Goal: Information Seeking & Learning: Learn about a topic

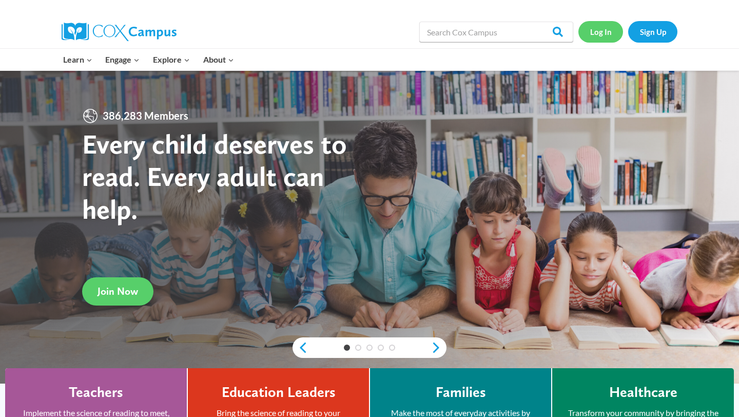
click at [593, 40] on link "Log In" at bounding box center [601, 31] width 45 height 21
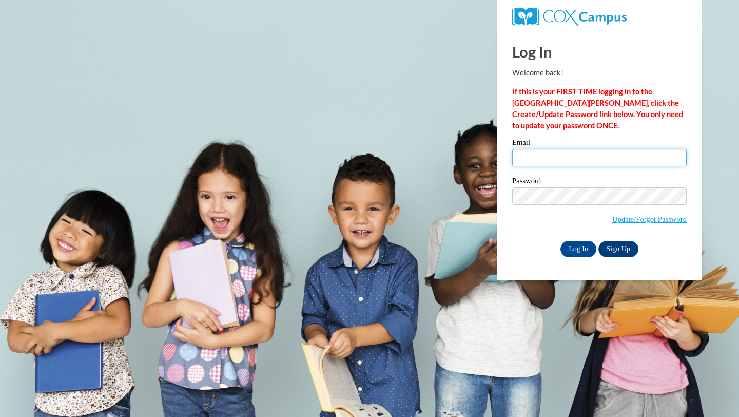
click at [522, 152] on input "Email" at bounding box center [599, 157] width 175 height 17
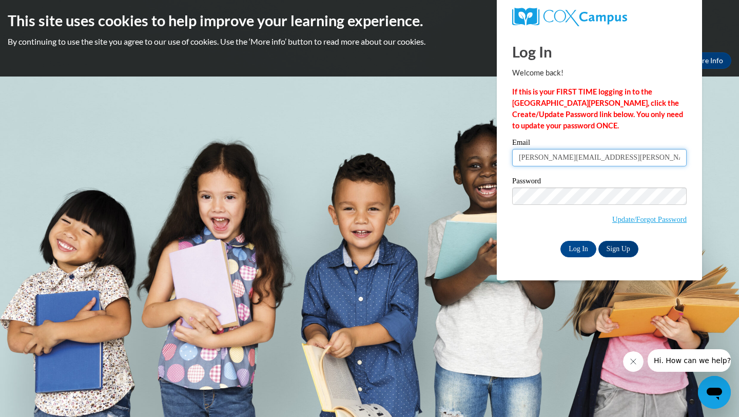
type input "emma.baacke@mail.wlc.edu"
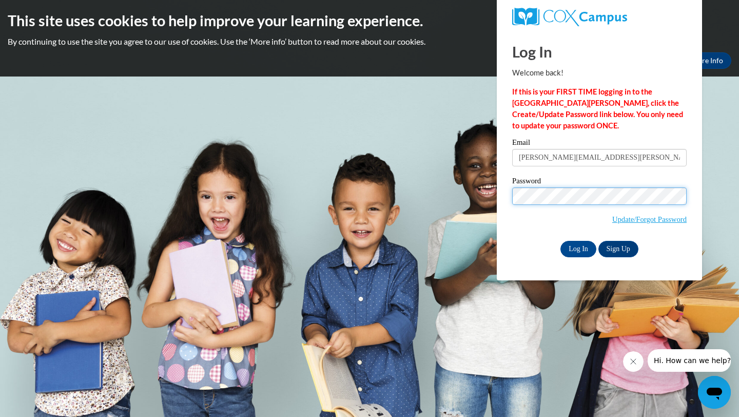
click at [561, 241] on input "Log In" at bounding box center [579, 249] width 36 height 16
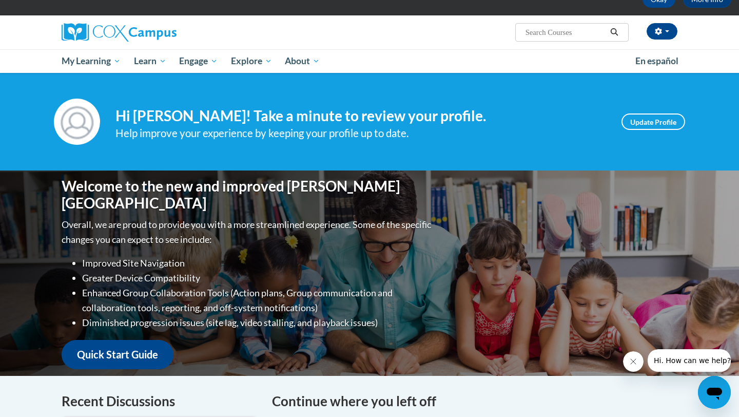
scroll to position [63, 0]
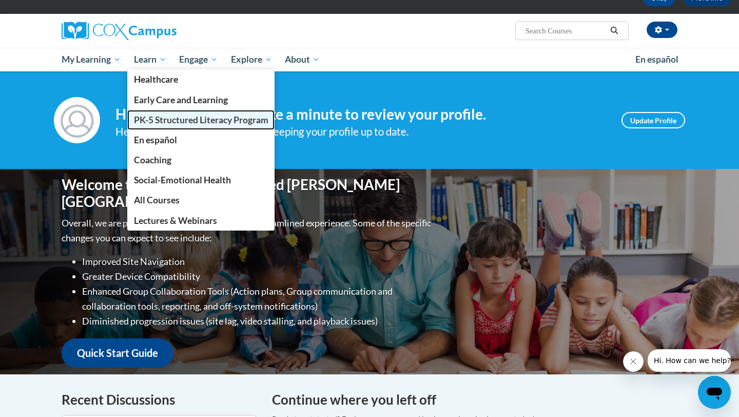
click at [178, 120] on span "PK-5 Structured Literacy Program" at bounding box center [201, 119] width 135 height 11
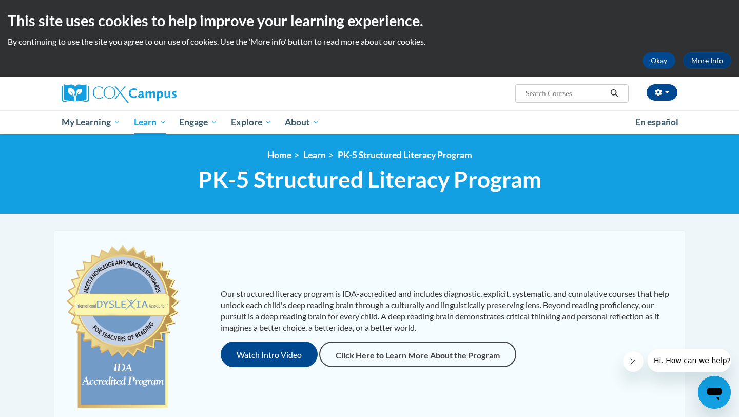
click at [489, 251] on div "Our structured literacy program is IDA-accredited and includes diagnostic, expl…" at bounding box center [369, 327] width 626 height 175
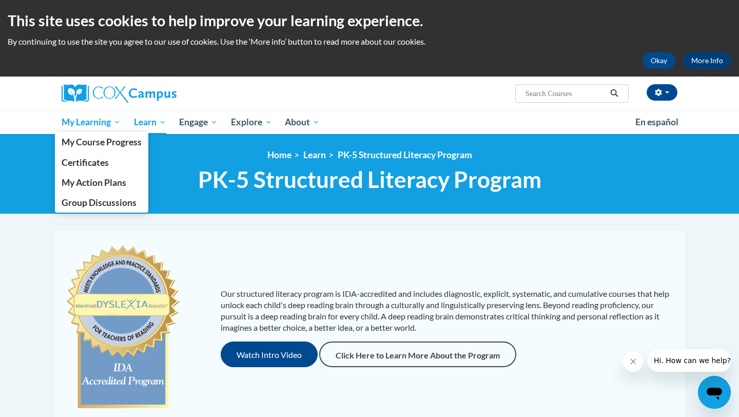
click at [102, 129] on link "My Learning" at bounding box center [91, 122] width 72 height 24
click at [111, 143] on span "My Course Progress" at bounding box center [102, 142] width 80 height 11
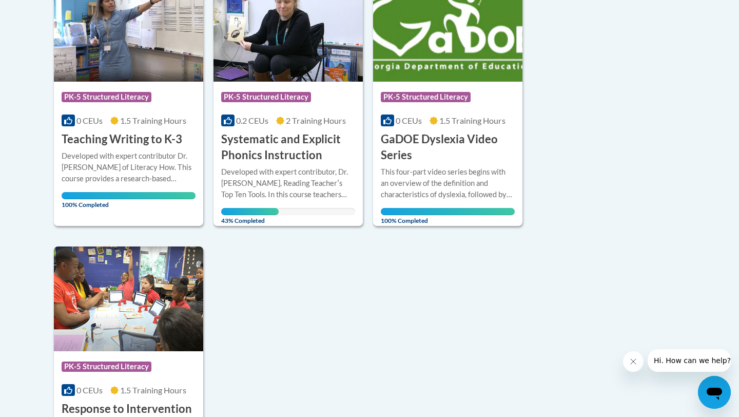
scroll to position [295, 0]
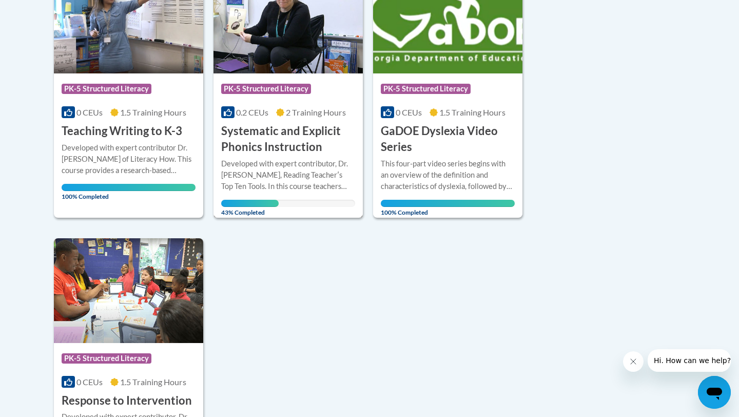
click at [283, 135] on h3 "Systematic and Explicit Phonics Instruction" at bounding box center [288, 139] width 134 height 32
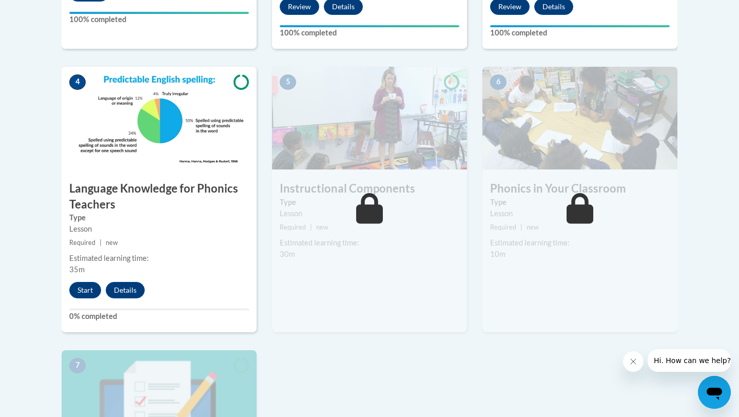
scroll to position [547, 0]
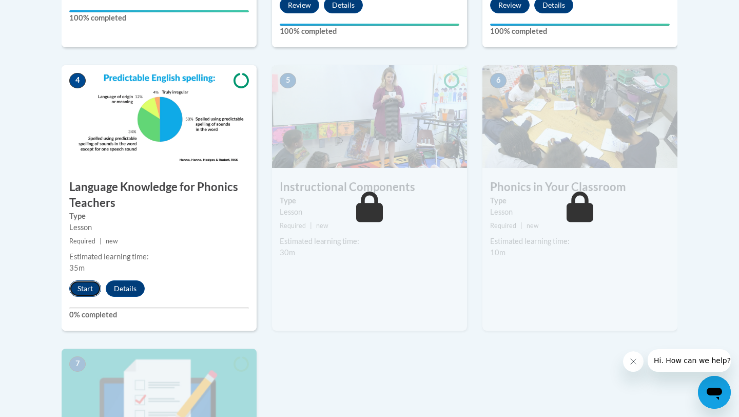
click at [86, 295] on button "Start" at bounding box center [85, 288] width 32 height 16
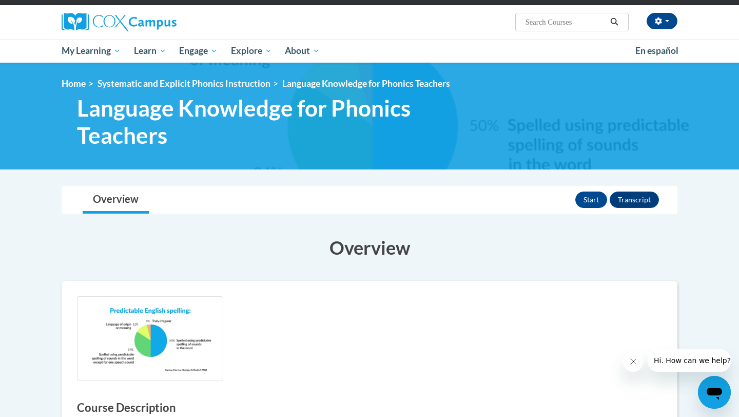
scroll to position [21, 0]
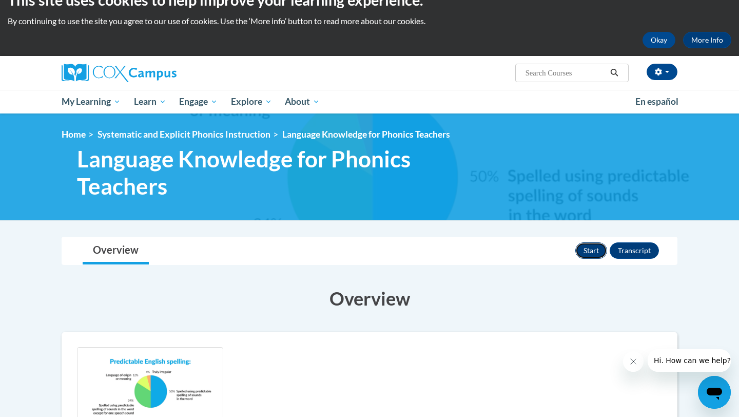
click at [588, 254] on button "Start" at bounding box center [592, 250] width 32 height 16
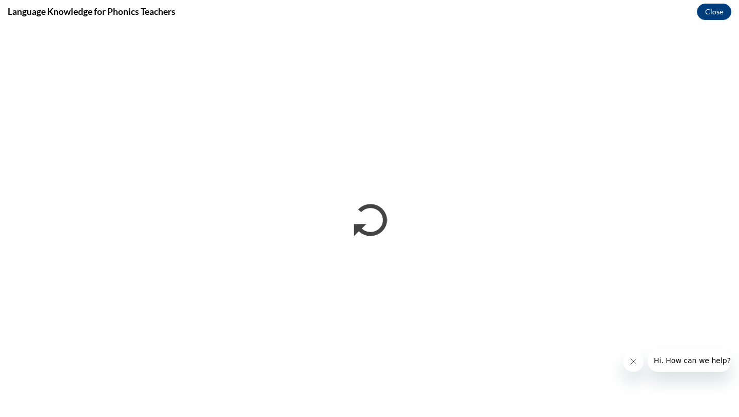
scroll to position [0, 0]
click at [631, 359] on icon "Close message from company" at bounding box center [633, 361] width 8 height 8
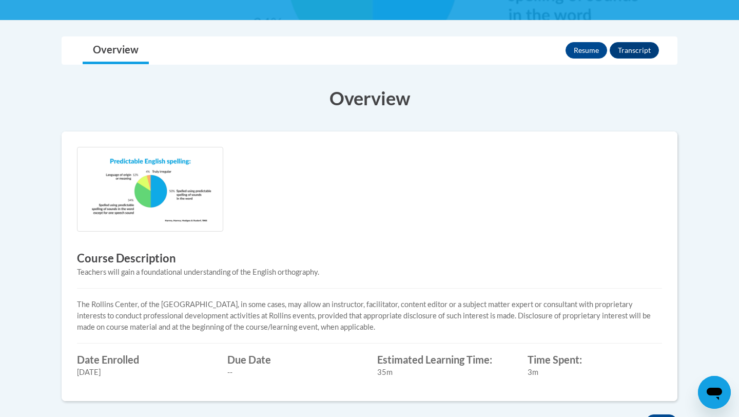
scroll to position [214, 0]
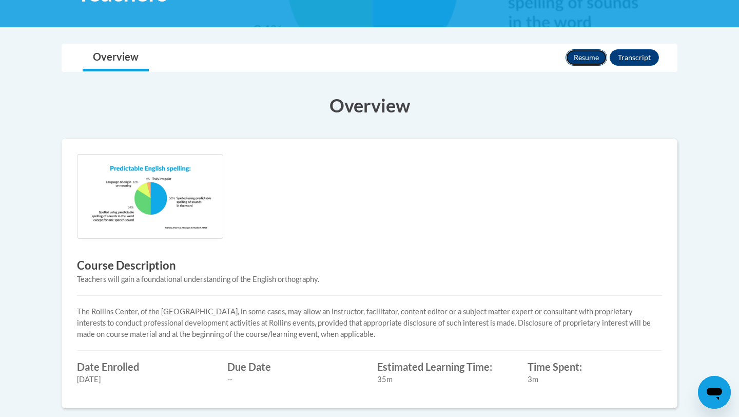
click at [582, 53] on button "Resume" at bounding box center [587, 57] width 42 height 16
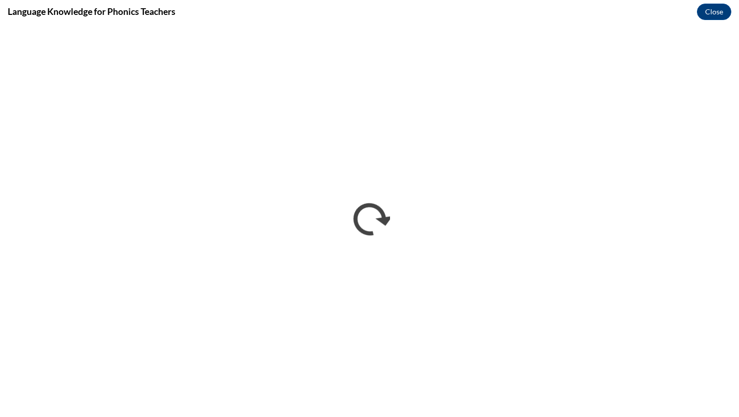
scroll to position [0, 0]
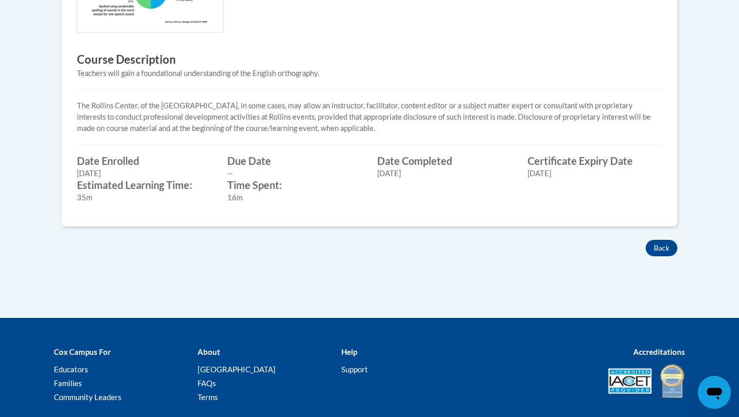
scroll to position [488, 0]
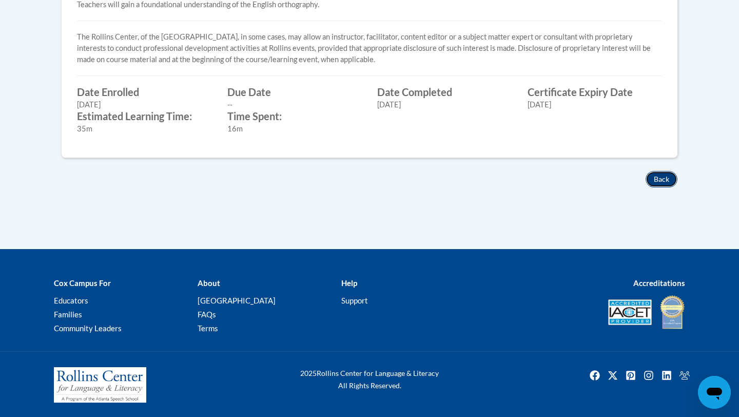
click at [660, 179] on button "Back" at bounding box center [662, 179] width 32 height 16
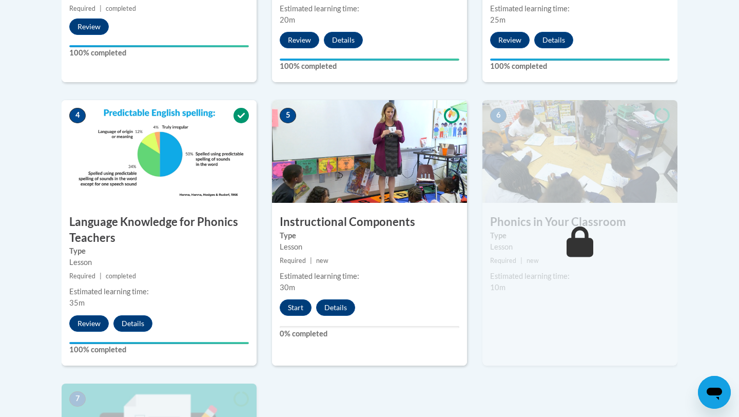
scroll to position [527, 0]
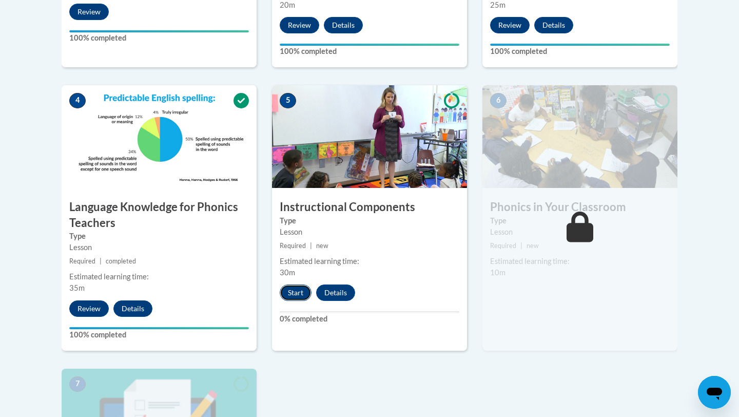
click at [297, 292] on button "Start" at bounding box center [296, 292] width 32 height 16
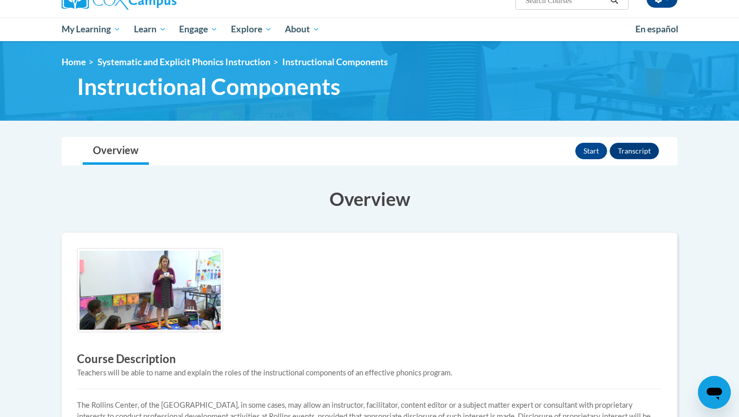
scroll to position [32, 0]
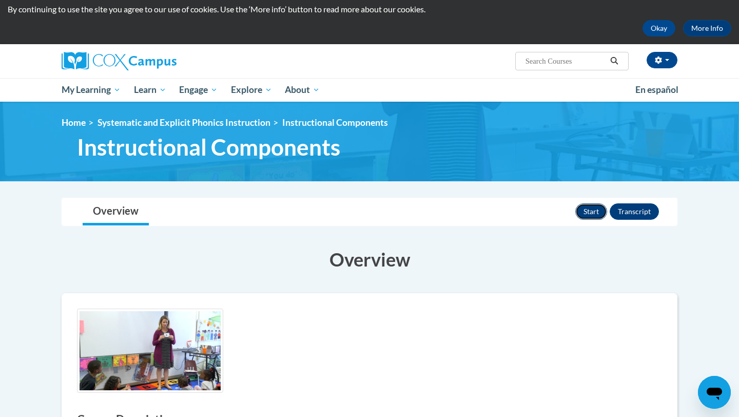
click at [585, 212] on button "Start" at bounding box center [592, 211] width 32 height 16
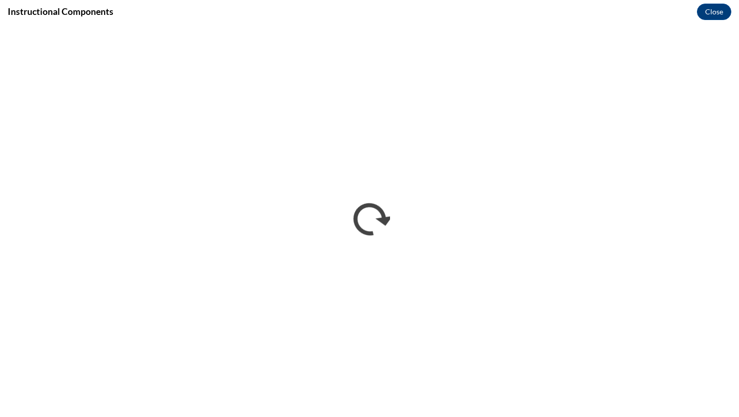
scroll to position [0, 0]
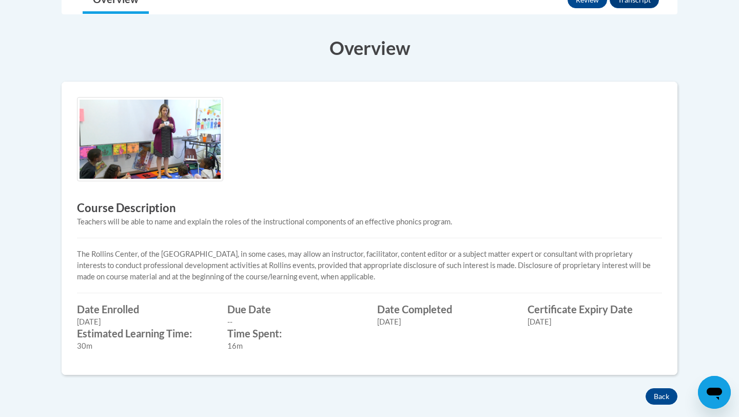
scroll to position [461, 0]
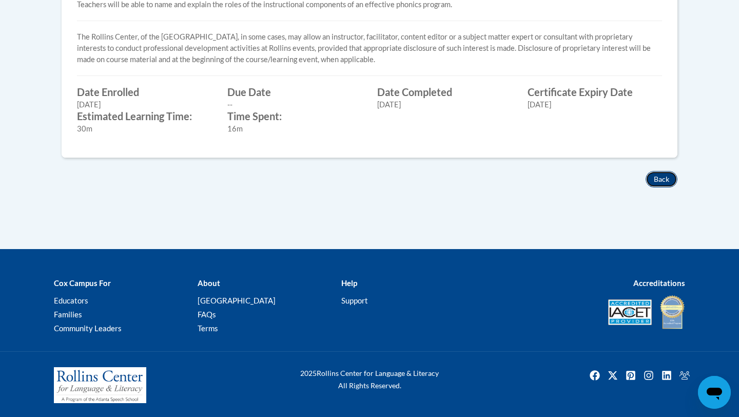
click at [658, 178] on button "Back" at bounding box center [662, 179] width 32 height 16
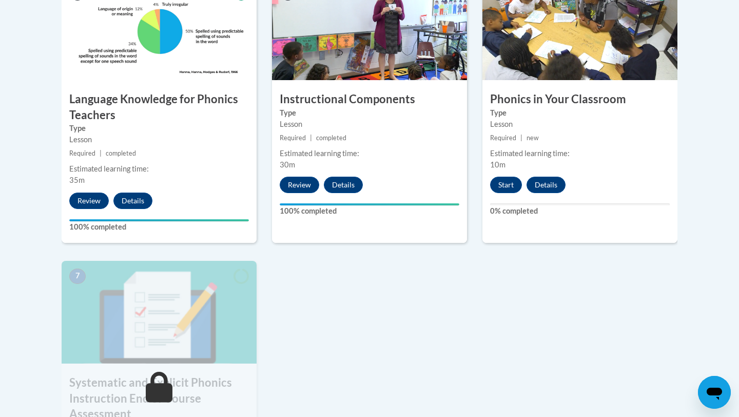
scroll to position [634, 0]
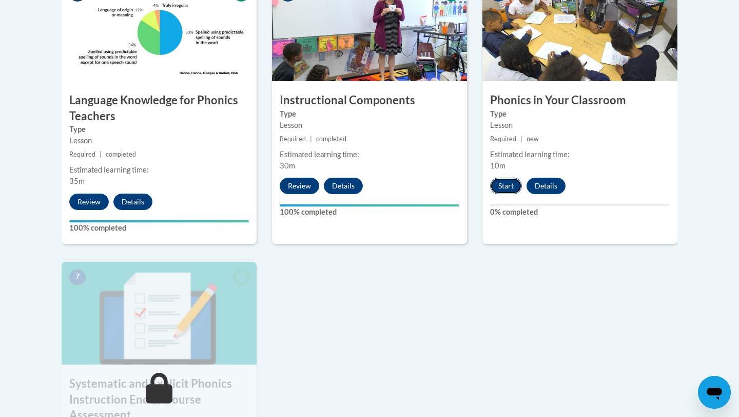
click at [499, 181] on button "Start" at bounding box center [506, 186] width 32 height 16
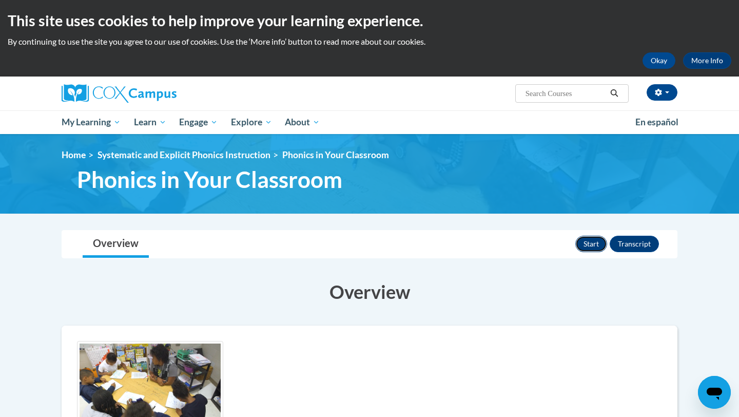
click at [584, 247] on button "Start" at bounding box center [592, 244] width 32 height 16
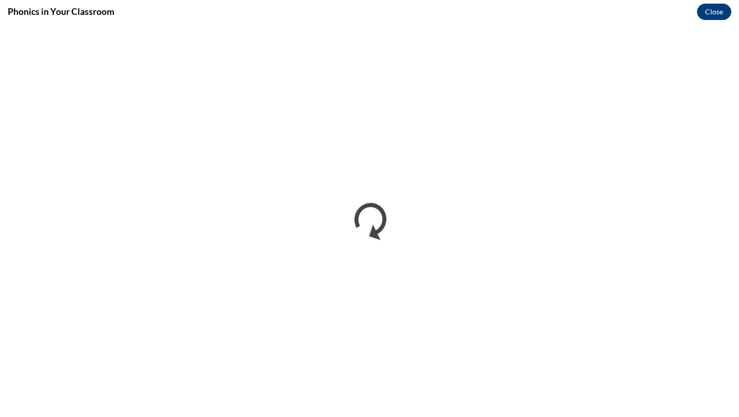
click at [696, 20] on div "Phonics in Your Classroom Close" at bounding box center [369, 11] width 739 height 23
click at [709, 14] on button "Close" at bounding box center [714, 12] width 34 height 16
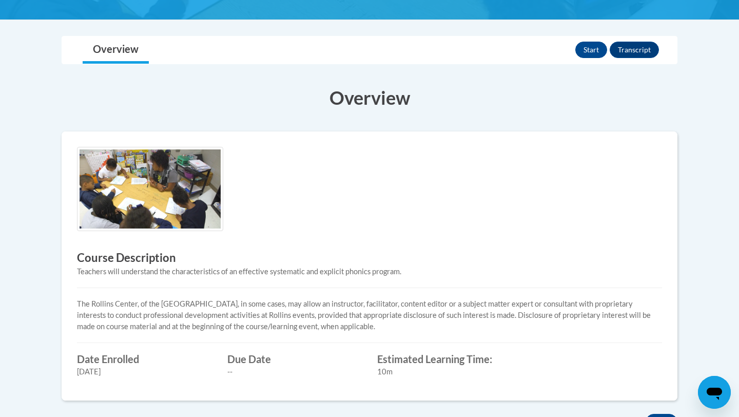
scroll to position [195, 0]
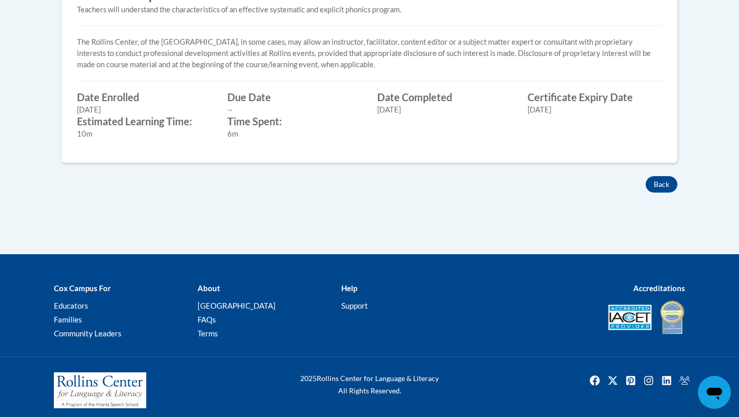
scroll to position [461, 0]
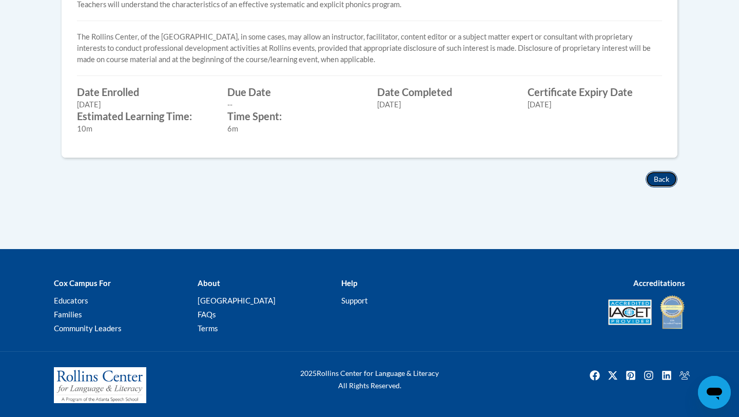
click at [667, 177] on button "Back" at bounding box center [662, 179] width 32 height 16
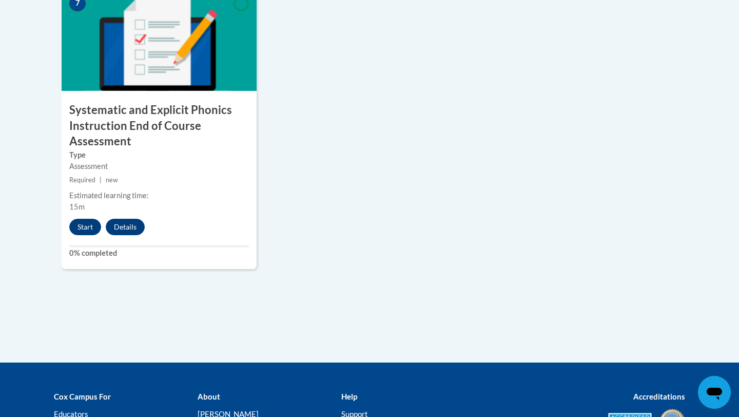
scroll to position [909, 0]
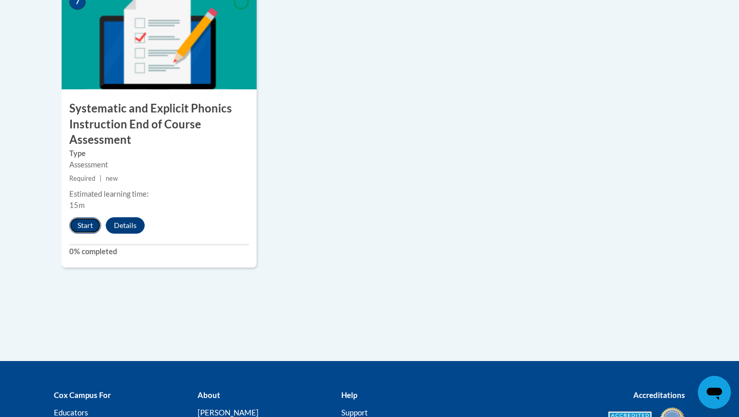
click at [79, 226] on button "Start" at bounding box center [85, 225] width 32 height 16
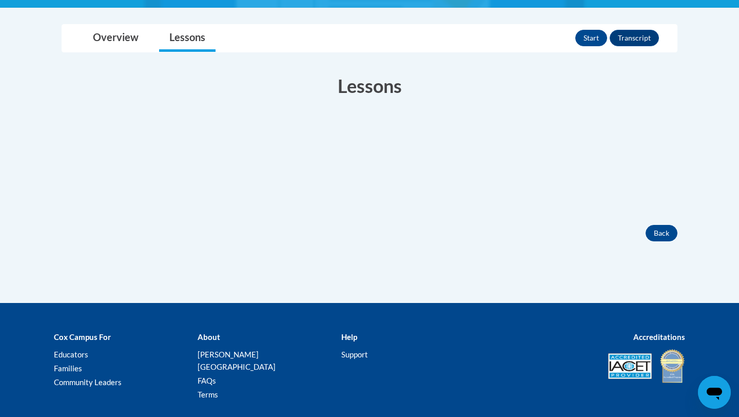
scroll to position [259, 0]
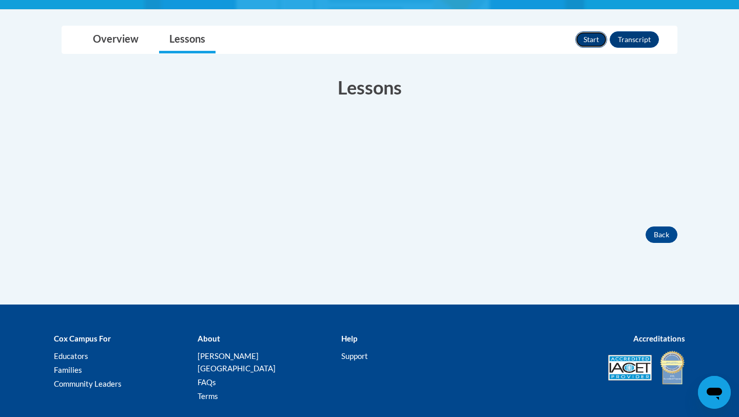
click at [588, 46] on button "Start" at bounding box center [592, 39] width 32 height 16
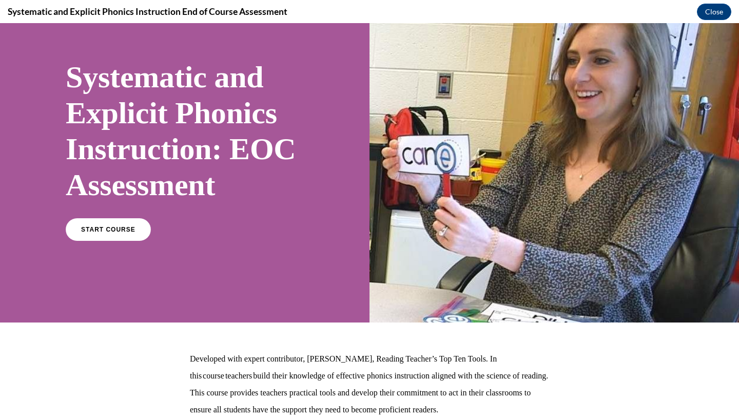
scroll to position [50, 0]
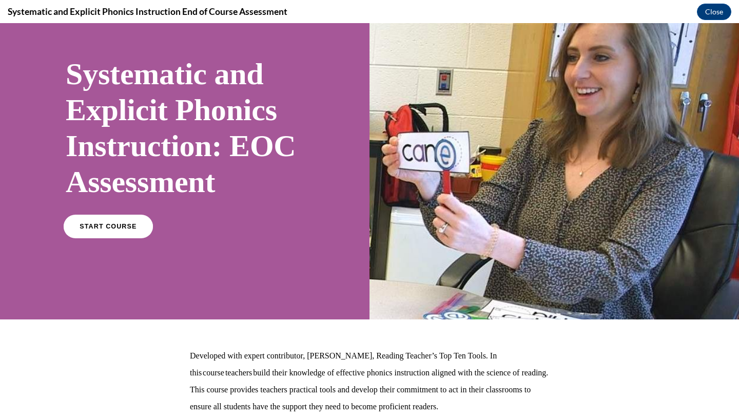
click at [103, 231] on link "START COURSE" at bounding box center [108, 227] width 89 height 24
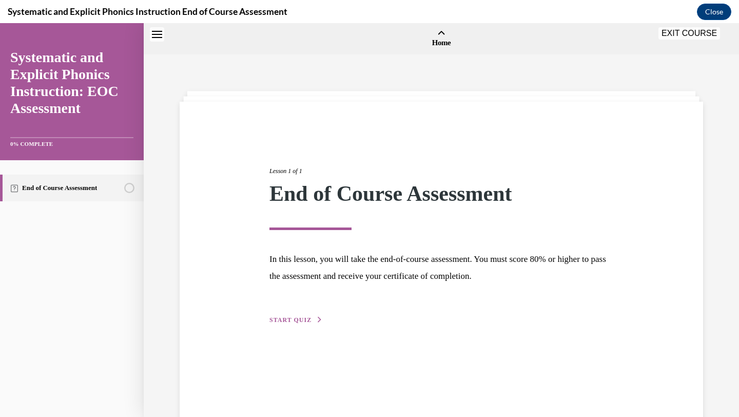
scroll to position [32, 0]
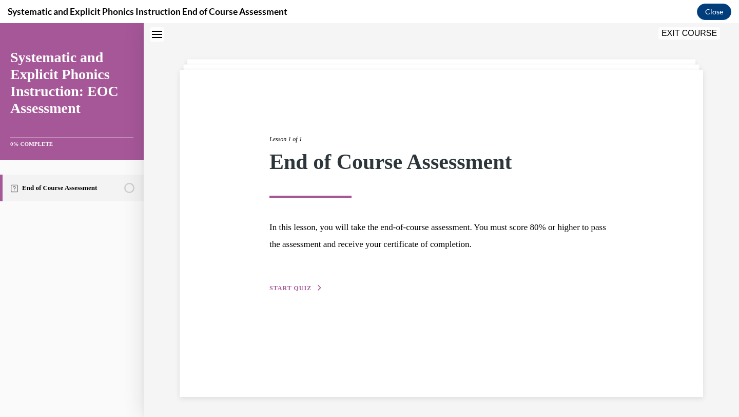
click at [280, 284] on span "START QUIZ" at bounding box center [291, 287] width 42 height 7
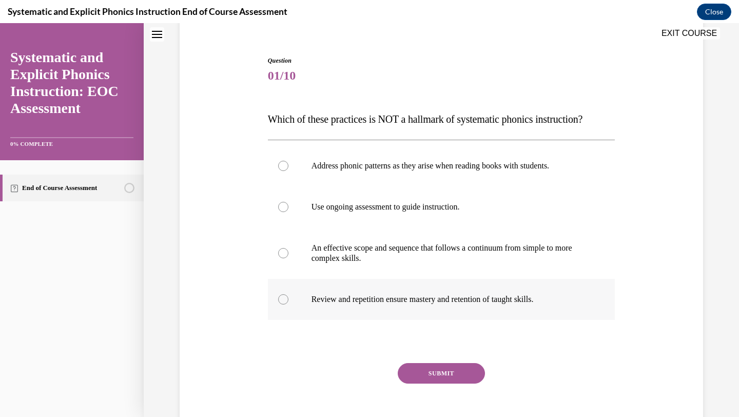
scroll to position [104, 0]
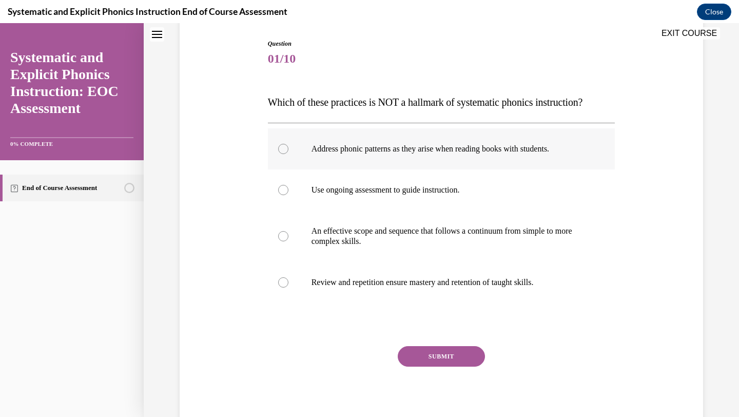
click at [447, 166] on div at bounding box center [442, 148] width 348 height 41
click at [443, 361] on button "SUBMIT" at bounding box center [441, 356] width 87 height 21
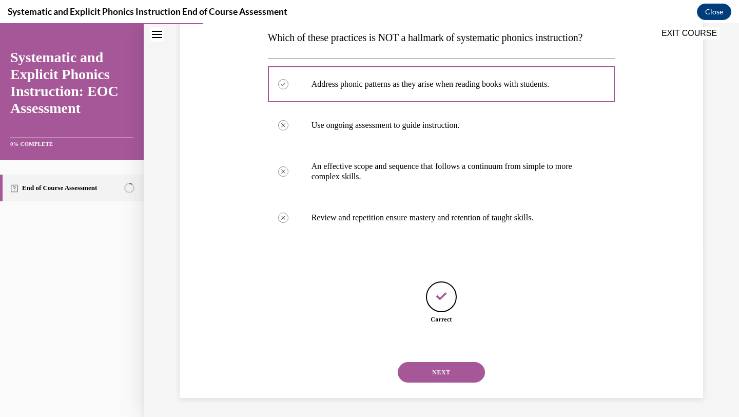
scroll to position [170, 0]
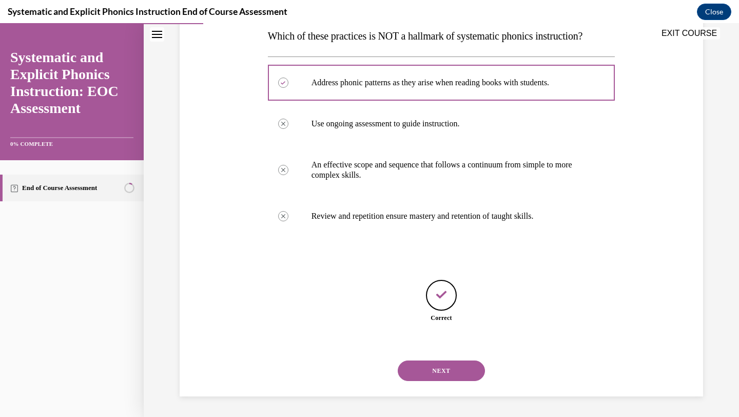
click at [450, 376] on button "NEXT" at bounding box center [441, 370] width 87 height 21
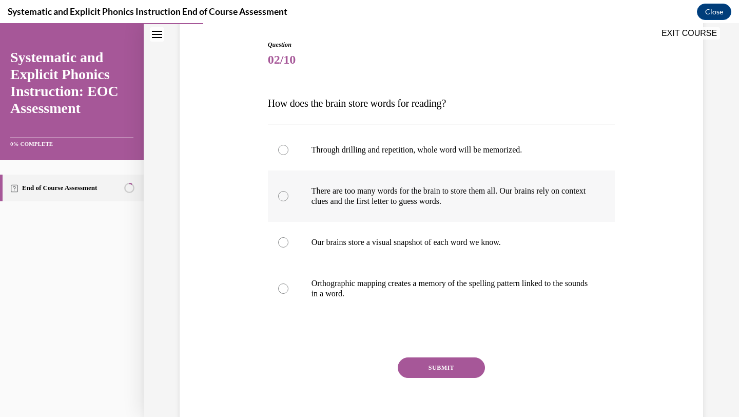
scroll to position [108, 0]
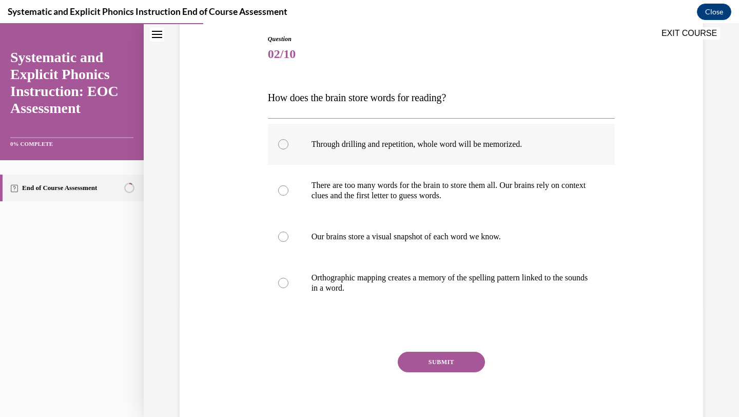
click at [448, 156] on div at bounding box center [442, 144] width 348 height 41
click at [431, 290] on p "Orthographic mapping creates a memory of the spelling pattern linked to the sou…" at bounding box center [451, 283] width 278 height 21
click at [446, 370] on button "SUBMIT" at bounding box center [441, 362] width 87 height 21
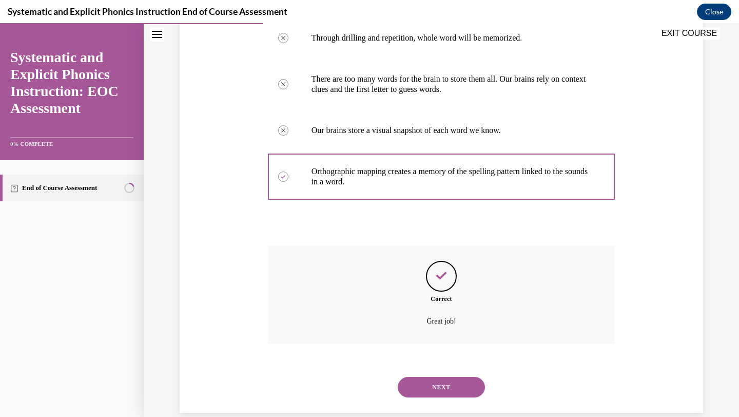
scroll to position [231, 0]
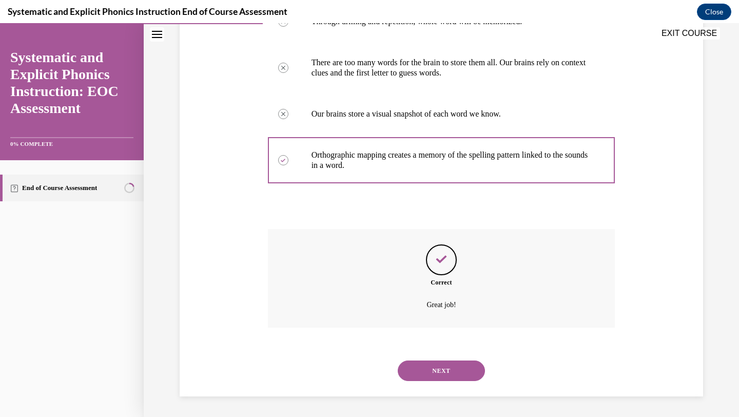
click at [451, 364] on button "NEXT" at bounding box center [441, 370] width 87 height 21
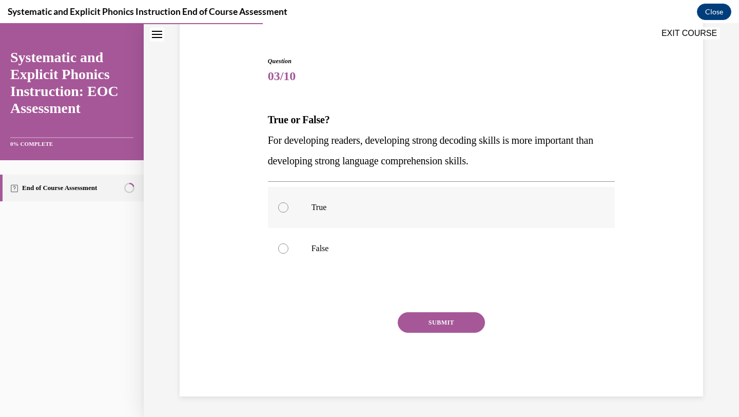
click at [405, 208] on p "True" at bounding box center [451, 207] width 278 height 10
click at [442, 325] on button "SUBMIT" at bounding box center [441, 322] width 87 height 21
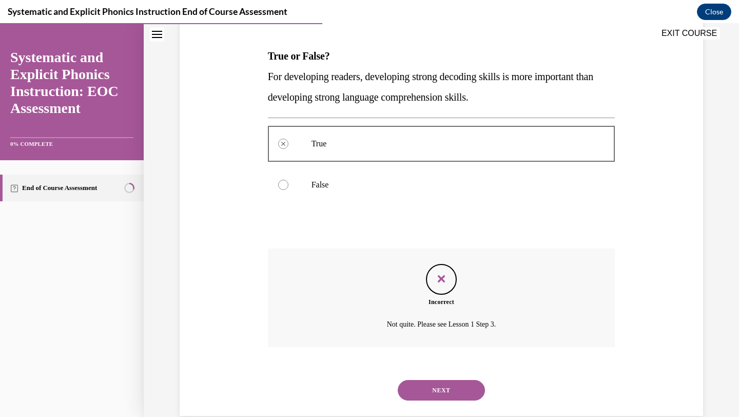
scroll to position [169, 0]
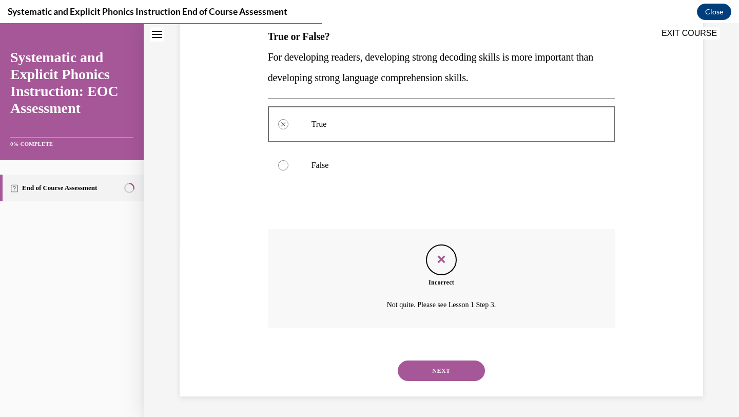
click at [443, 375] on button "NEXT" at bounding box center [441, 370] width 87 height 21
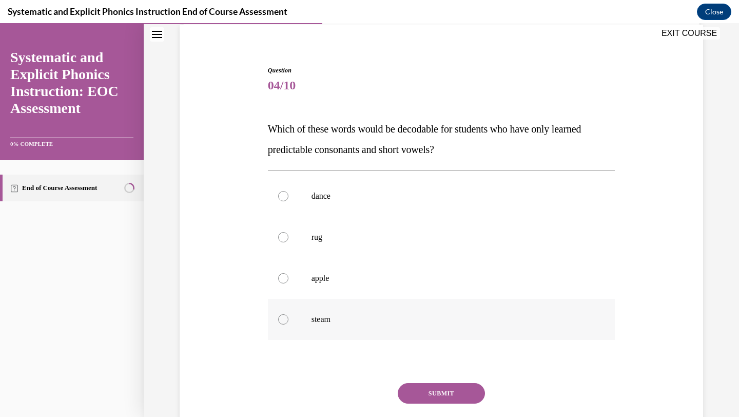
scroll to position [87, 0]
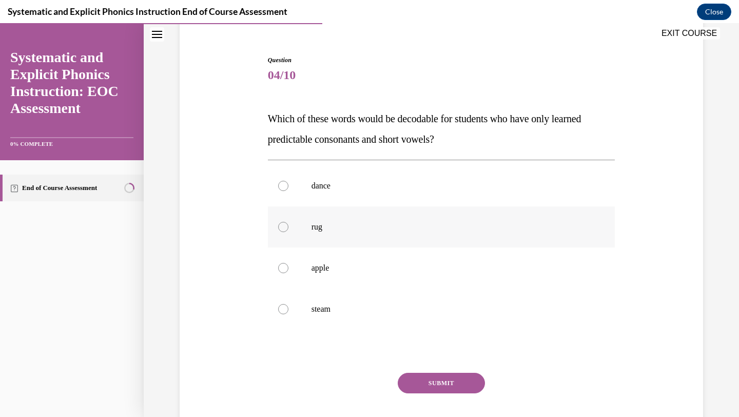
click at [398, 227] on p "rug" at bounding box center [451, 227] width 278 height 10
click at [422, 377] on button "SUBMIT" at bounding box center [441, 383] width 87 height 21
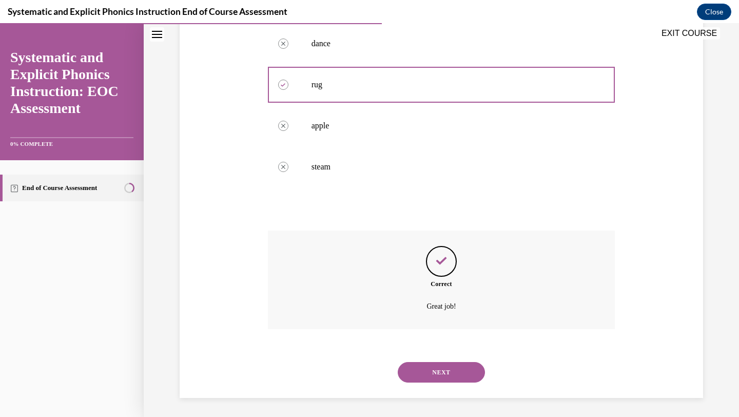
scroll to position [231, 0]
click at [430, 374] on button "NEXT" at bounding box center [441, 370] width 87 height 21
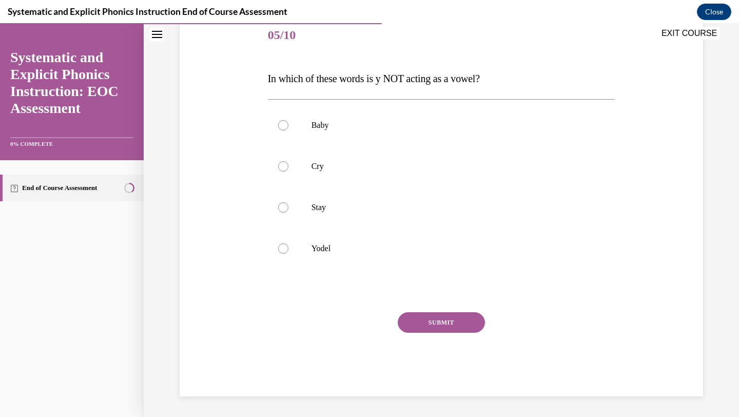
scroll to position [114, 0]
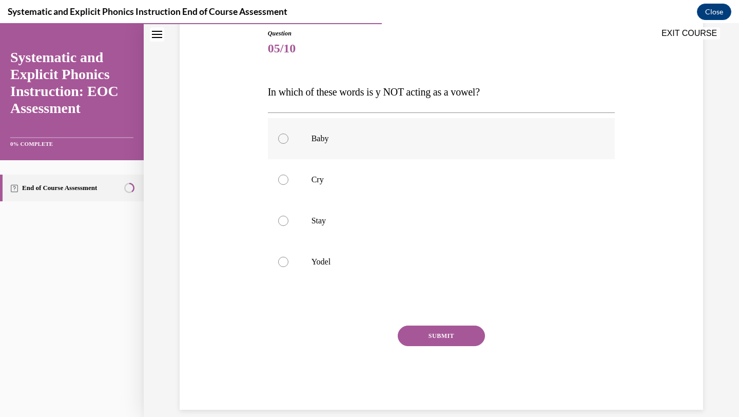
click at [384, 149] on div at bounding box center [442, 138] width 348 height 41
click at [415, 337] on button "SUBMIT" at bounding box center [441, 336] width 87 height 21
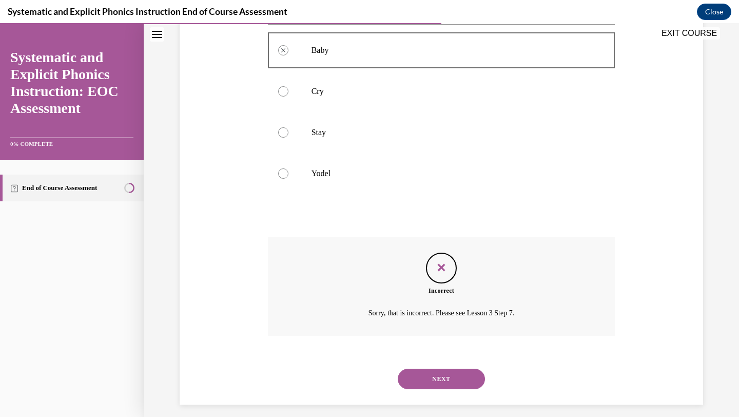
scroll to position [211, 0]
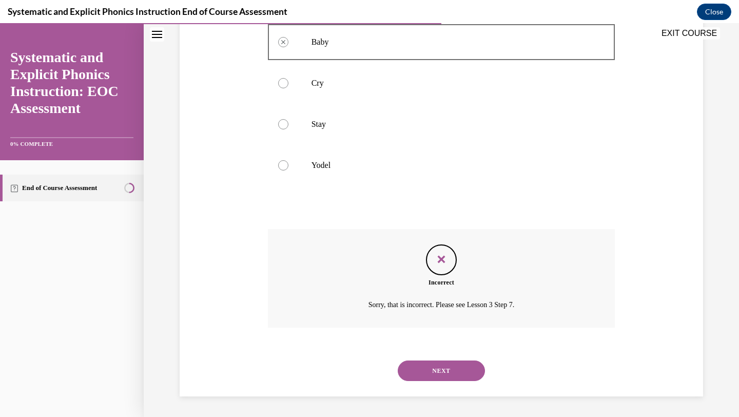
click at [433, 371] on button "NEXT" at bounding box center [441, 370] width 87 height 21
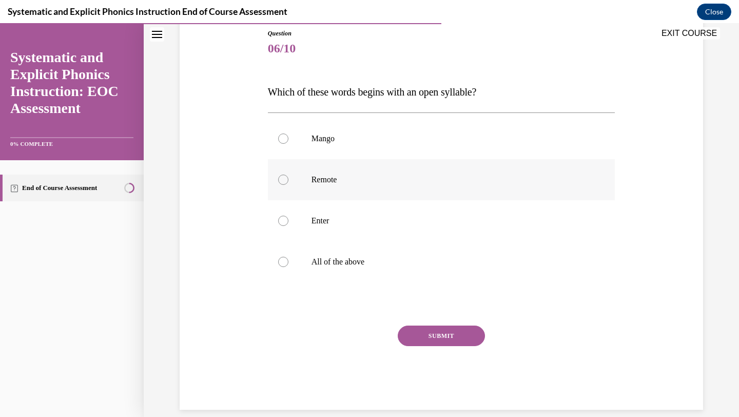
click at [380, 177] on p "Remote" at bounding box center [451, 180] width 278 height 10
click at [414, 334] on button "SUBMIT" at bounding box center [441, 336] width 87 height 21
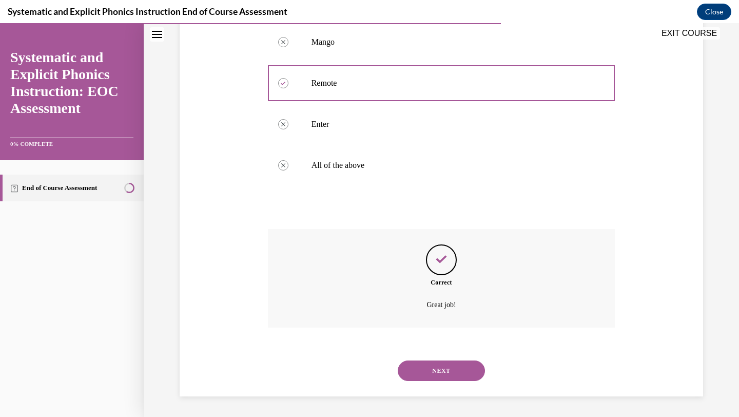
click at [449, 373] on button "NEXT" at bounding box center [441, 370] width 87 height 21
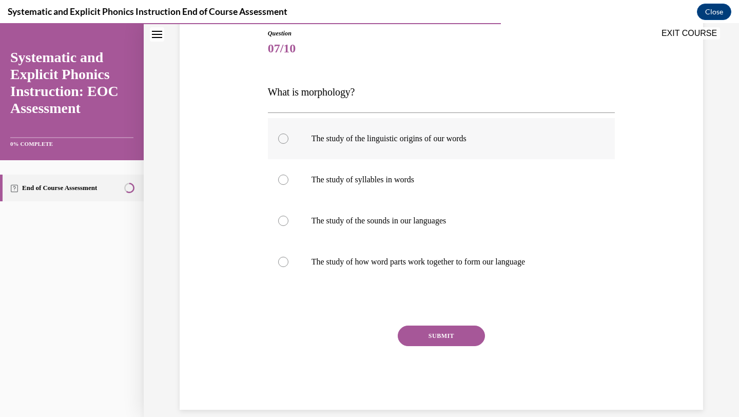
click at [417, 139] on p "The study of the linguistic origins of our words" at bounding box center [451, 138] width 278 height 10
click at [451, 337] on button "SUBMIT" at bounding box center [441, 336] width 87 height 21
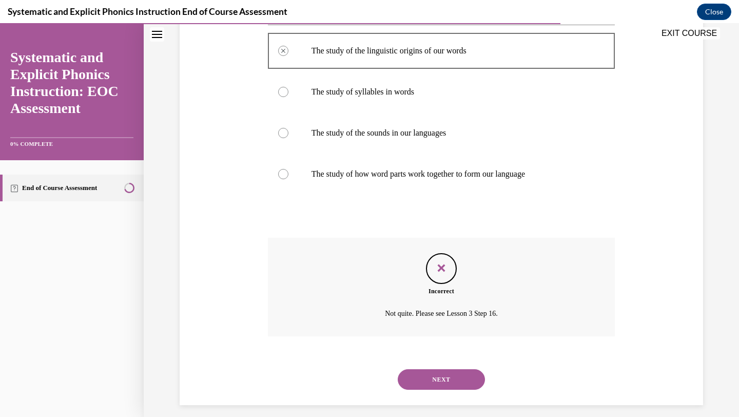
scroll to position [211, 0]
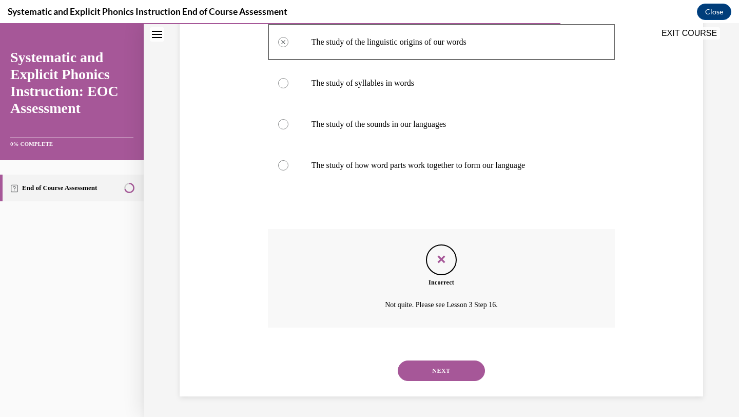
click at [451, 372] on button "NEXT" at bounding box center [441, 370] width 87 height 21
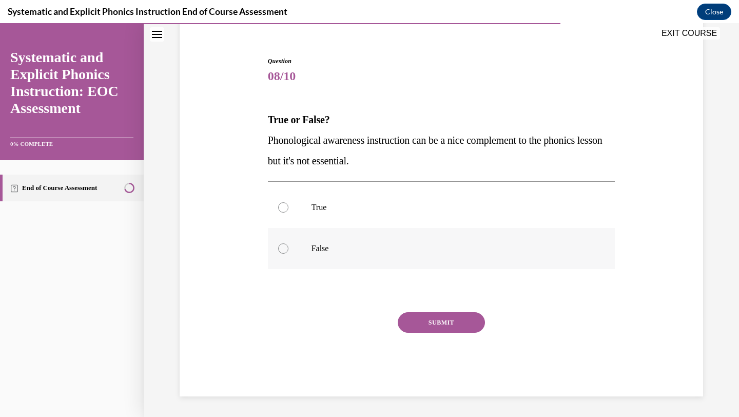
click at [418, 231] on div at bounding box center [442, 248] width 348 height 41
click at [444, 316] on button "SUBMIT" at bounding box center [441, 322] width 87 height 21
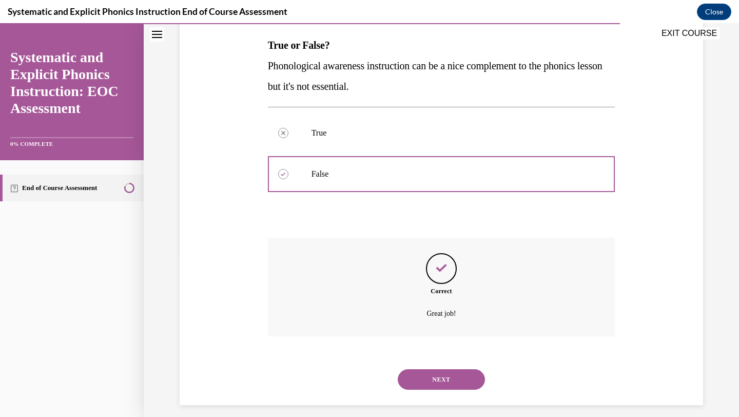
scroll to position [169, 0]
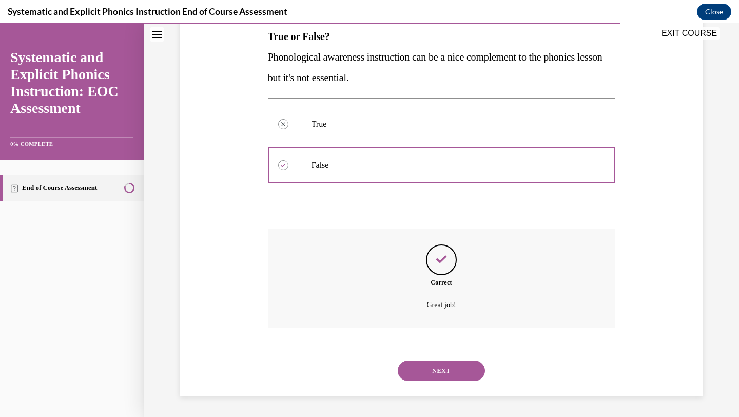
click at [448, 369] on button "NEXT" at bounding box center [441, 370] width 87 height 21
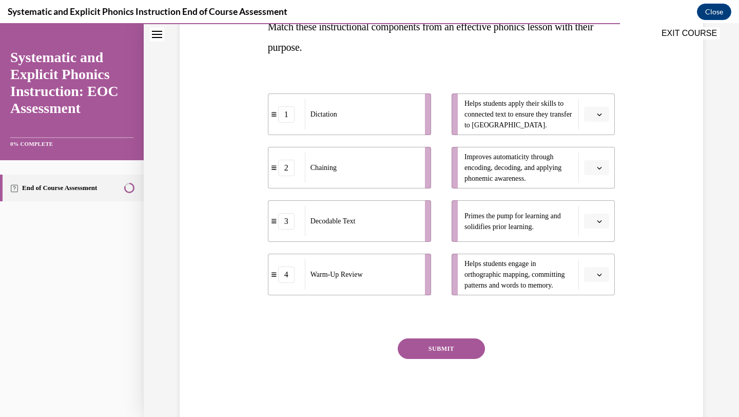
scroll to position [180, 0]
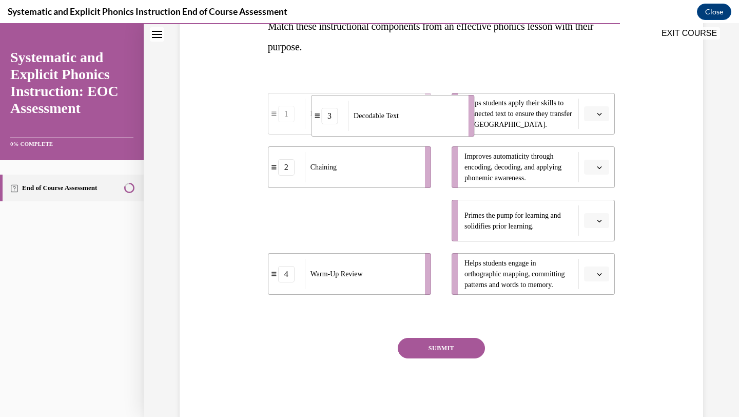
drag, startPoint x: 397, startPoint y: 226, endPoint x: 440, endPoint y: 121, distance: 113.1
click at [440, 121] on div "Decodable Text" at bounding box center [404, 116] width 113 height 30
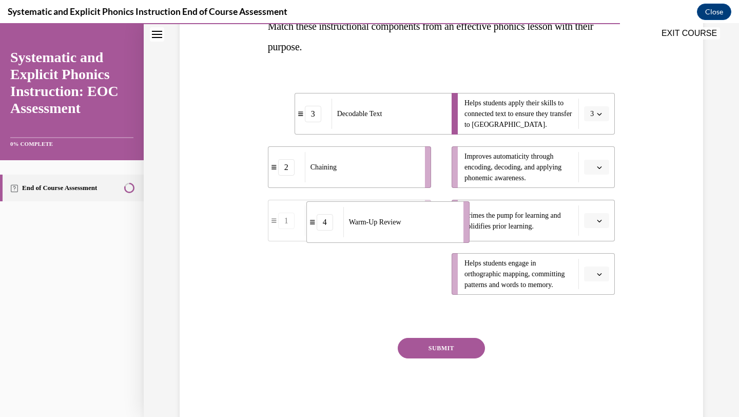
drag, startPoint x: 388, startPoint y: 282, endPoint x: 424, endPoint y: 231, distance: 63.1
click at [424, 231] on div "Warm-Up Review" at bounding box center [399, 222] width 113 height 30
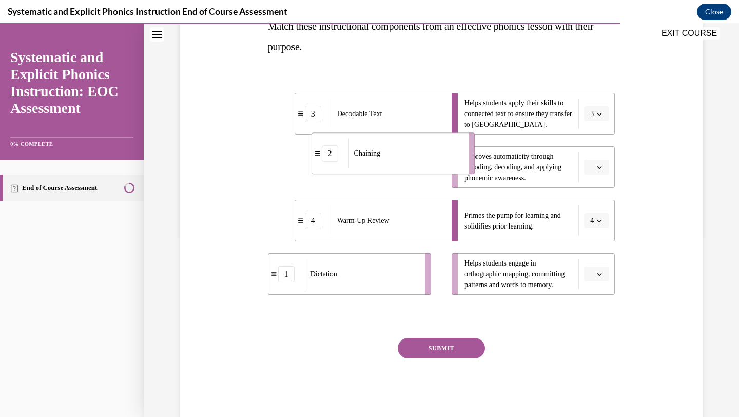
drag, startPoint x: 396, startPoint y: 183, endPoint x: 438, endPoint y: 168, distance: 44.2
click at [438, 168] on li "2 Chaining" at bounding box center [393, 153] width 163 height 42
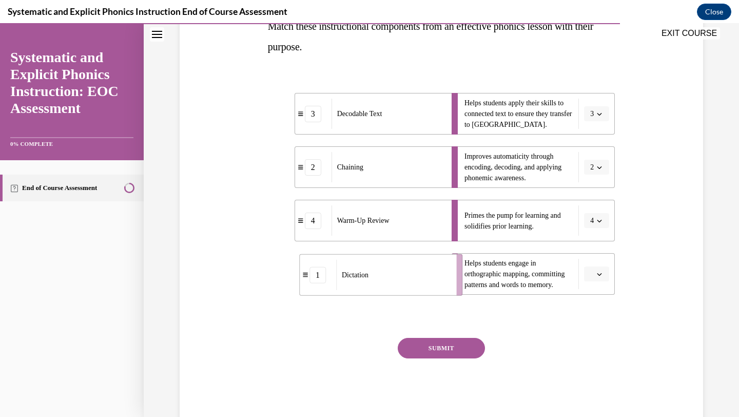
drag, startPoint x: 399, startPoint y: 273, endPoint x: 430, endPoint y: 273, distance: 30.3
click at [430, 273] on div "Dictation" at bounding box center [392, 275] width 113 height 30
drag, startPoint x: 430, startPoint y: 273, endPoint x: 431, endPoint y: 167, distance: 106.3
click at [431, 167] on div "Dictation" at bounding box center [392, 171] width 113 height 30
drag, startPoint x: 396, startPoint y: 274, endPoint x: 434, endPoint y: 275, distance: 38.0
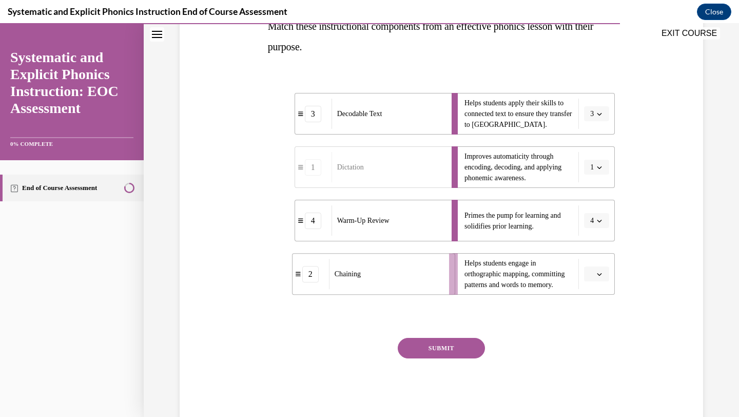
click at [434, 275] on div "Chaining" at bounding box center [385, 274] width 113 height 30
click at [448, 354] on button "SUBMIT" at bounding box center [441, 348] width 87 height 21
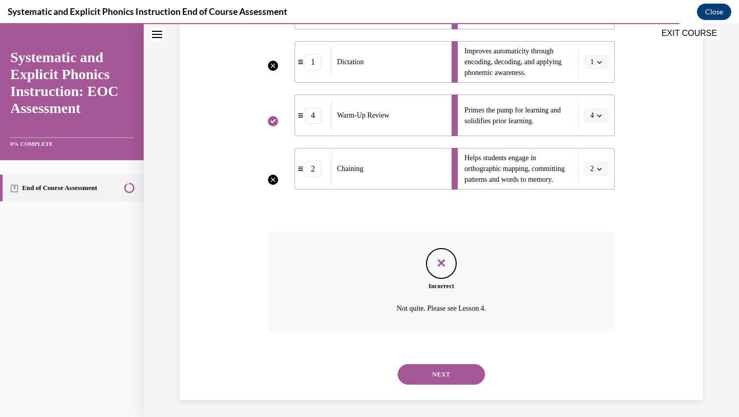
scroll to position [289, 0]
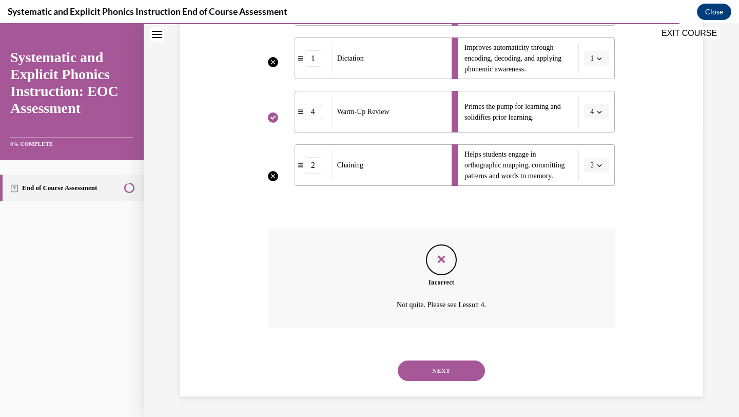
click at [449, 377] on button "NEXT" at bounding box center [441, 370] width 87 height 21
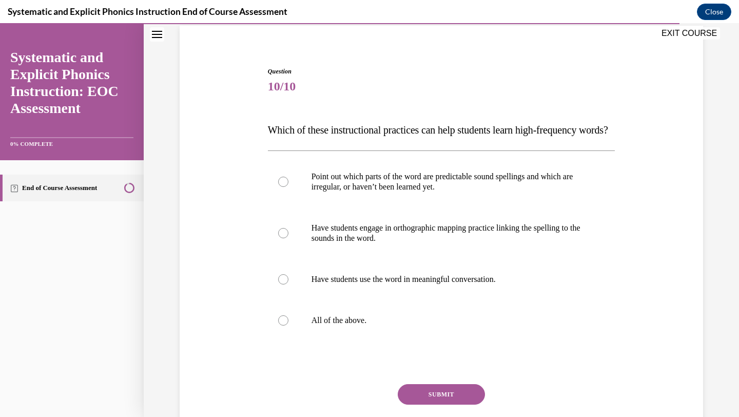
scroll to position [92, 0]
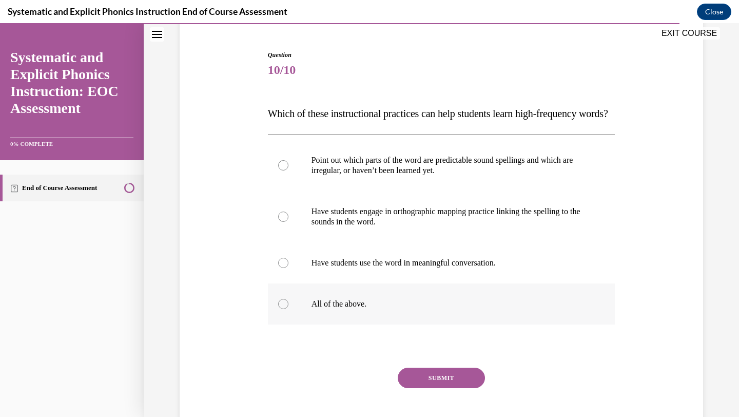
click at [423, 324] on div at bounding box center [442, 303] width 348 height 41
click at [445, 388] on button "SUBMIT" at bounding box center [441, 378] width 87 height 21
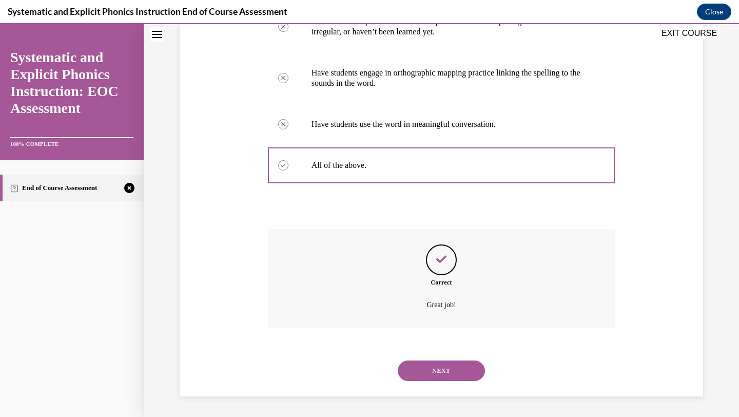
click at [450, 377] on button "NEXT" at bounding box center [441, 370] width 87 height 21
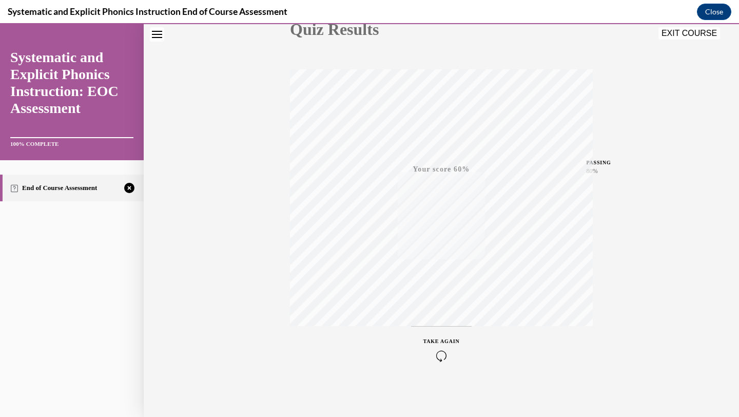
scroll to position [132, 0]
click at [442, 352] on icon "button" at bounding box center [442, 354] width 36 height 11
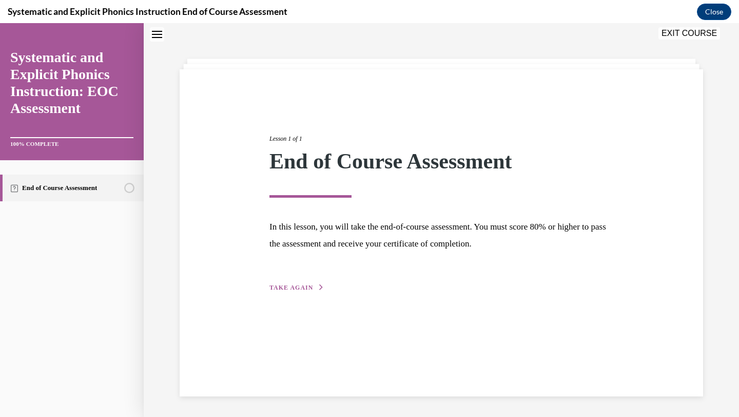
click at [304, 286] on span "TAKE AGAIN" at bounding box center [292, 287] width 44 height 7
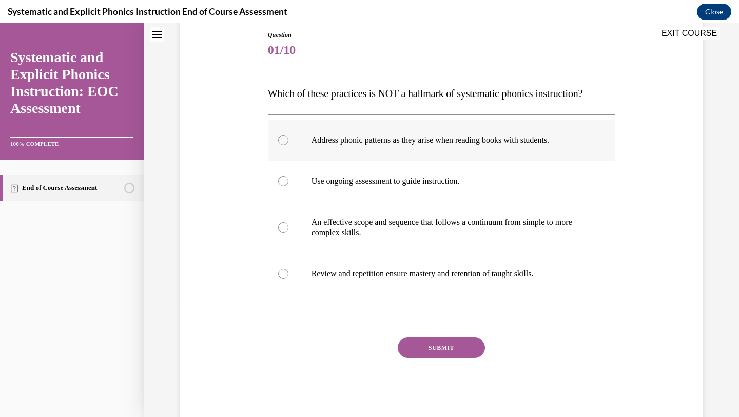
scroll to position [115, 0]
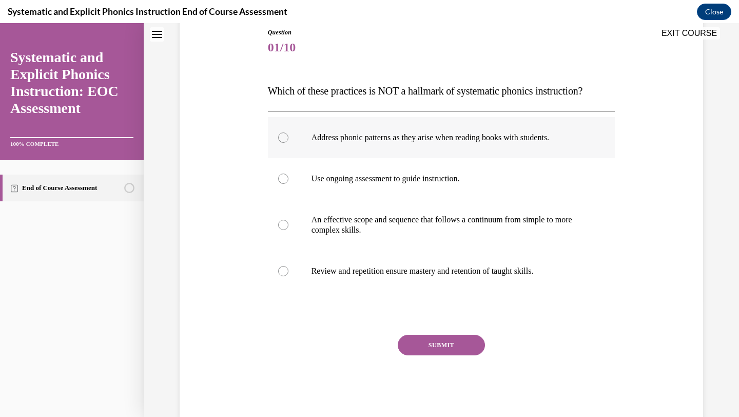
click at [422, 152] on div at bounding box center [442, 137] width 348 height 41
click at [426, 338] on button "SUBMIT" at bounding box center [441, 345] width 87 height 21
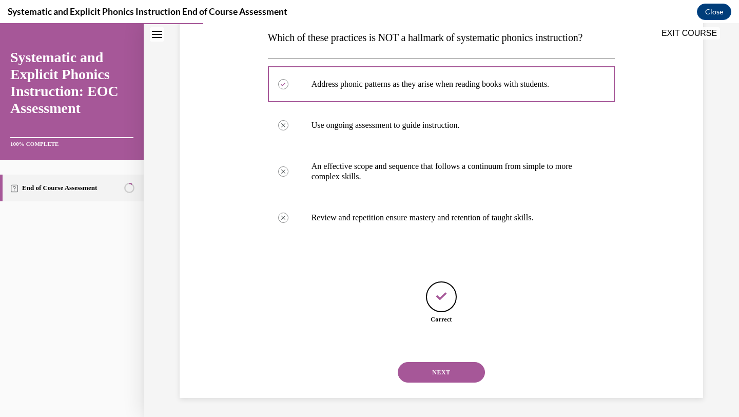
scroll to position [170, 0]
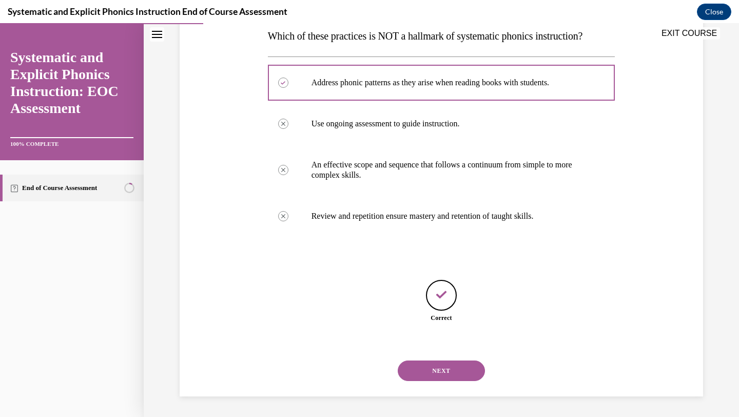
click at [440, 371] on button "NEXT" at bounding box center [441, 370] width 87 height 21
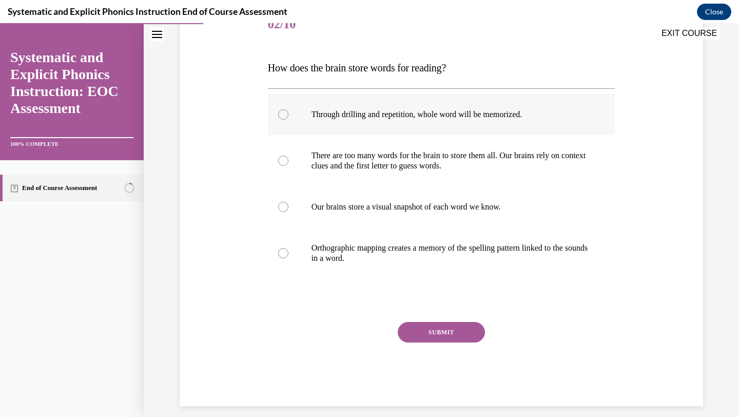
scroll to position [148, 0]
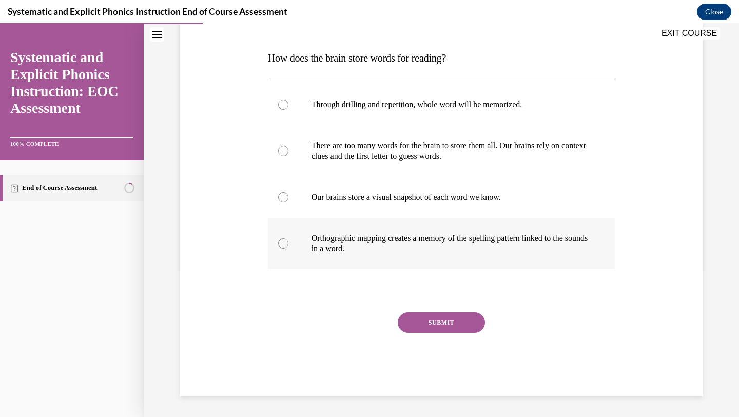
click at [454, 232] on div at bounding box center [442, 243] width 348 height 51
click at [452, 320] on button "SUBMIT" at bounding box center [441, 322] width 87 height 21
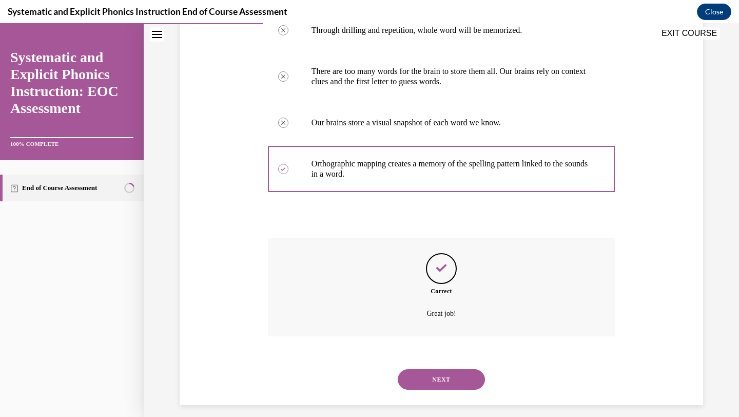
scroll to position [231, 0]
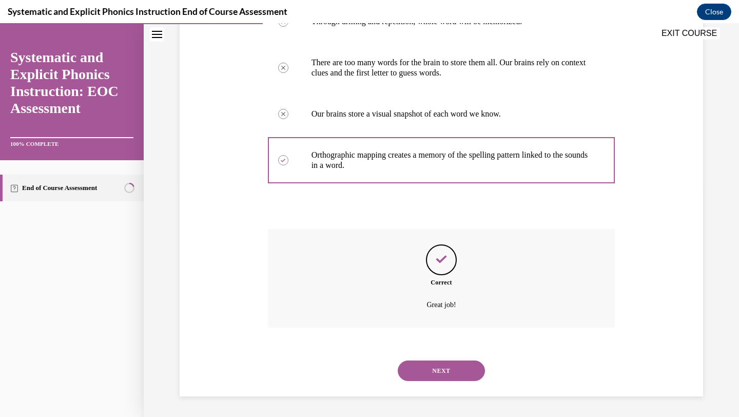
click at [455, 370] on button "NEXT" at bounding box center [441, 370] width 87 height 21
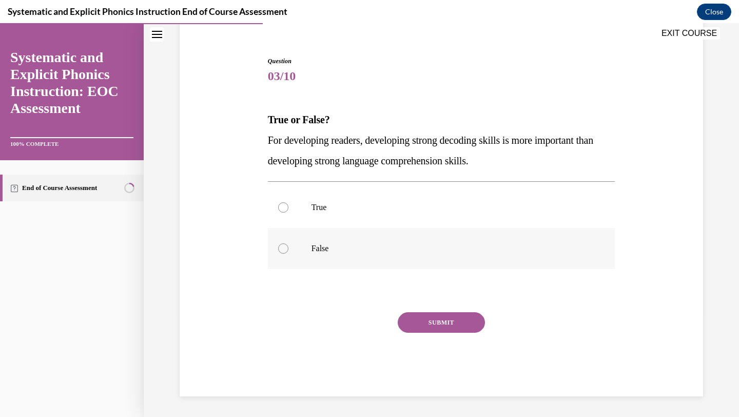
click at [412, 252] on p "False" at bounding box center [451, 248] width 278 height 10
click at [435, 327] on button "SUBMIT" at bounding box center [441, 322] width 87 height 21
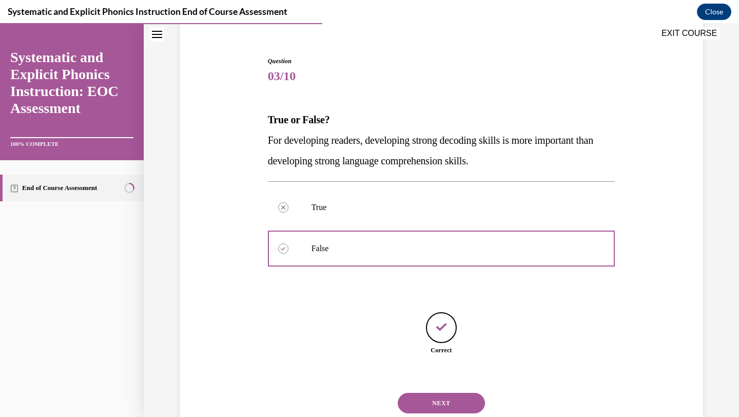
scroll to position [119, 0]
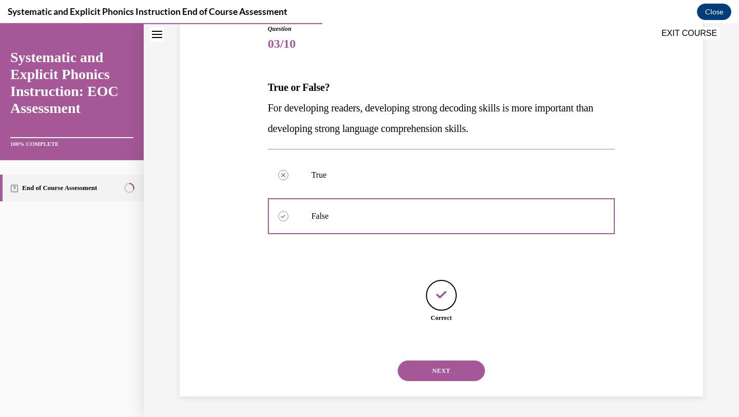
click at [441, 370] on button "NEXT" at bounding box center [441, 370] width 87 height 21
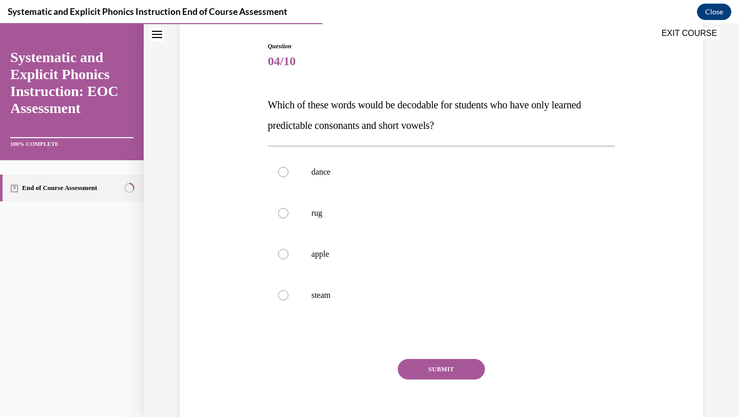
scroll to position [104, 0]
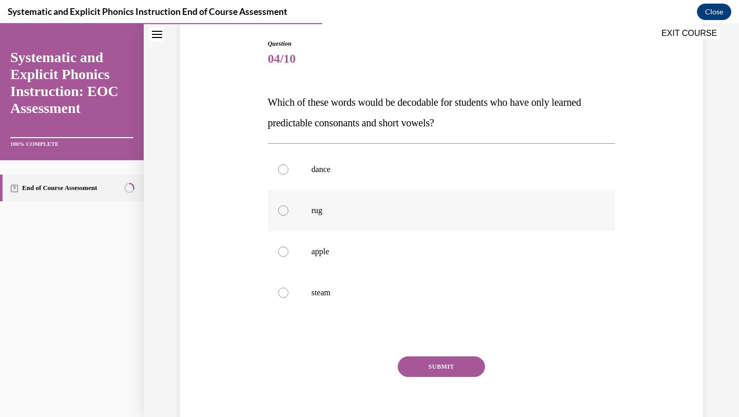
click at [406, 213] on p "rug" at bounding box center [451, 210] width 278 height 10
click at [430, 369] on button "SUBMIT" at bounding box center [441, 366] width 87 height 21
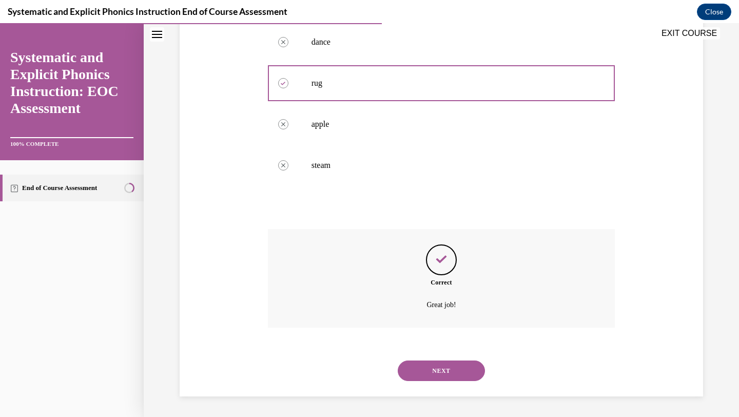
click at [445, 373] on button "NEXT" at bounding box center [441, 370] width 87 height 21
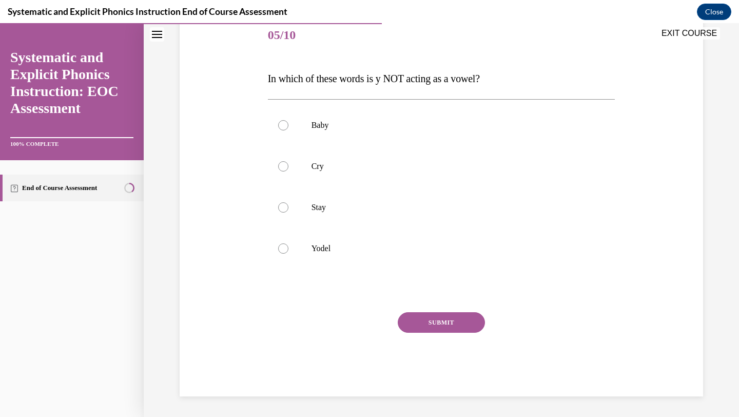
scroll to position [114, 0]
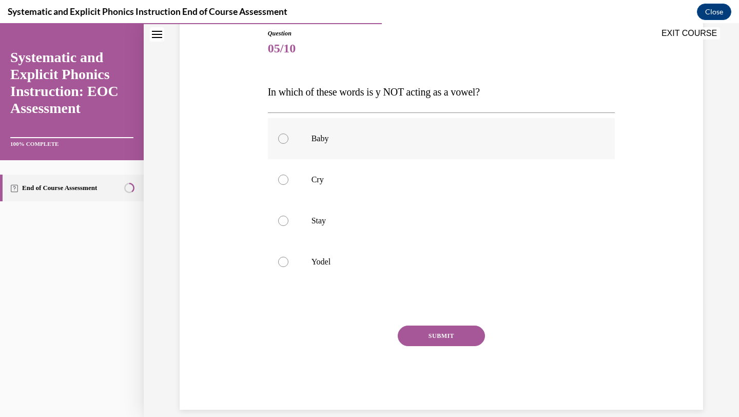
click at [414, 143] on div at bounding box center [442, 138] width 348 height 41
click at [416, 273] on div at bounding box center [442, 261] width 348 height 41
click at [436, 329] on button "SUBMIT" at bounding box center [441, 336] width 87 height 21
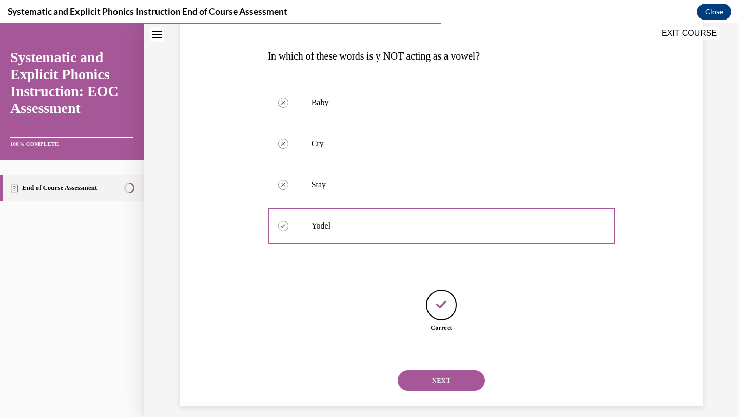
scroll to position [160, 0]
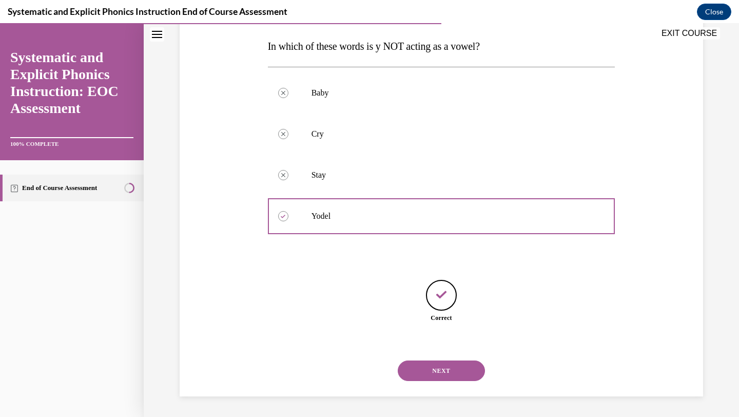
click at [456, 375] on button "NEXT" at bounding box center [441, 370] width 87 height 21
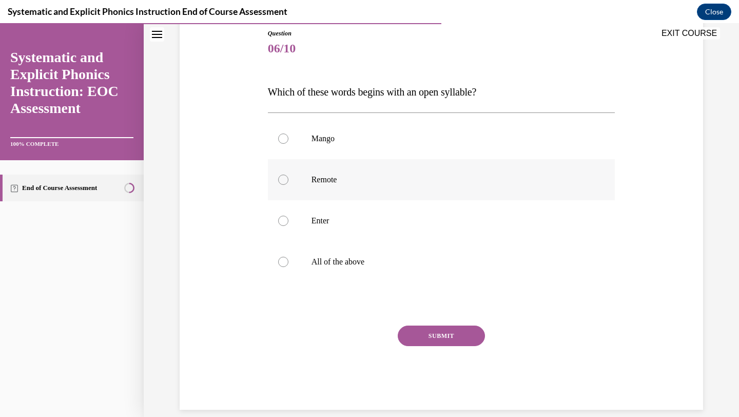
click at [394, 190] on div at bounding box center [442, 179] width 348 height 41
click at [449, 347] on div "SUBMIT" at bounding box center [442, 351] width 348 height 51
click at [447, 339] on button "SUBMIT" at bounding box center [441, 336] width 87 height 21
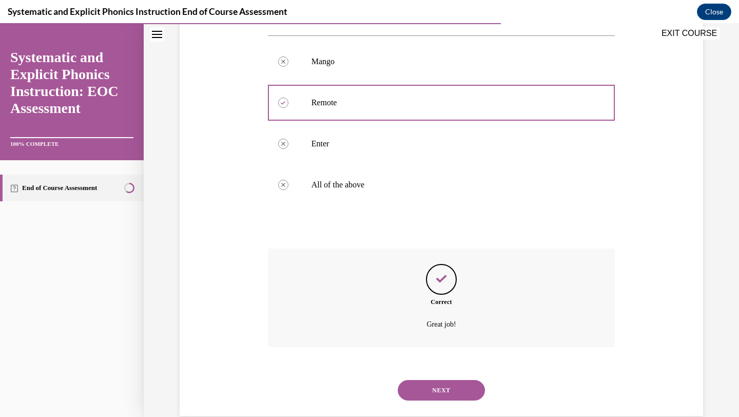
scroll to position [211, 0]
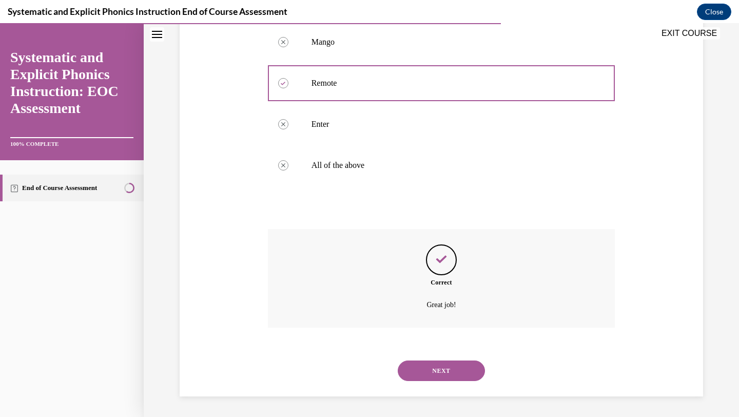
click at [452, 365] on button "NEXT" at bounding box center [441, 370] width 87 height 21
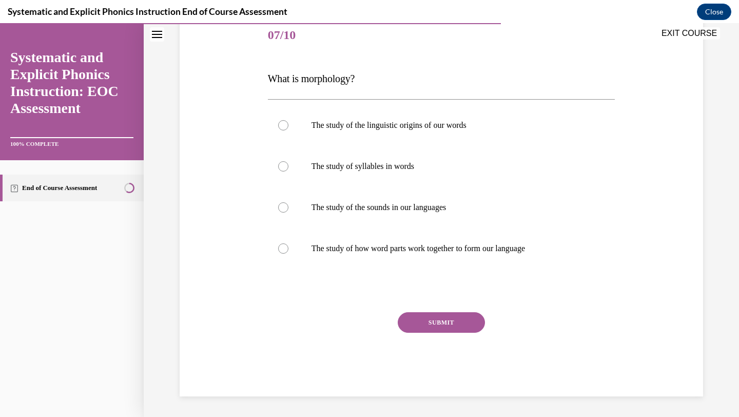
scroll to position [114, 0]
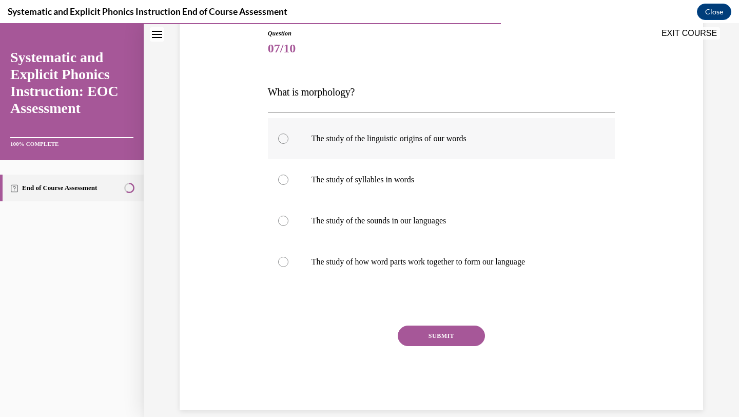
click at [422, 145] on div at bounding box center [442, 138] width 348 height 41
click at [442, 343] on button "SUBMIT" at bounding box center [441, 336] width 87 height 21
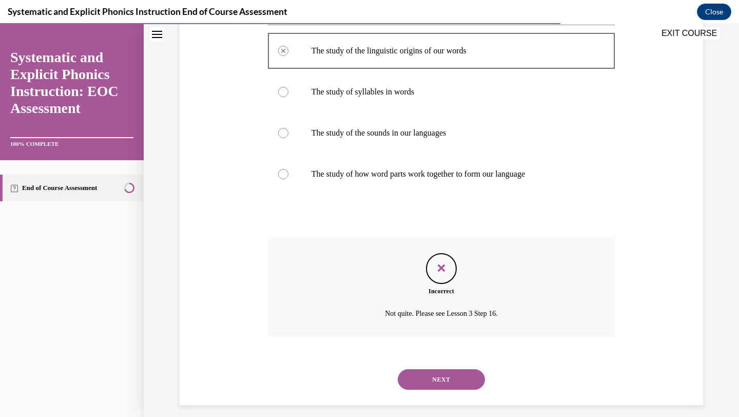
scroll to position [211, 0]
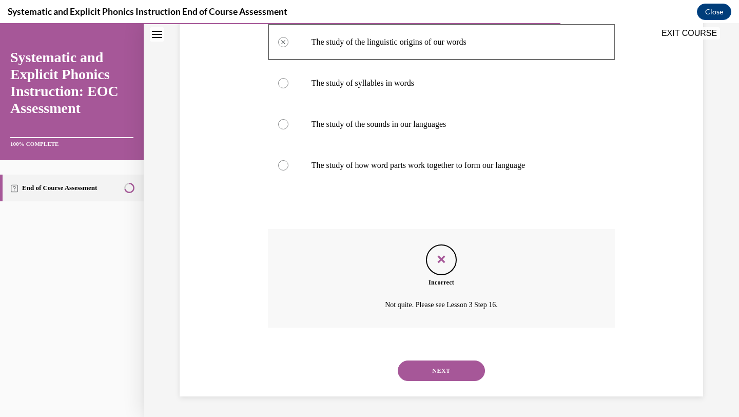
click at [445, 370] on button "NEXT" at bounding box center [441, 370] width 87 height 21
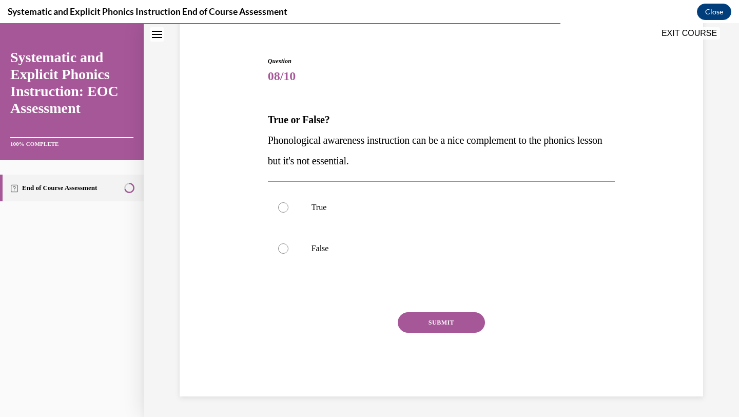
scroll to position [86, 0]
click at [415, 244] on p "False" at bounding box center [451, 248] width 278 height 10
click at [424, 319] on button "SUBMIT" at bounding box center [441, 322] width 87 height 21
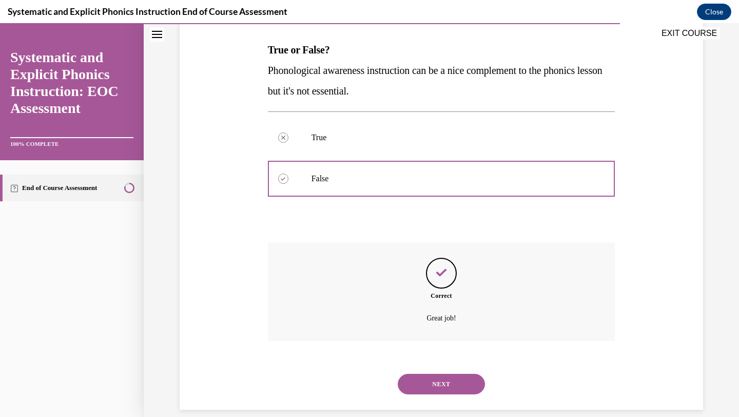
scroll to position [169, 0]
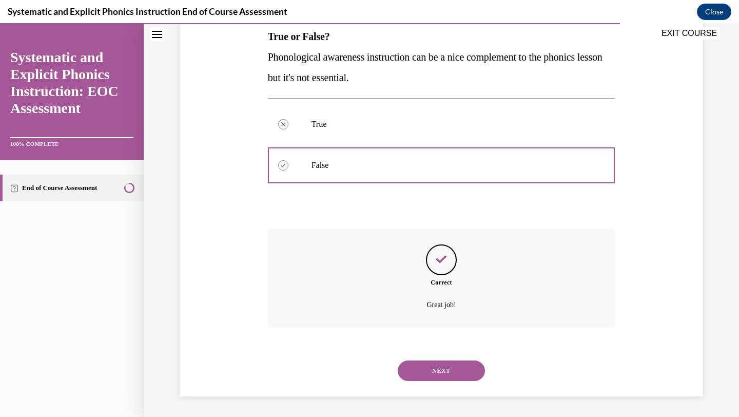
click at [441, 369] on button "NEXT" at bounding box center [441, 370] width 87 height 21
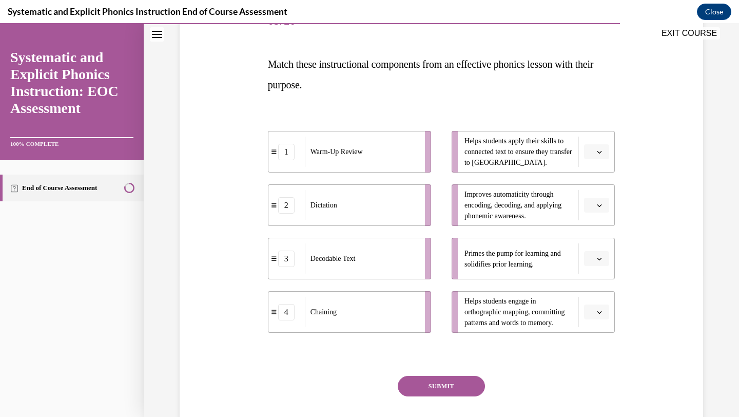
scroll to position [144, 0]
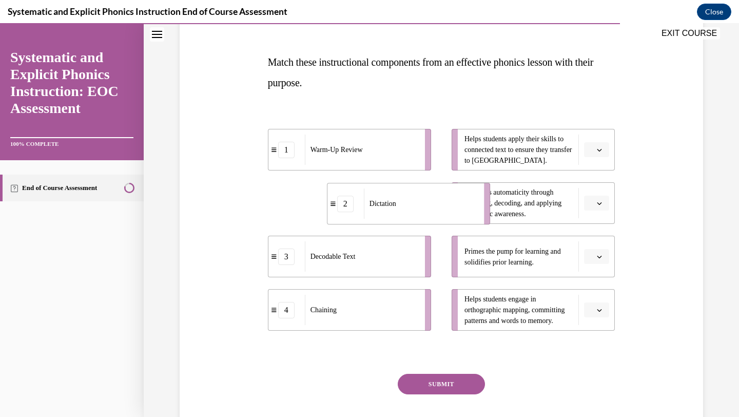
drag, startPoint x: 400, startPoint y: 211, endPoint x: 460, endPoint y: 212, distance: 59.0
click at [460, 212] on div "Dictation" at bounding box center [420, 203] width 113 height 30
drag, startPoint x: 415, startPoint y: 316, endPoint x: 402, endPoint y: 216, distance: 100.9
click at [402, 216] on ul "1 Warm-Up Review 2 Dictation 3 Decodable Text 4 Chaining" at bounding box center [355, 230] width 174 height 202
drag, startPoint x: 376, startPoint y: 303, endPoint x: 430, endPoint y: 183, distance: 132.2
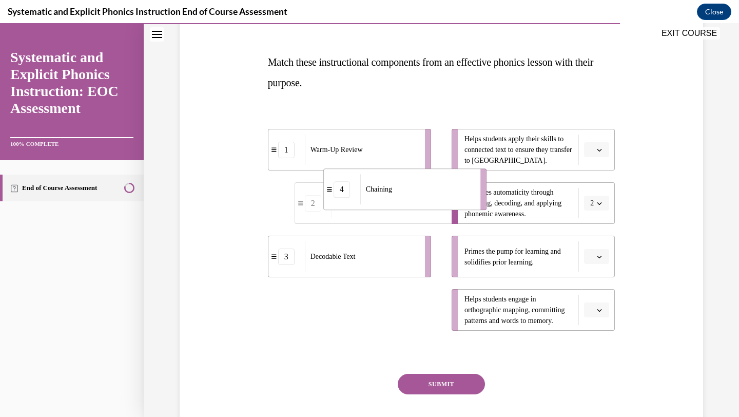
click at [430, 183] on div "Chaining" at bounding box center [416, 189] width 113 height 30
drag, startPoint x: 378, startPoint y: 319, endPoint x: 420, endPoint y: 319, distance: 42.1
click at [420, 319] on div "Dictation" at bounding box center [406, 310] width 113 height 30
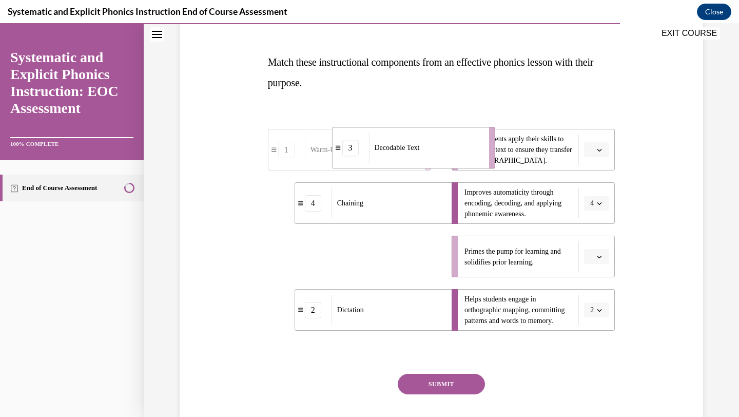
drag, startPoint x: 356, startPoint y: 271, endPoint x: 418, endPoint y: 161, distance: 126.0
click at [418, 161] on div "Decodable Text" at bounding box center [425, 147] width 113 height 30
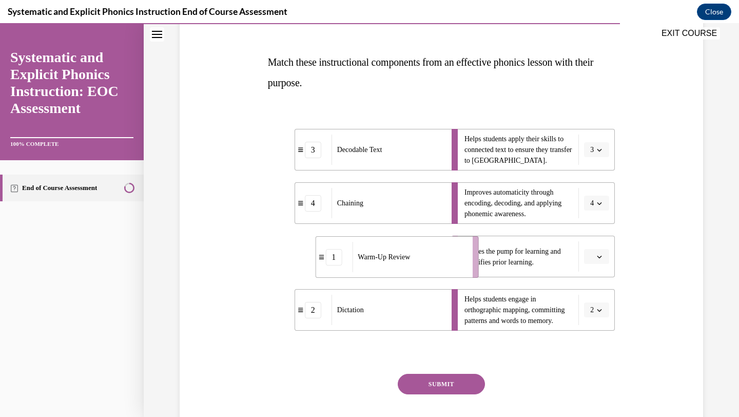
drag, startPoint x: 370, startPoint y: 258, endPoint x: 416, endPoint y: 259, distance: 46.7
click at [417, 259] on div "Warm-Up Review" at bounding box center [408, 257] width 113 height 30
click at [423, 385] on button "SUBMIT" at bounding box center [441, 384] width 87 height 21
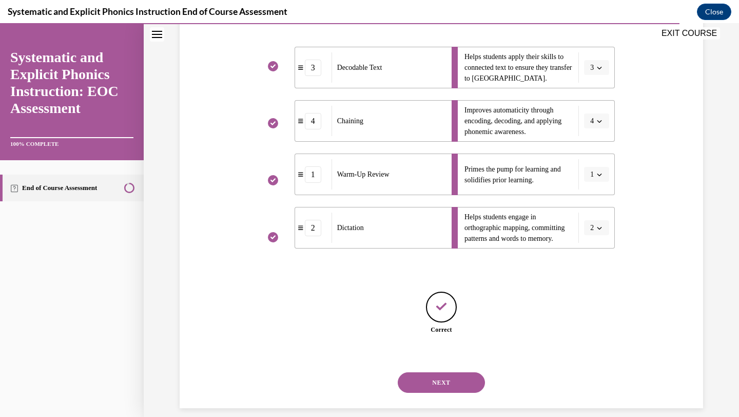
scroll to position [238, 0]
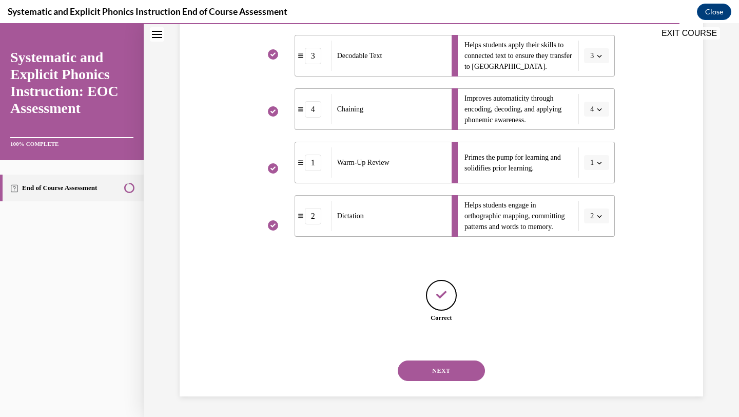
click at [456, 372] on button "NEXT" at bounding box center [441, 370] width 87 height 21
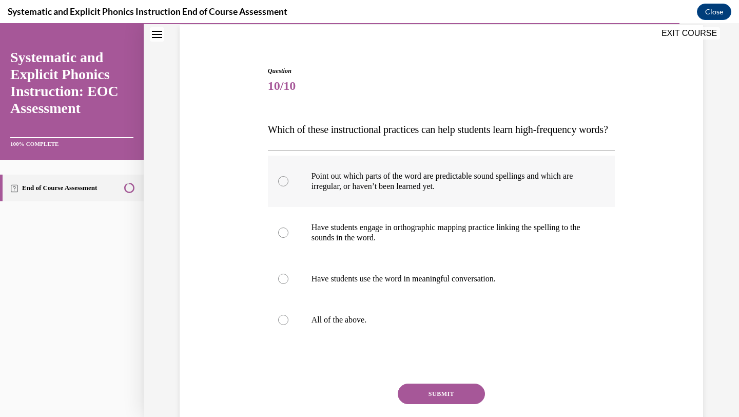
scroll to position [79, 0]
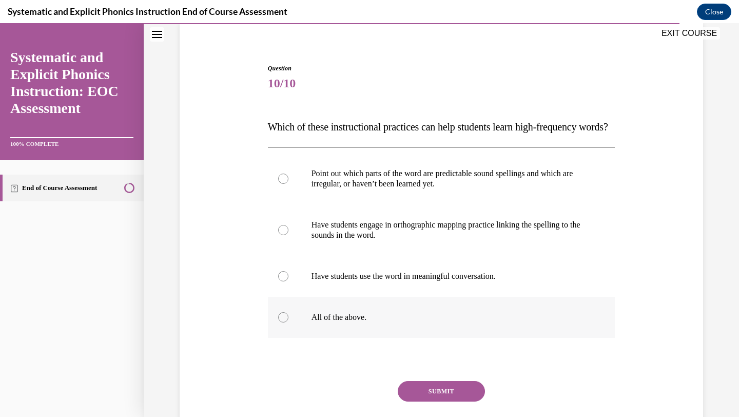
click at [448, 322] on p "All of the above." at bounding box center [451, 317] width 278 height 10
click at [459, 402] on button "SUBMIT" at bounding box center [441, 391] width 87 height 21
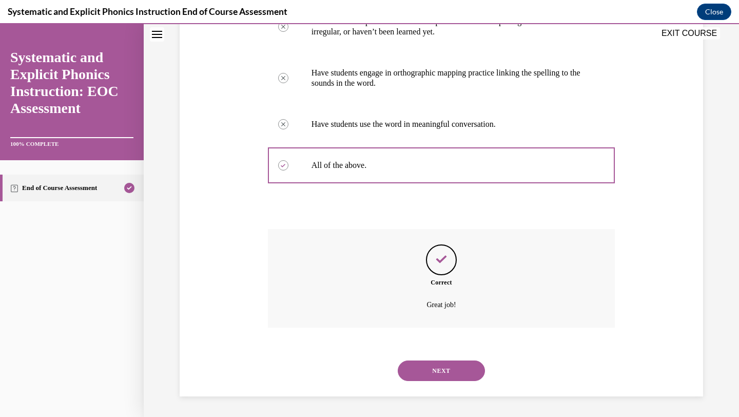
click at [447, 372] on button "NEXT" at bounding box center [441, 370] width 87 height 21
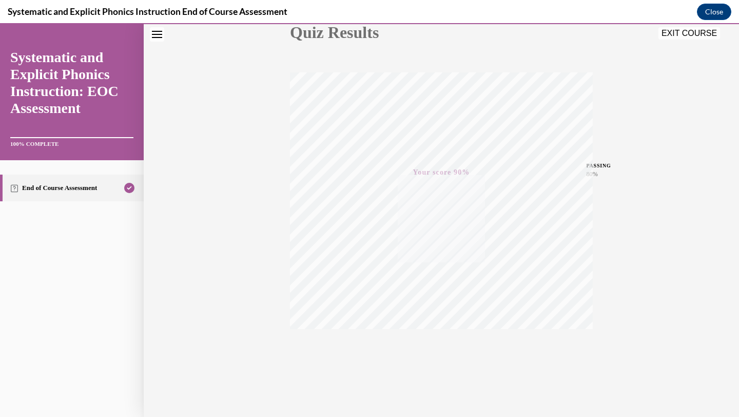
scroll to position [132, 0]
click at [690, 36] on button "EXIT COURSE" at bounding box center [690, 33] width 62 height 12
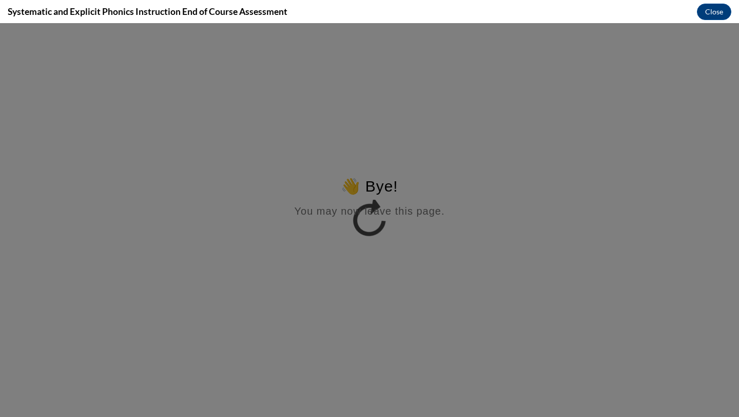
scroll to position [0, 0]
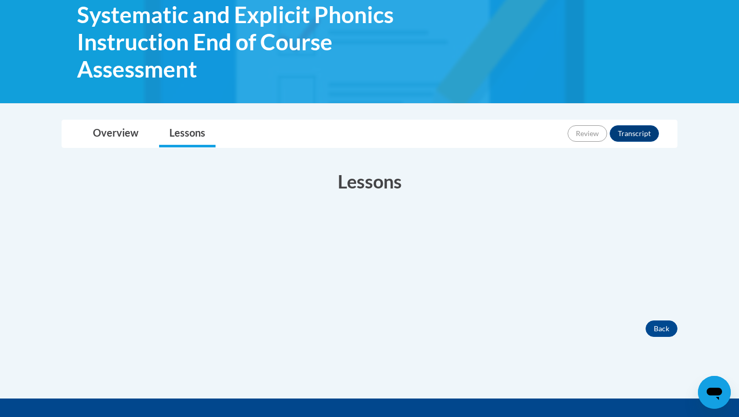
scroll to position [259, 0]
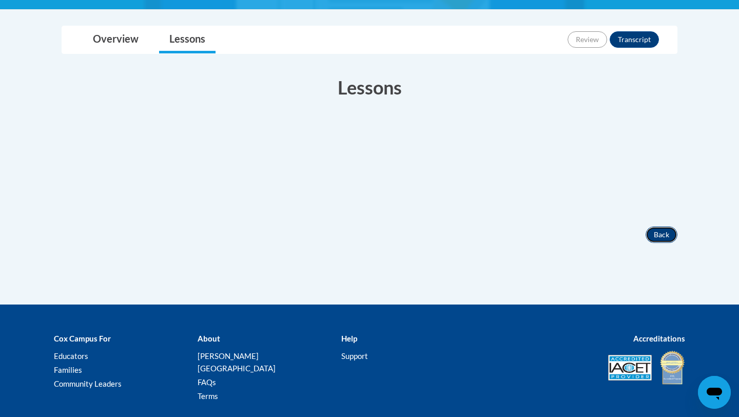
click at [662, 234] on button "Back" at bounding box center [662, 234] width 32 height 16
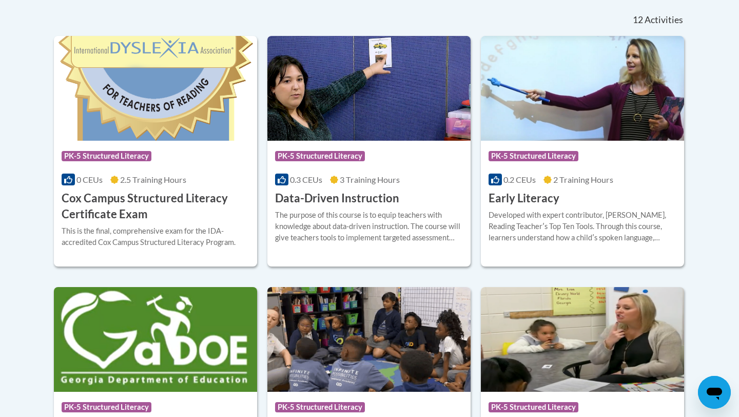
scroll to position [434, 0]
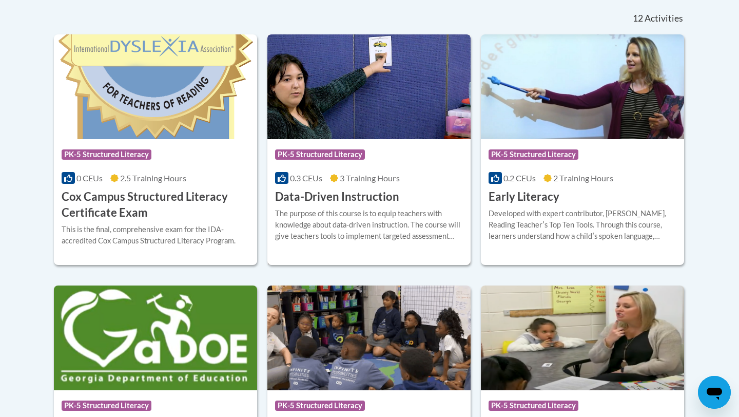
click h3 "Data-Driven Instruction"
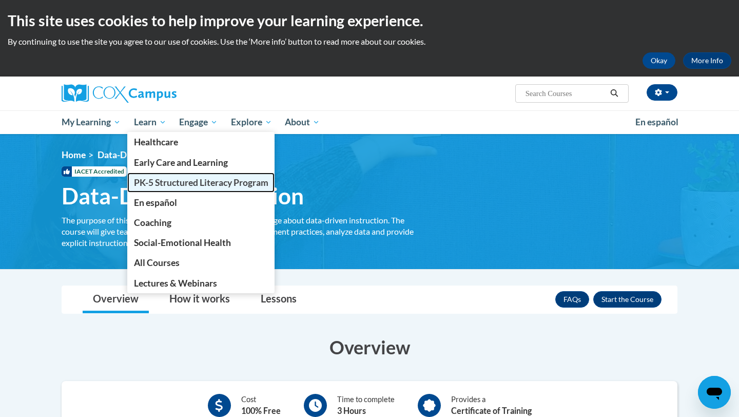
click at [181, 182] on span "PK-5 Structured Literacy Program" at bounding box center [201, 182] width 135 height 11
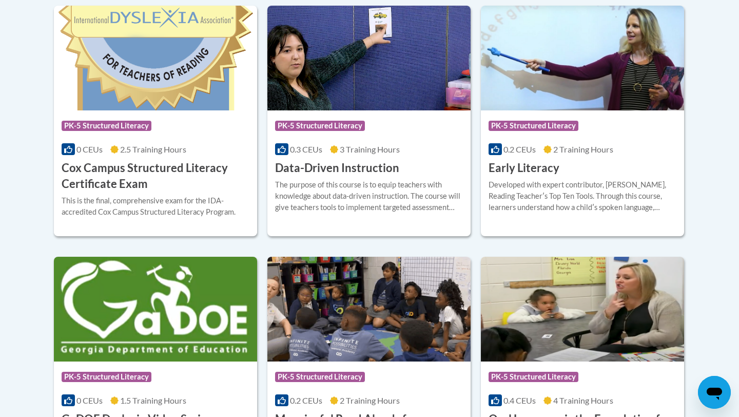
scroll to position [465, 0]
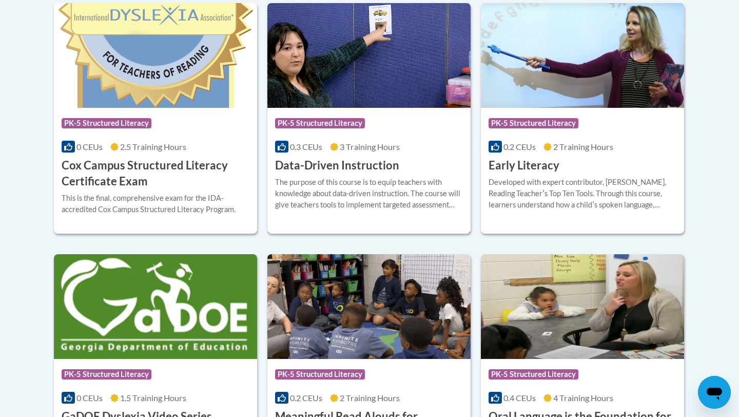
click at [354, 167] on h3 "Data-Driven Instruction" at bounding box center [337, 166] width 124 height 16
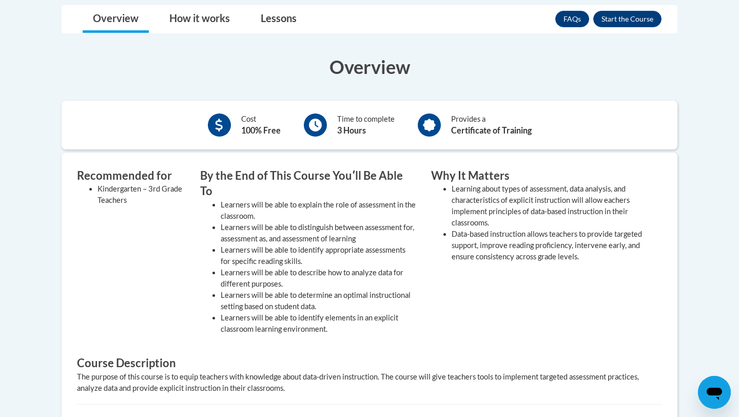
scroll to position [278, 0]
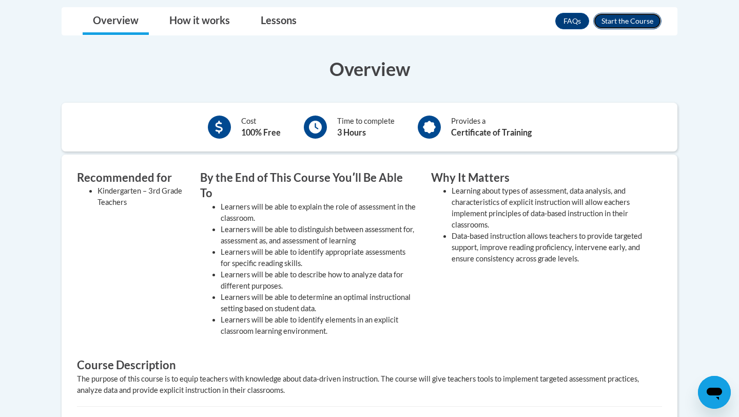
click at [625, 27] on button "Enroll" at bounding box center [628, 21] width 68 height 16
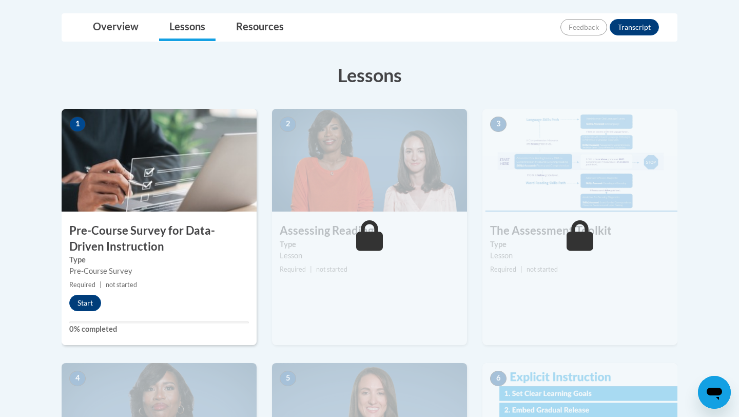
scroll to position [245, 0]
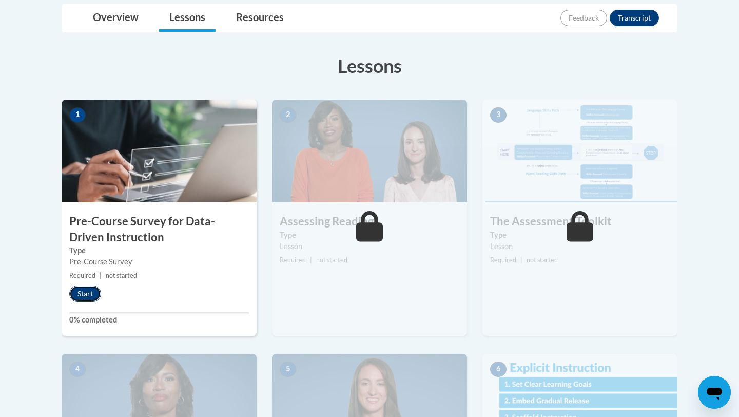
click at [87, 289] on button "Start" at bounding box center [85, 293] width 32 height 16
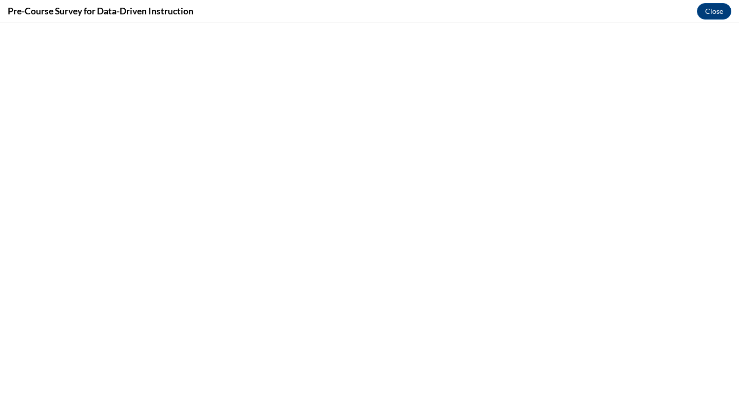
click at [701, 19] on div "Pre-Course Survey for Data-Driven Instruction Close" at bounding box center [369, 11] width 739 height 23
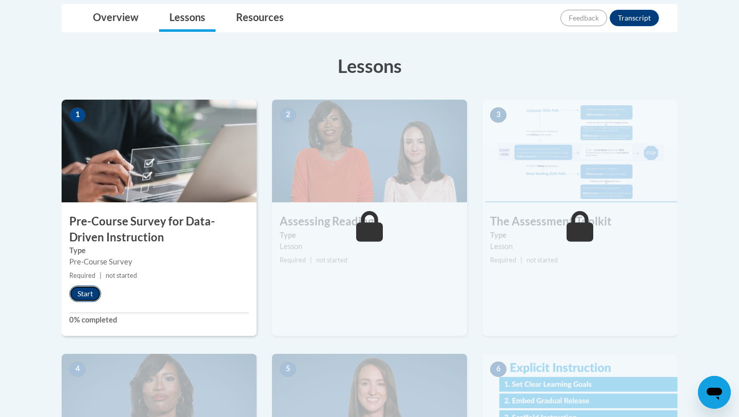
click at [83, 291] on button "Start" at bounding box center [85, 293] width 32 height 16
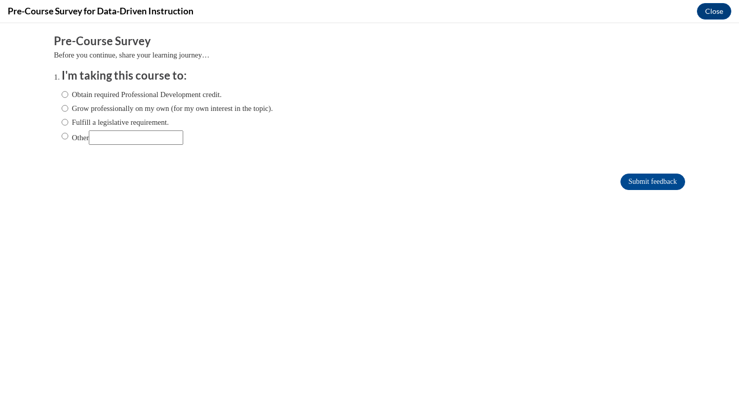
click at [128, 97] on label "Obtain required Professional Development credit." at bounding box center [142, 94] width 160 height 11
click at [68, 97] on input "Obtain required Professional Development credit." at bounding box center [65, 94] width 7 height 11
radio input "true"
click at [648, 187] on input "Submit feedback" at bounding box center [653, 182] width 65 height 16
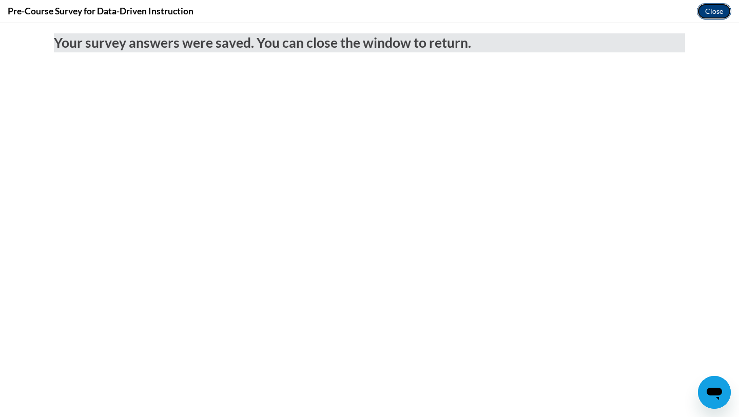
click at [713, 11] on button "Close" at bounding box center [714, 11] width 34 height 16
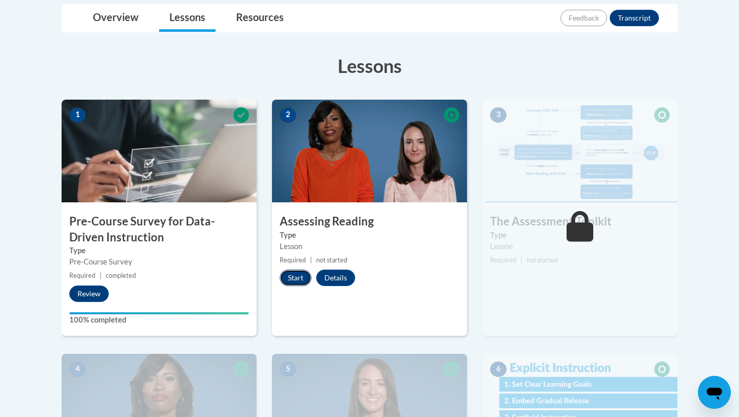
click at [298, 279] on button "Start" at bounding box center [296, 278] width 32 height 16
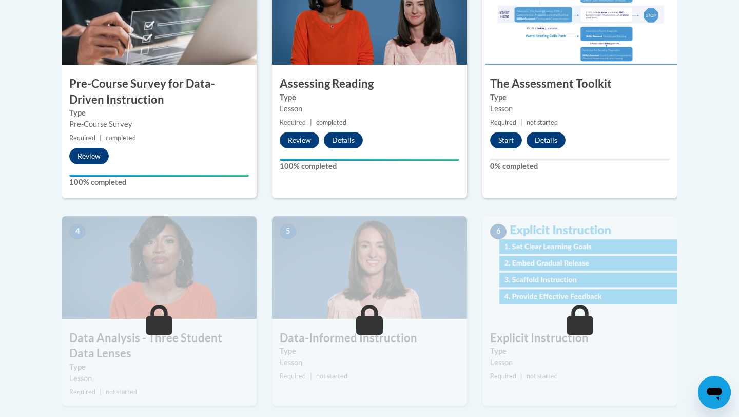
scroll to position [342, 0]
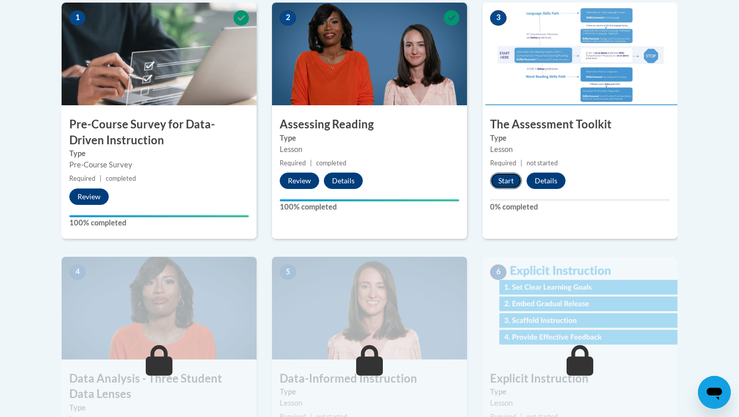
click at [499, 183] on button "Start" at bounding box center [506, 181] width 32 height 16
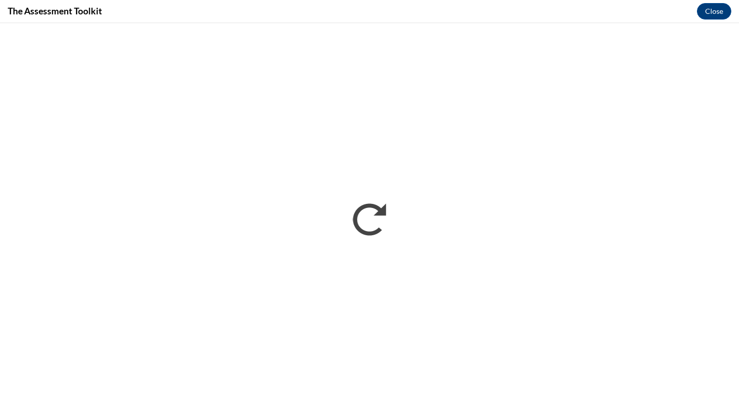
scroll to position [0, 0]
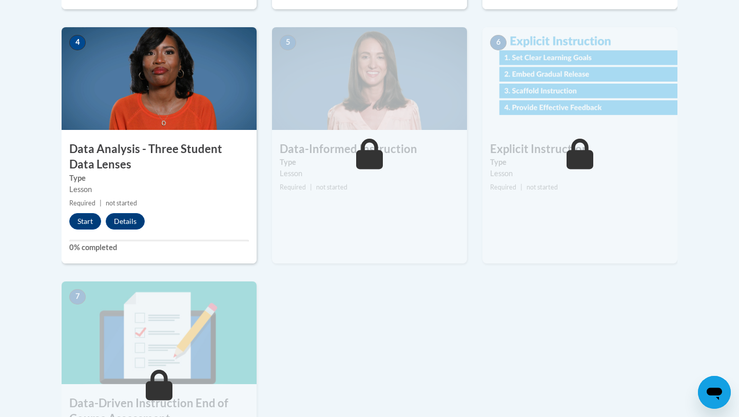
scroll to position [590, 0]
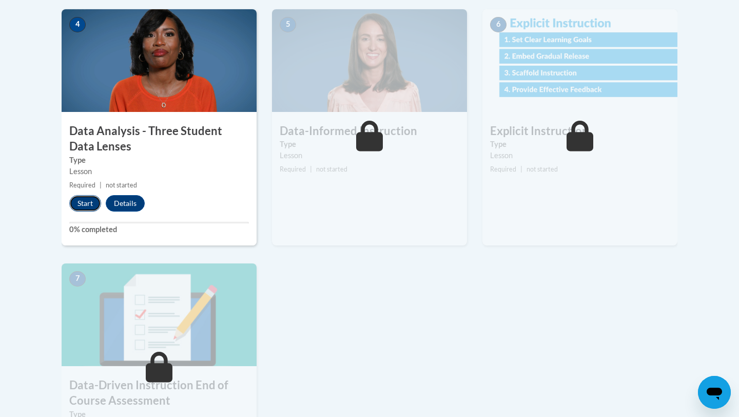
click at [79, 207] on button "Start" at bounding box center [85, 203] width 32 height 16
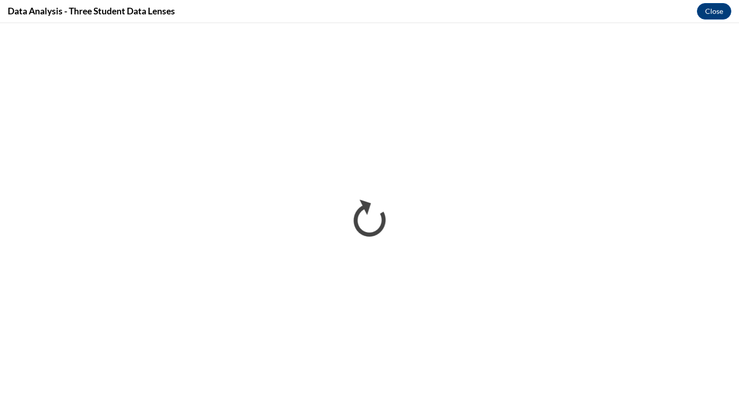
scroll to position [0, 0]
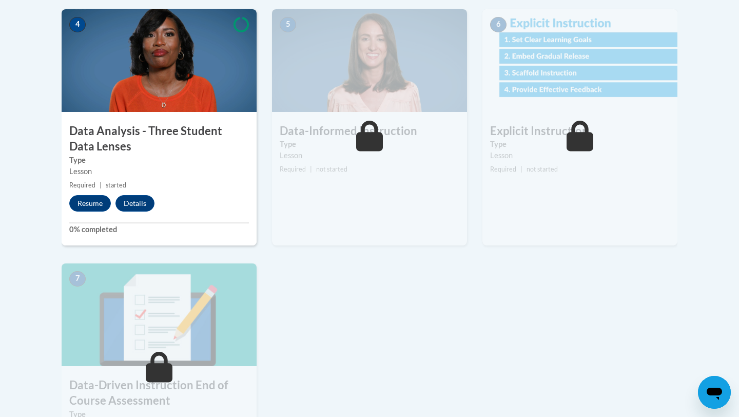
scroll to position [523, 0]
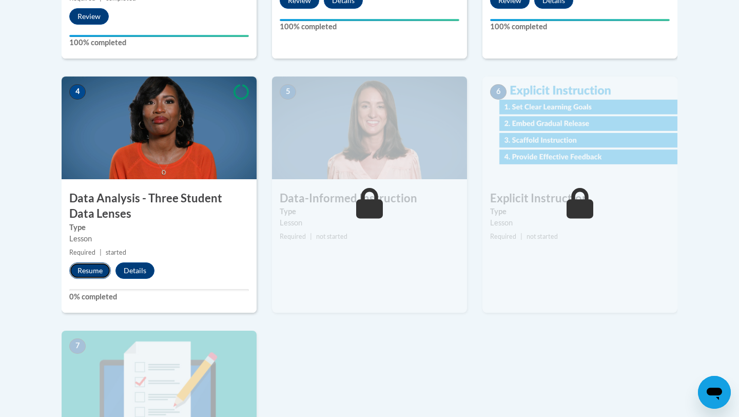
click at [95, 270] on button "Resume" at bounding box center [90, 270] width 42 height 16
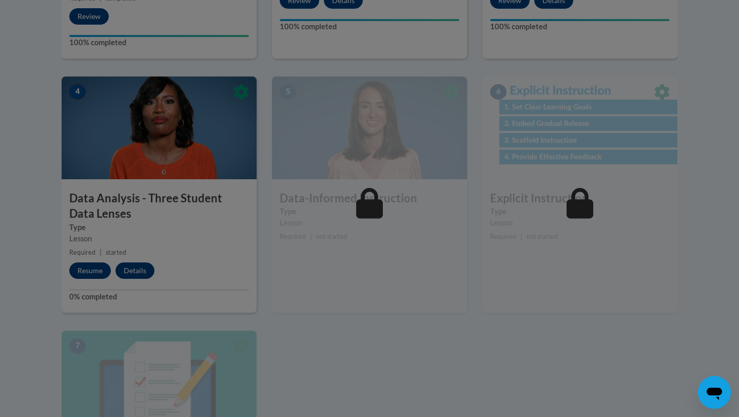
scroll to position [531, 0]
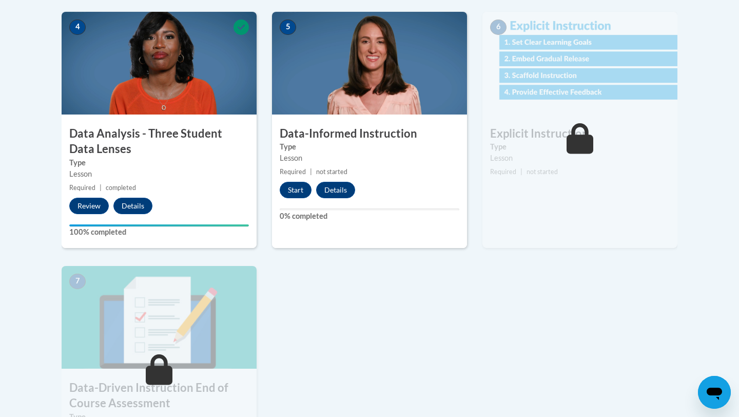
scroll to position [586, 0]
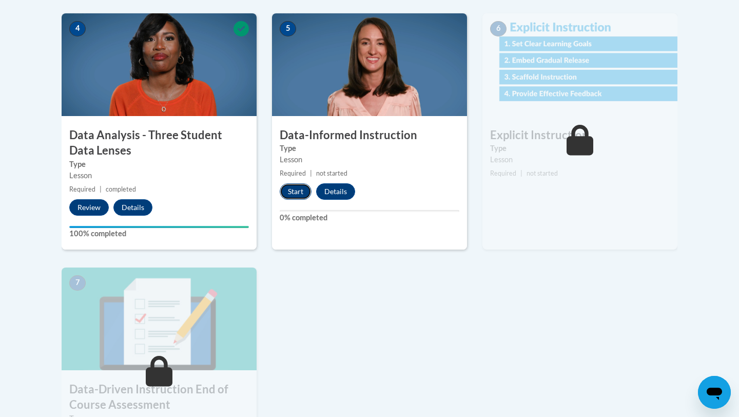
click at [293, 193] on button "Start" at bounding box center [296, 191] width 32 height 16
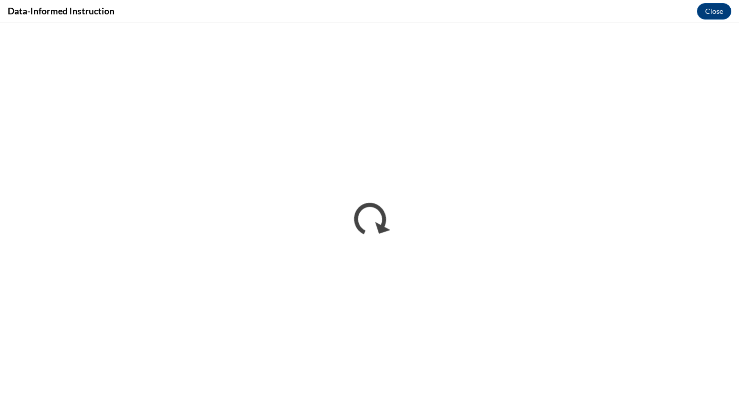
scroll to position [0, 0]
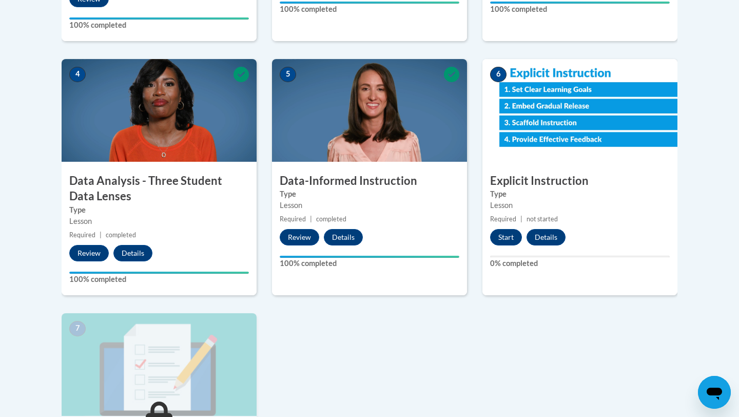
scroll to position [543, 0]
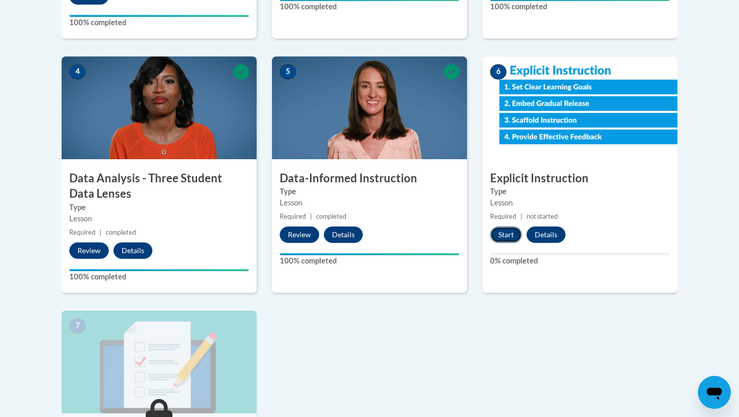
click at [505, 235] on button "Start" at bounding box center [506, 234] width 32 height 16
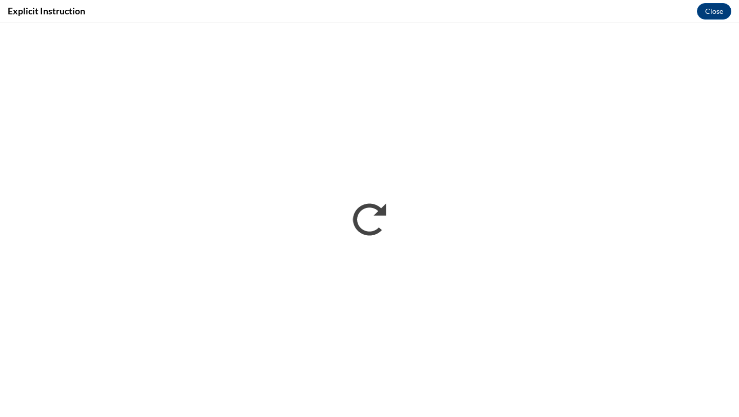
scroll to position [0, 0]
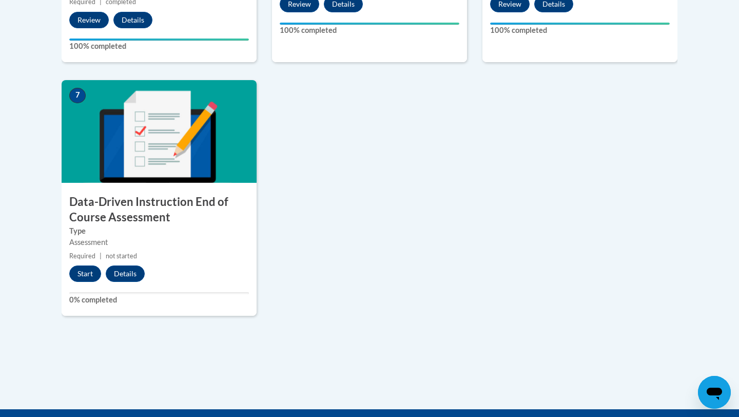
scroll to position [815, 0]
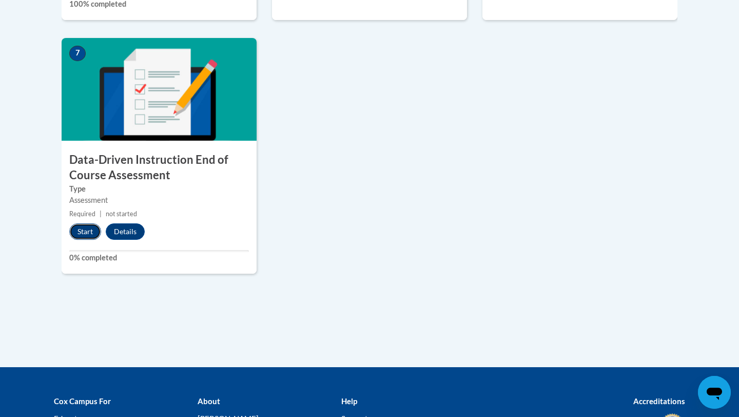
click at [86, 237] on button "Start" at bounding box center [85, 231] width 32 height 16
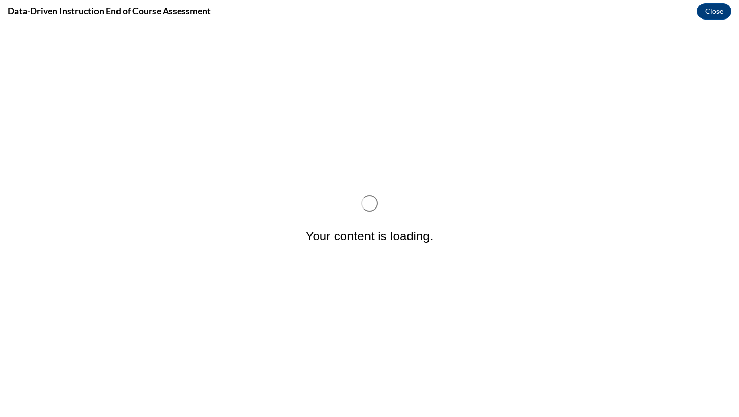
scroll to position [0, 0]
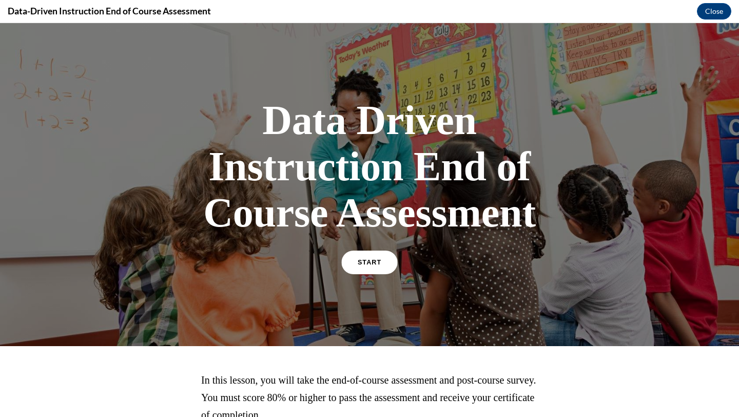
click at [373, 264] on span "START" at bounding box center [370, 263] width 24 height 8
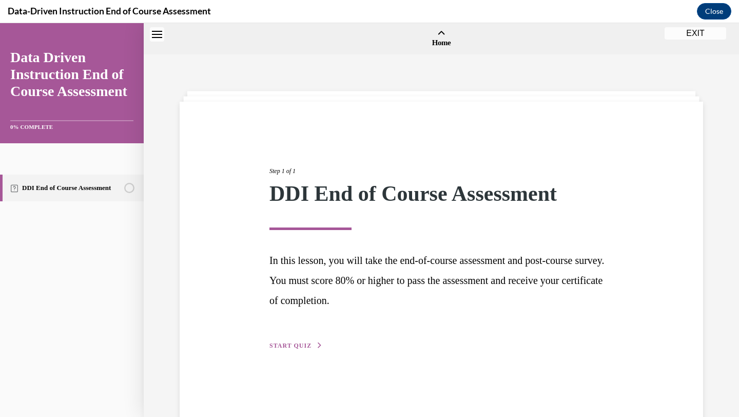
scroll to position [32, 0]
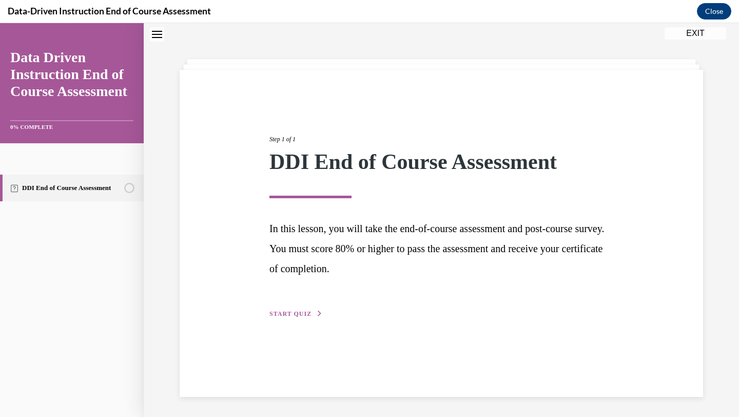
click at [310, 314] on span "START QUIZ" at bounding box center [291, 313] width 42 height 7
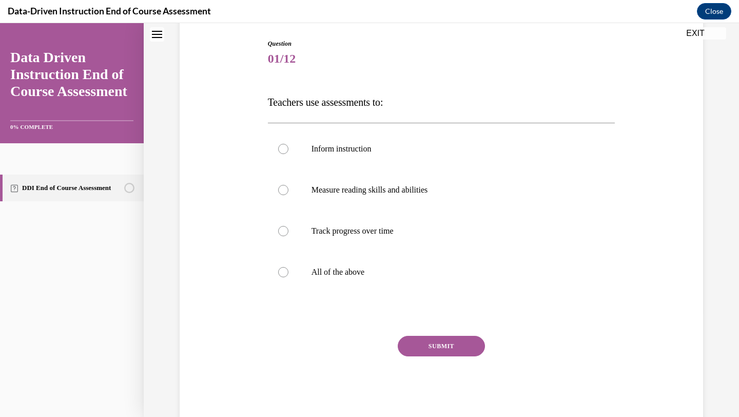
scroll to position [106, 0]
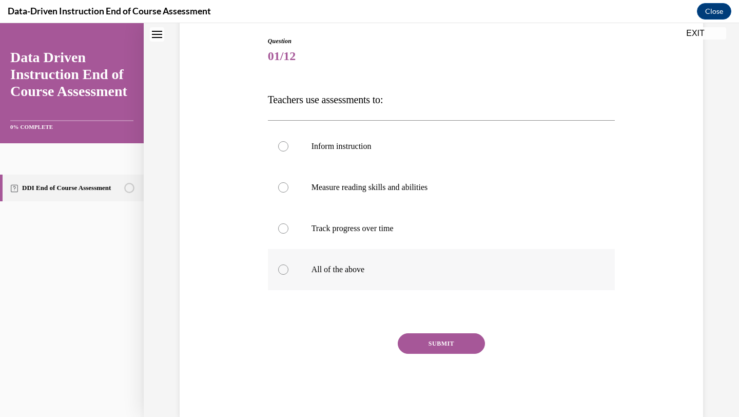
click at [375, 268] on p "All of the above" at bounding box center [451, 269] width 278 height 10
click at [289, 268] on input "All of the above" at bounding box center [283, 269] width 10 height 10
radio input "true"
click at [436, 337] on button "SUBMIT" at bounding box center [441, 343] width 87 height 21
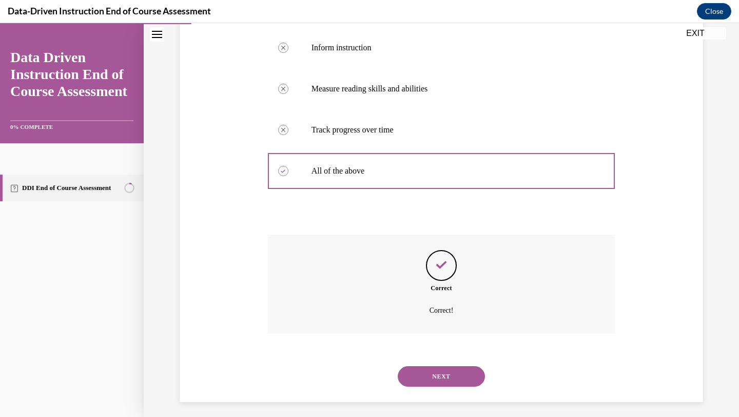
scroll to position [211, 0]
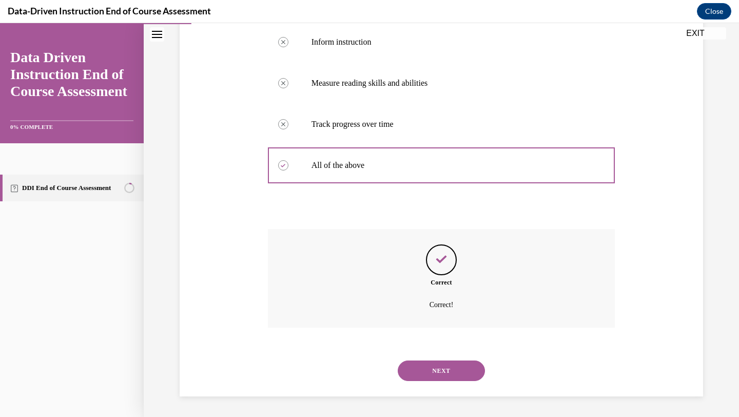
click at [449, 367] on button "NEXT" at bounding box center [441, 370] width 87 height 21
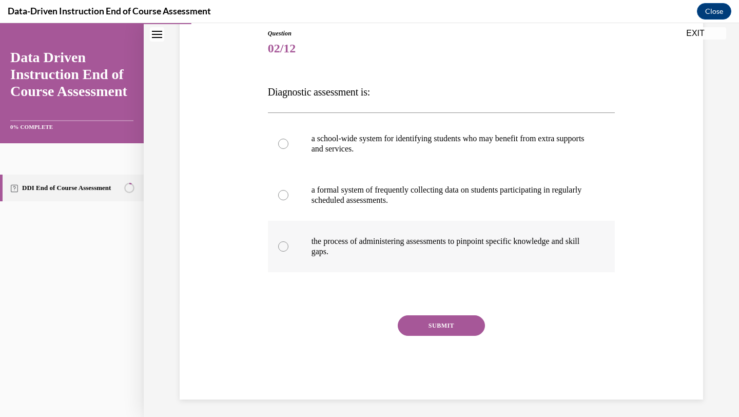
click at [406, 258] on label "the process of administering assessments to pinpoint specific knowledge and ski…" at bounding box center [442, 246] width 348 height 51
click at [289, 252] on input "the process of administering assessments to pinpoint specific knowledge and ski…" at bounding box center [283, 246] width 10 height 10
radio input "true"
click at [436, 328] on button "SUBMIT" at bounding box center [441, 325] width 87 height 21
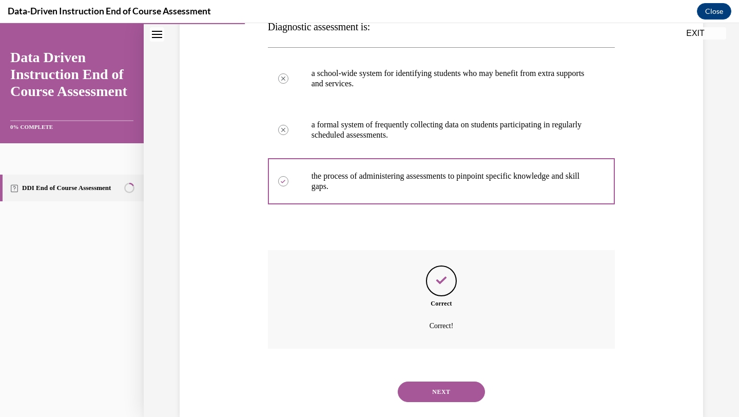
scroll to position [200, 0]
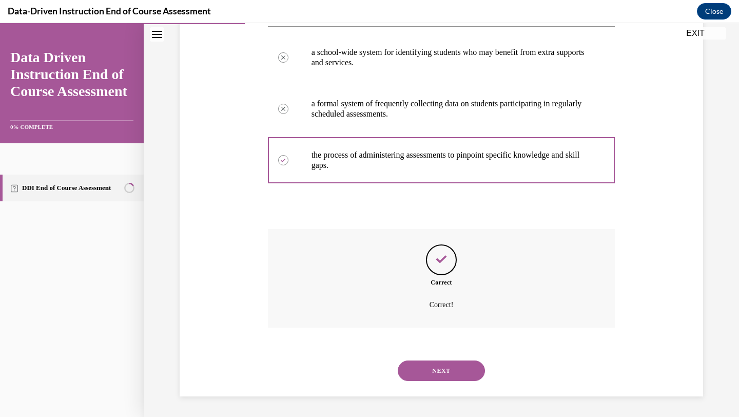
click at [444, 378] on button "NEXT" at bounding box center [441, 370] width 87 height 21
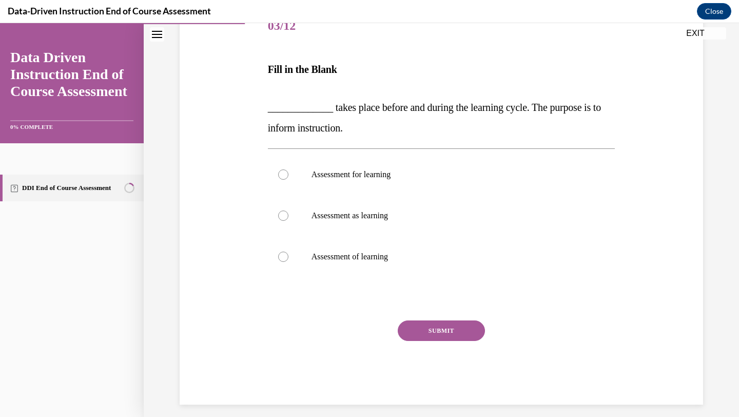
scroll to position [139, 0]
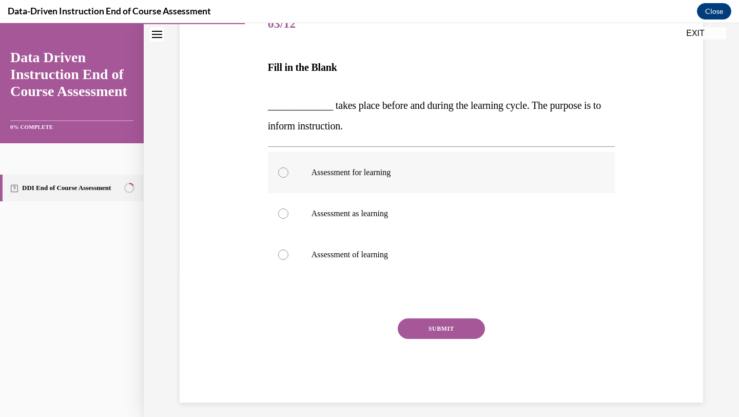
click at [411, 179] on label "Assessment for learning" at bounding box center [442, 172] width 348 height 41
click at [289, 178] on input "Assessment for learning" at bounding box center [283, 172] width 10 height 10
radio input "true"
click at [433, 327] on button "SUBMIT" at bounding box center [441, 328] width 87 height 21
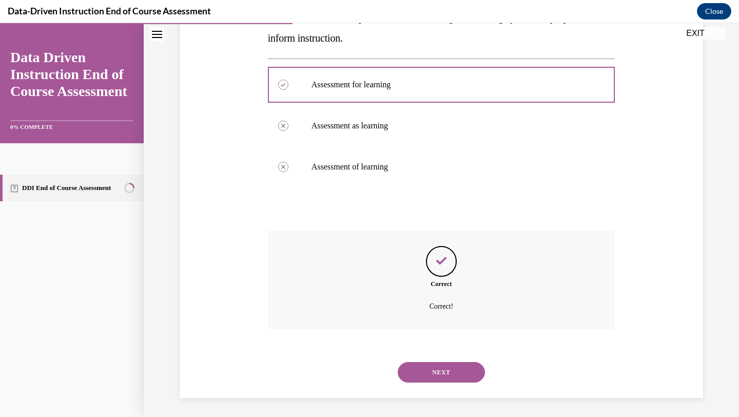
scroll to position [228, 0]
click at [452, 366] on button "NEXT" at bounding box center [441, 370] width 87 height 21
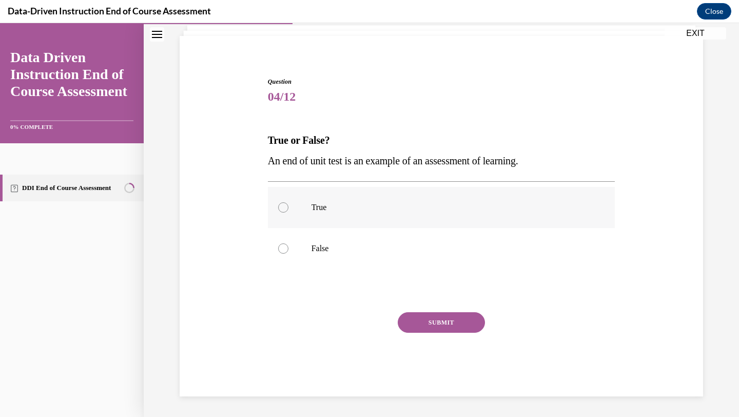
click at [370, 207] on p "True" at bounding box center [451, 207] width 278 height 10
click at [289, 207] on input "True" at bounding box center [283, 207] width 10 height 10
radio input "true"
click at [421, 318] on button "SUBMIT" at bounding box center [441, 322] width 87 height 21
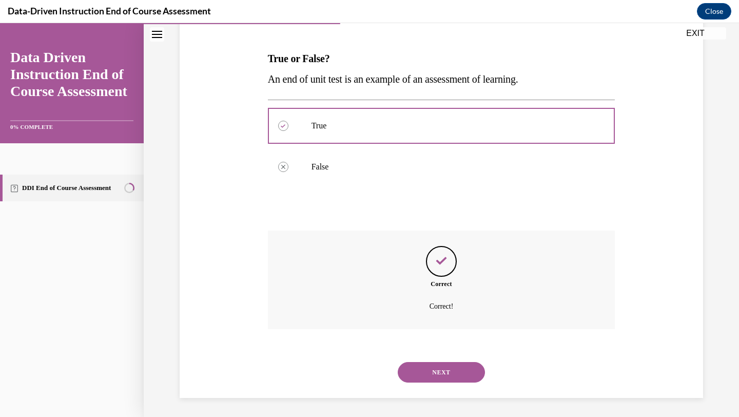
scroll to position [149, 0]
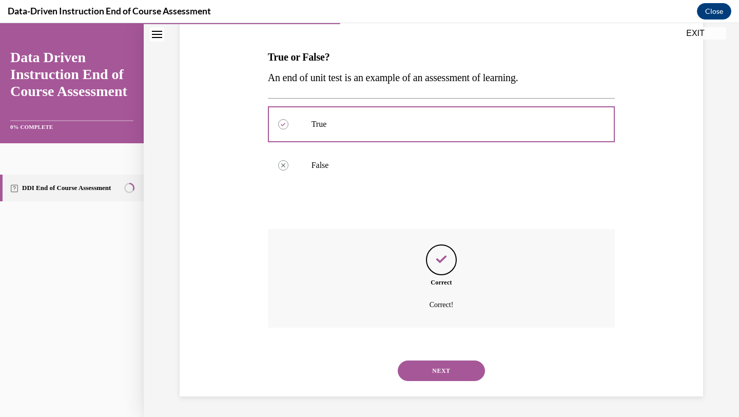
click at [448, 381] on div "NEXT" at bounding box center [442, 370] width 348 height 41
click at [448, 375] on button "NEXT" at bounding box center [441, 370] width 87 height 21
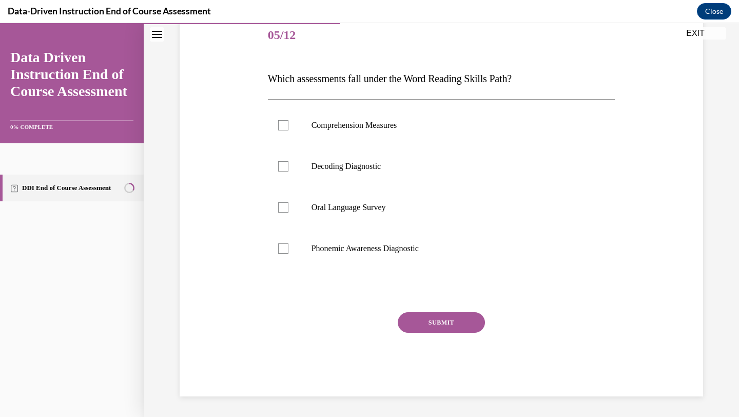
scroll to position [114, 0]
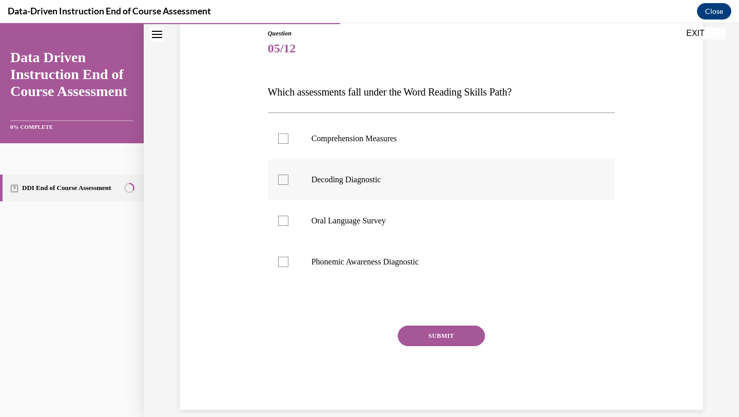
click at [382, 182] on p "Decoding Diagnostic" at bounding box center [451, 180] width 278 height 10
click at [289, 182] on input "Decoding Diagnostic" at bounding box center [283, 180] width 10 height 10
checkbox input "true"
click at [389, 252] on label "Phonemic Awareness Diagnostic" at bounding box center [442, 261] width 348 height 41
click at [289, 257] on input "Phonemic Awareness Diagnostic" at bounding box center [283, 262] width 10 height 10
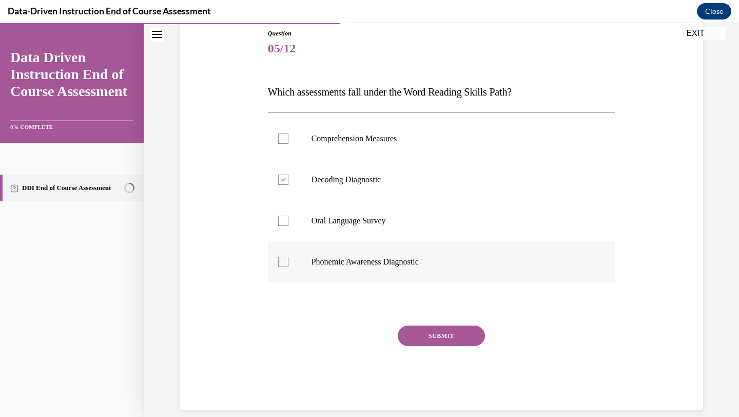
checkbox input "true"
click at [382, 227] on label "Oral Language Survey" at bounding box center [442, 220] width 348 height 41
click at [289, 226] on input "Oral Language Survey" at bounding box center [283, 221] width 10 height 10
checkbox input "true"
click at [426, 330] on button "SUBMIT" at bounding box center [441, 336] width 87 height 21
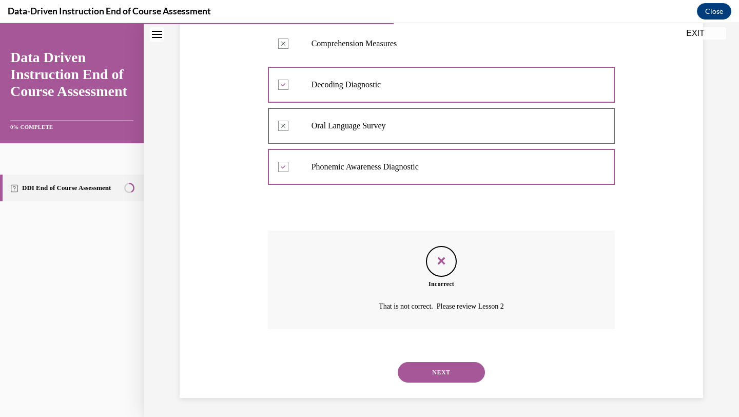
scroll to position [211, 0]
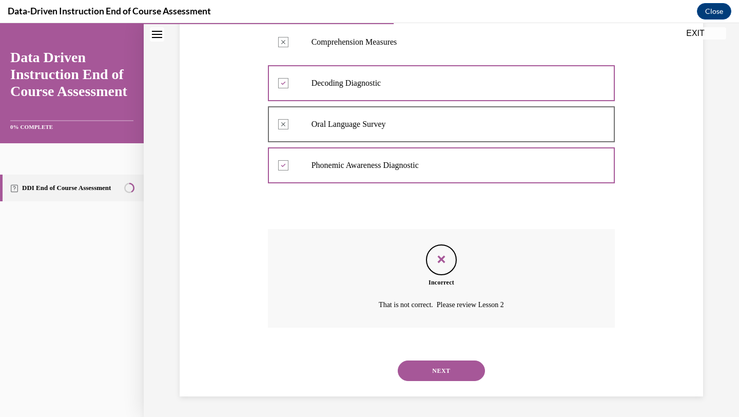
click at [441, 365] on button "NEXT" at bounding box center [441, 370] width 87 height 21
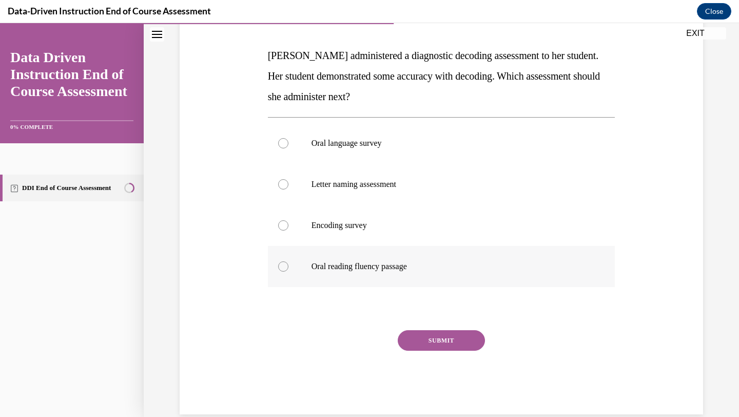
scroll to position [157, 0]
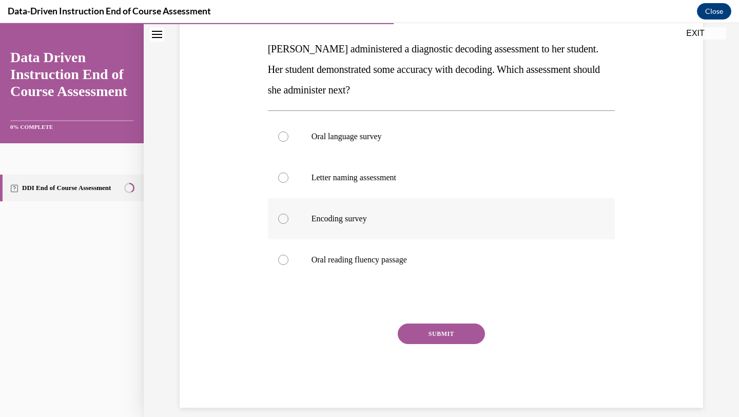
click at [401, 231] on label "Encoding survey" at bounding box center [442, 218] width 348 height 41
click at [289, 224] on input "Encoding survey" at bounding box center [283, 219] width 10 height 10
radio input "true"
click at [446, 333] on button "SUBMIT" at bounding box center [441, 333] width 87 height 21
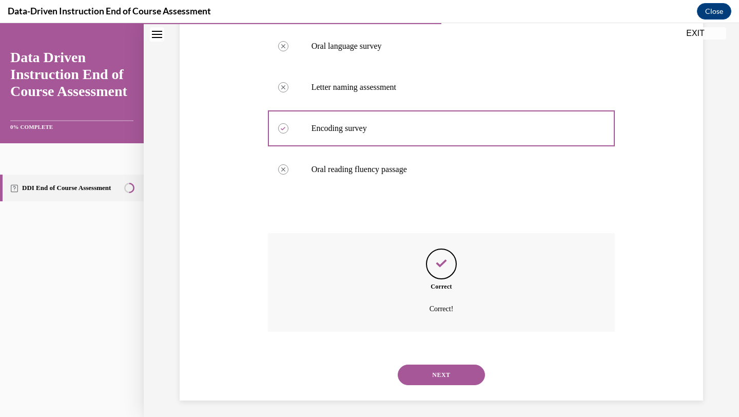
scroll to position [252, 0]
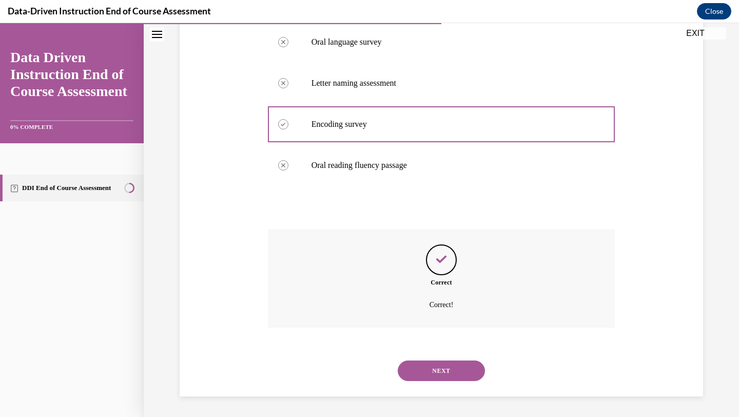
click at [446, 371] on button "NEXT" at bounding box center [441, 370] width 87 height 21
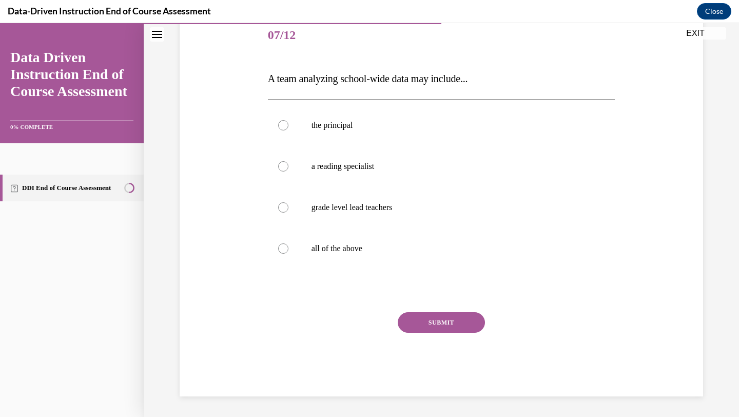
scroll to position [114, 0]
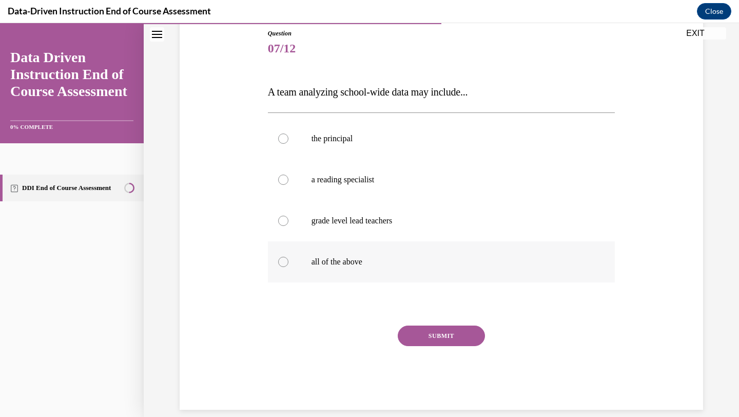
click at [369, 264] on p "all of the above" at bounding box center [451, 262] width 278 height 10
click at [289, 264] on input "all of the above" at bounding box center [283, 262] width 10 height 10
radio input "true"
click at [442, 350] on div "SUBMIT" at bounding box center [442, 351] width 348 height 51
click at [442, 340] on button "SUBMIT" at bounding box center [441, 336] width 87 height 21
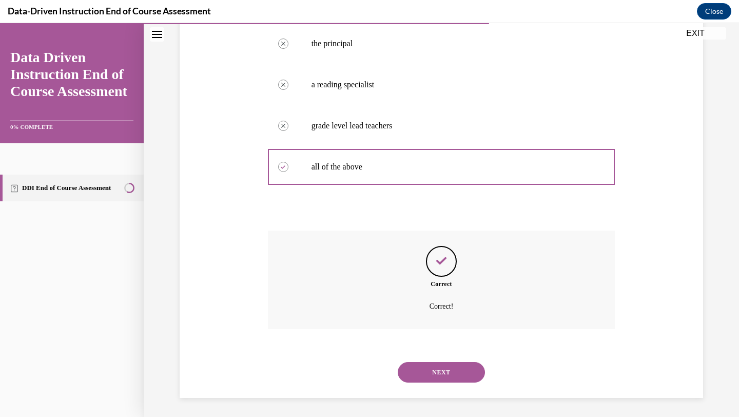
scroll to position [211, 0]
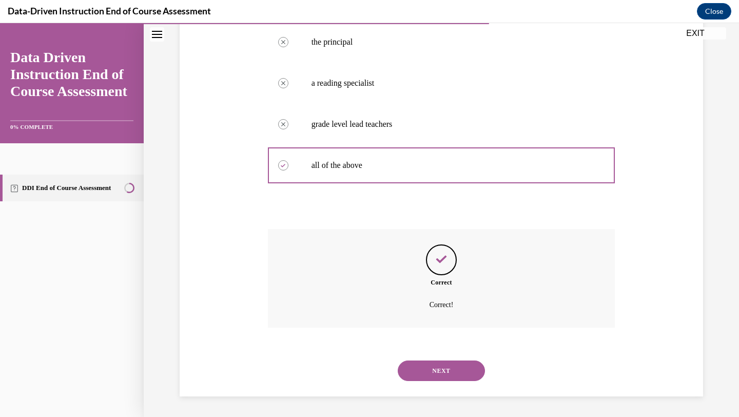
click at [445, 371] on button "NEXT" at bounding box center [441, 370] width 87 height 21
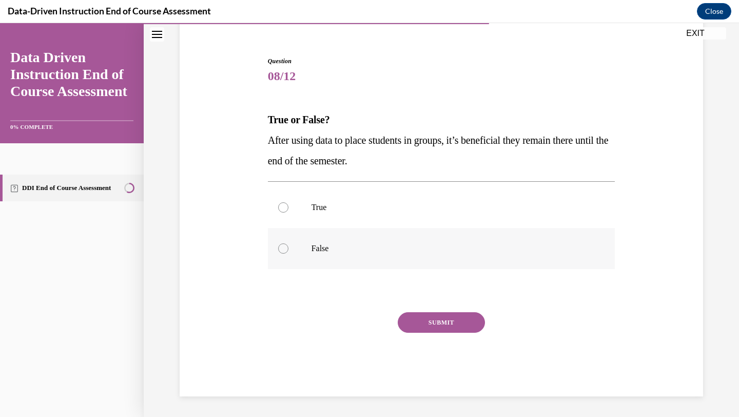
click at [349, 244] on p "False" at bounding box center [451, 248] width 278 height 10
click at [289, 244] on input "False" at bounding box center [283, 248] width 10 height 10
radio input "true"
click at [440, 319] on button "SUBMIT" at bounding box center [441, 322] width 87 height 21
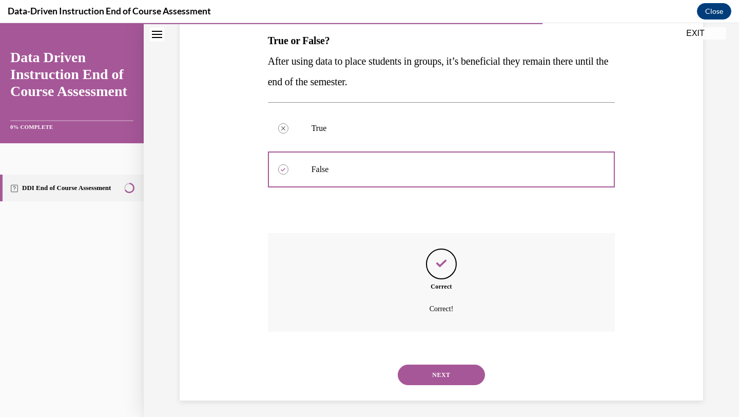
scroll to position [169, 0]
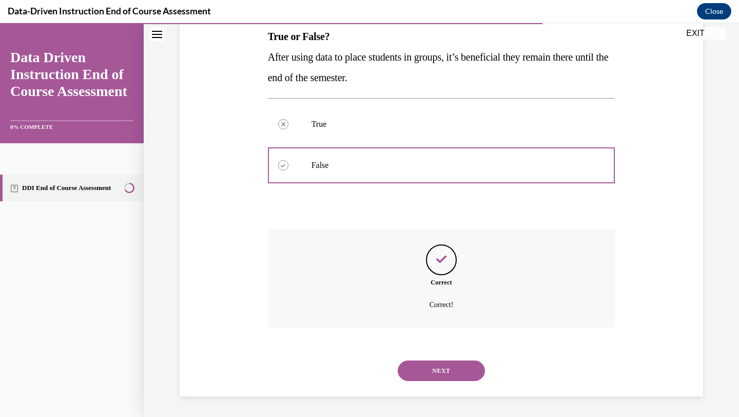
click at [451, 365] on button "NEXT" at bounding box center [441, 370] width 87 height 21
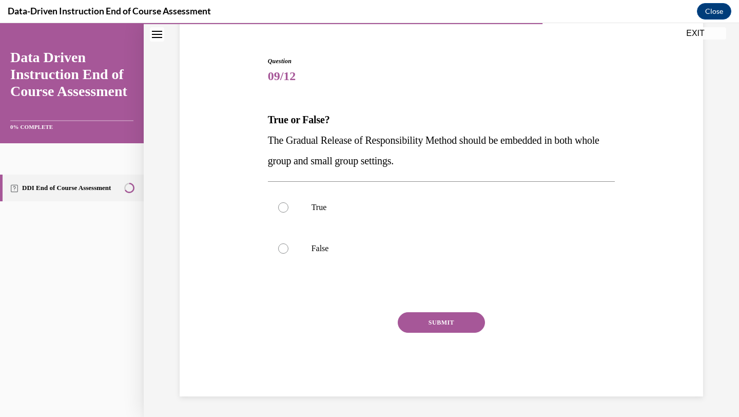
scroll to position [86, 0]
click at [421, 199] on label "True" at bounding box center [442, 207] width 348 height 41
click at [289, 202] on input "True" at bounding box center [283, 207] width 10 height 10
radio input "true"
click at [446, 328] on button "SUBMIT" at bounding box center [441, 322] width 87 height 21
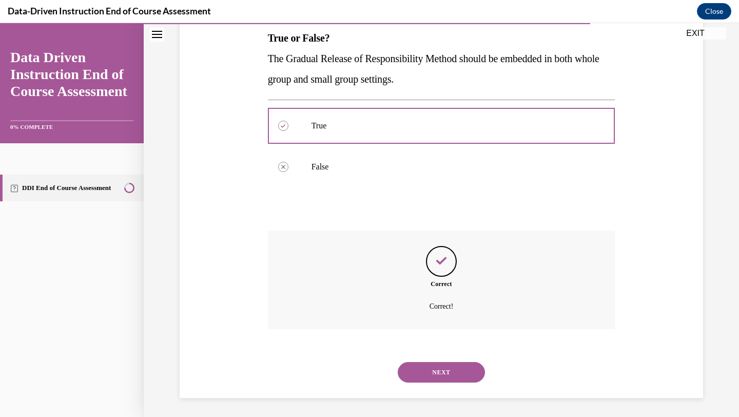
scroll to position [169, 0]
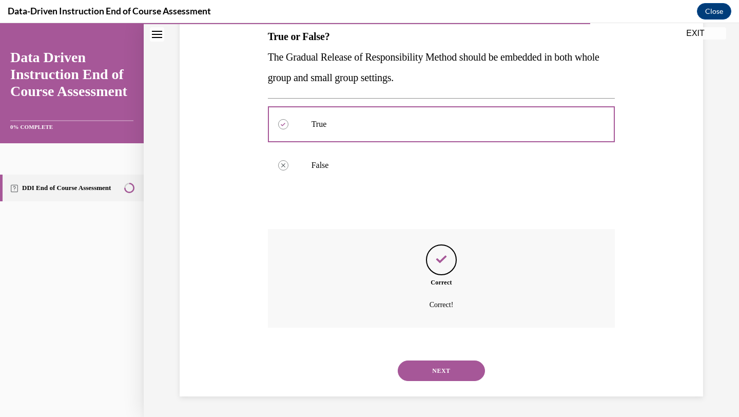
click at [443, 367] on button "NEXT" at bounding box center [441, 370] width 87 height 21
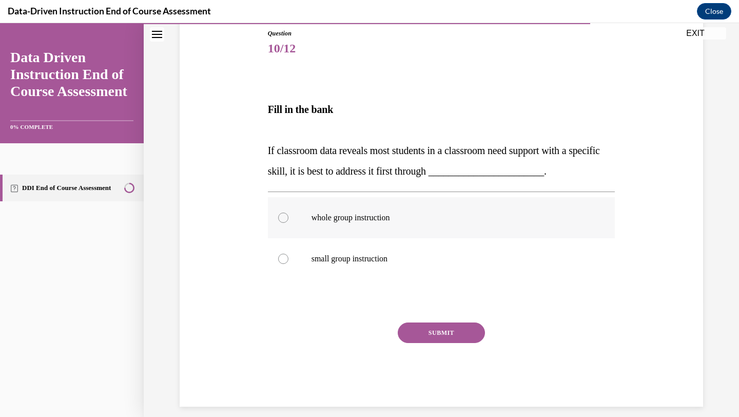
click at [433, 232] on label "whole group instruction" at bounding box center [442, 217] width 348 height 41
click at [289, 223] on input "whole group instruction" at bounding box center [283, 218] width 10 height 10
radio input "true"
click at [444, 332] on button "SUBMIT" at bounding box center [441, 332] width 87 height 21
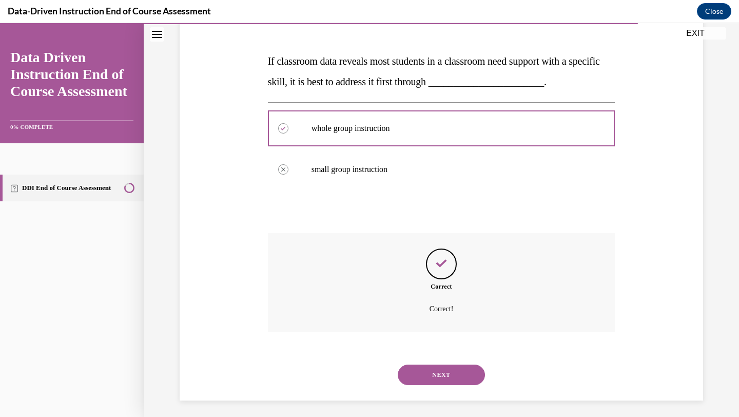
scroll to position [207, 0]
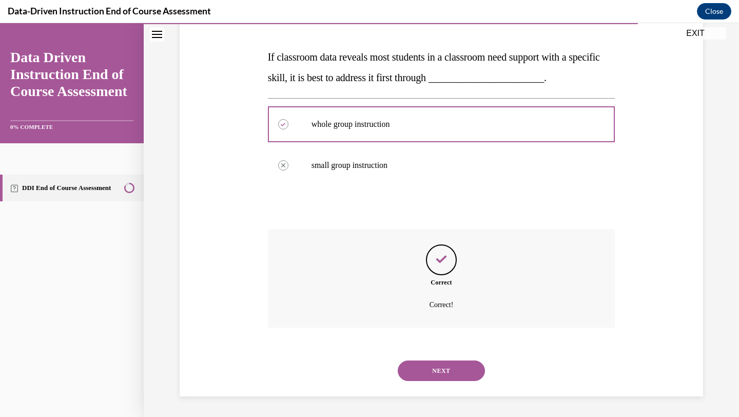
click at [441, 373] on button "NEXT" at bounding box center [441, 370] width 87 height 21
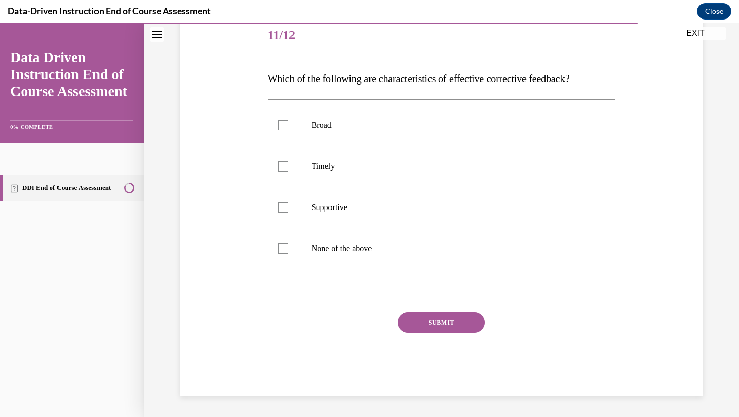
scroll to position [114, 0]
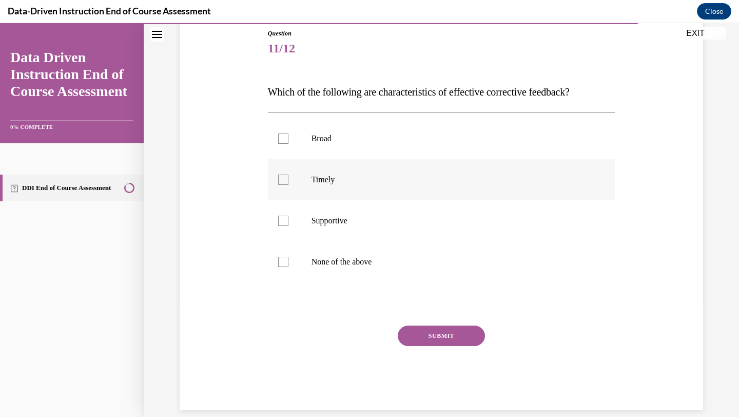
click at [396, 190] on label "Timely" at bounding box center [442, 179] width 348 height 41
click at [289, 185] on input "Timely" at bounding box center [283, 180] width 10 height 10
checkbox input "true"
click at [396, 225] on p "Supportive" at bounding box center [451, 221] width 278 height 10
click at [289, 225] on input "Supportive" at bounding box center [283, 221] width 10 height 10
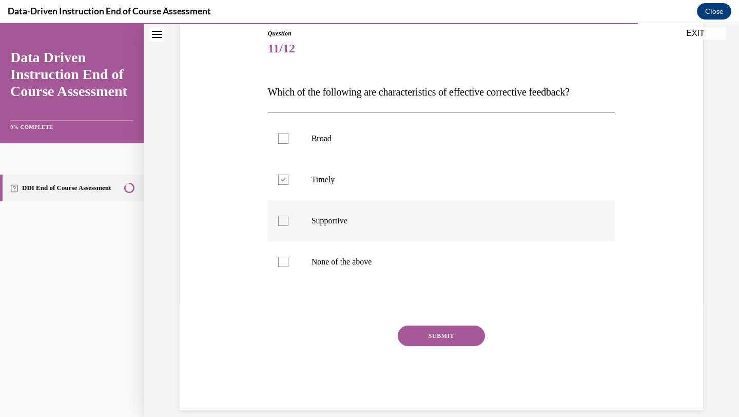
checkbox input "true"
click at [430, 338] on button "SUBMIT" at bounding box center [441, 336] width 87 height 21
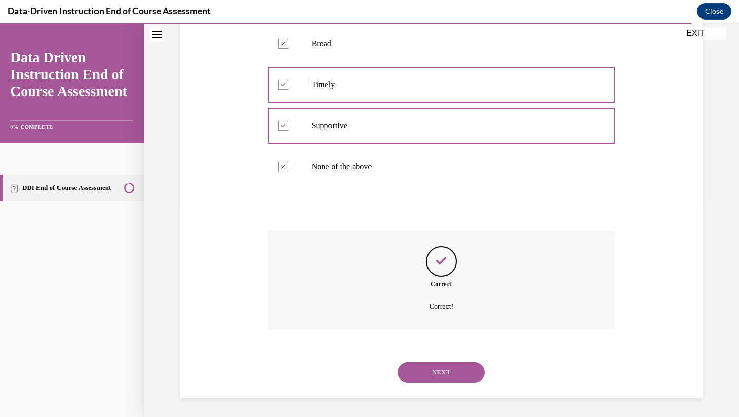
scroll to position [211, 0]
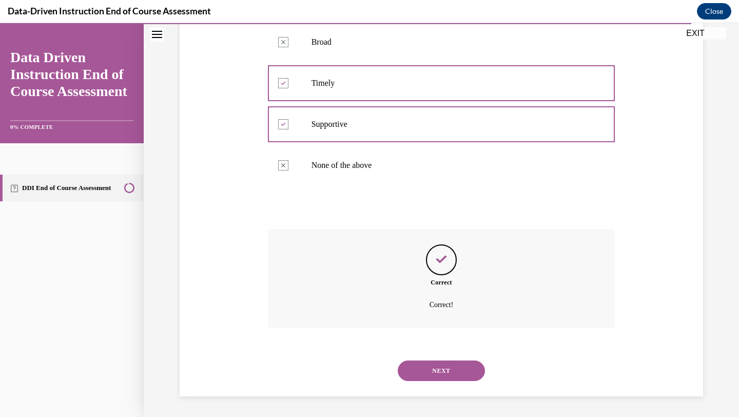
click at [442, 377] on button "NEXT" at bounding box center [441, 370] width 87 height 21
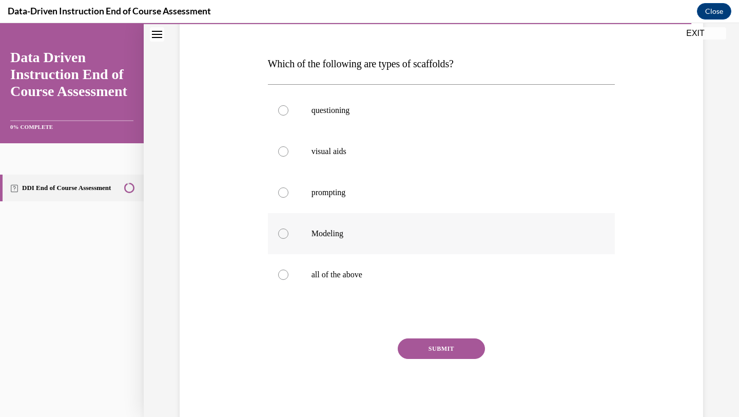
scroll to position [142, 0]
click at [382, 278] on p "all of the above" at bounding box center [451, 275] width 278 height 10
click at [289, 278] on input "all of the above" at bounding box center [283, 275] width 10 height 10
radio input "true"
click at [434, 350] on button "SUBMIT" at bounding box center [441, 349] width 87 height 21
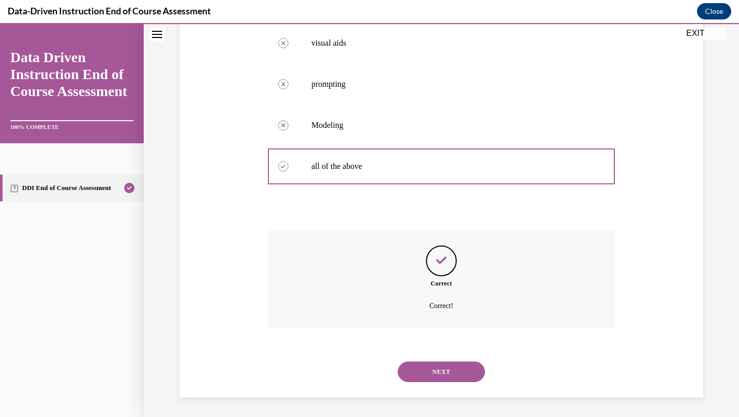
scroll to position [252, 0]
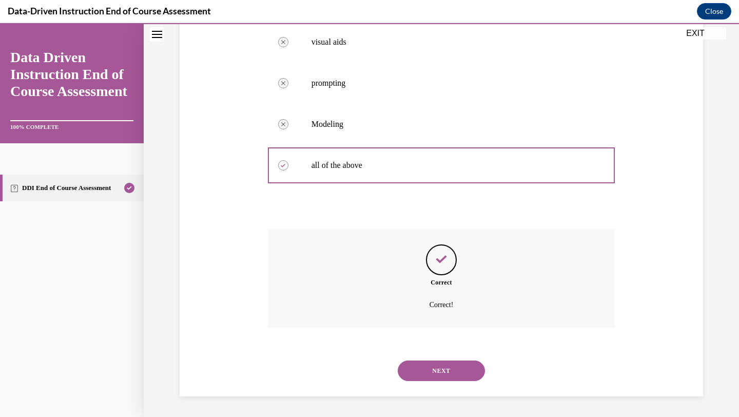
click at [440, 371] on button "NEXT" at bounding box center [441, 370] width 87 height 21
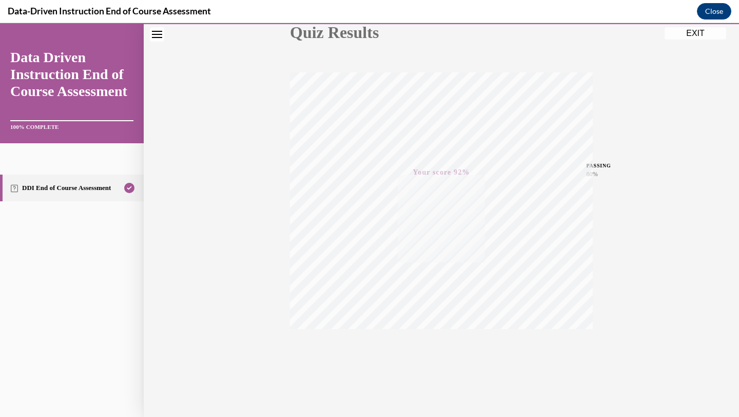
click at [702, 32] on button "EXIT" at bounding box center [696, 33] width 62 height 12
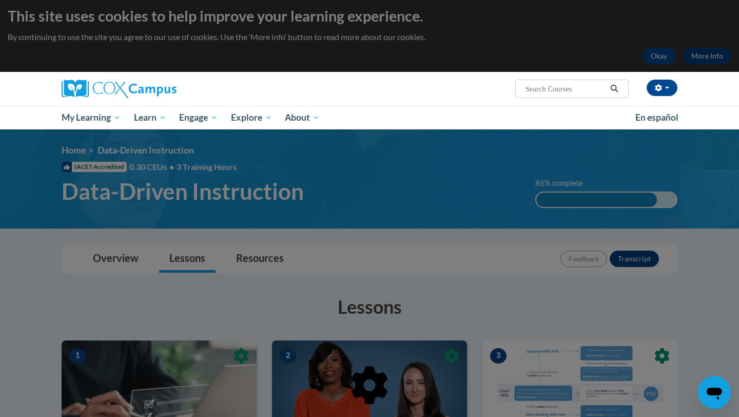
scroll to position [19, 0]
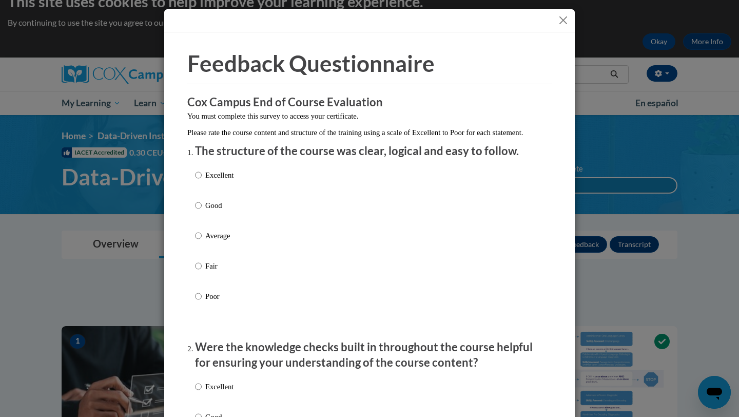
click at [565, 26] on button "Close" at bounding box center [563, 20] width 13 height 13
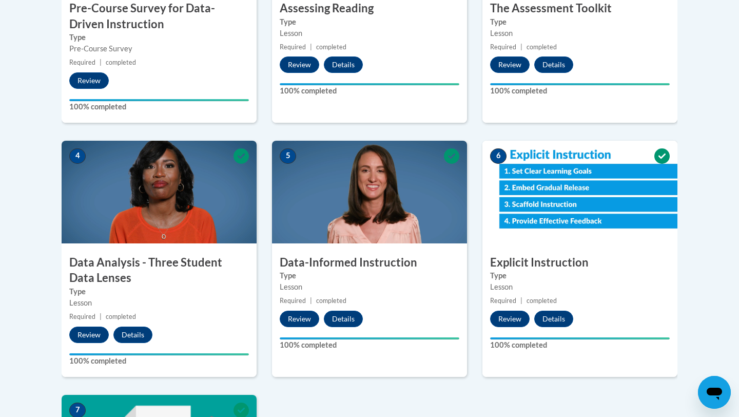
scroll to position [0, 0]
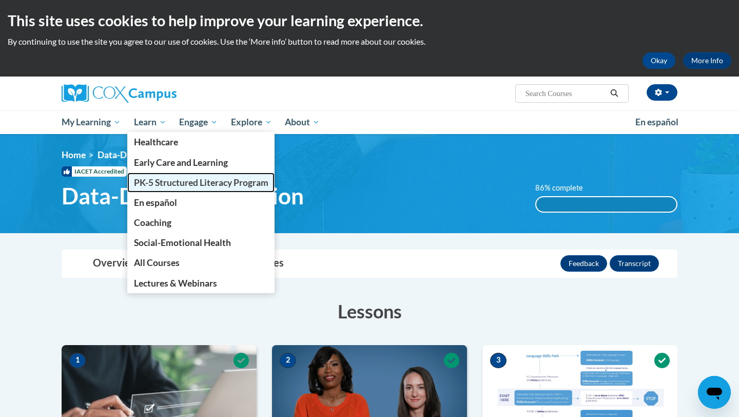
click at [172, 184] on span "PK-5 Structured Literacy Program" at bounding box center [201, 182] width 135 height 11
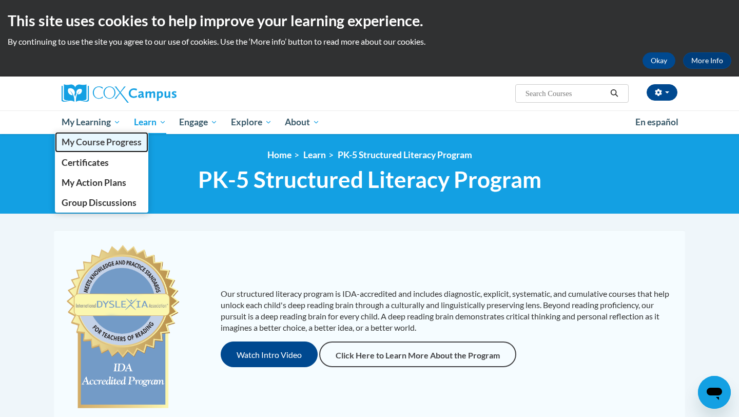
click at [108, 146] on span "My Course Progress" at bounding box center [102, 142] width 80 height 11
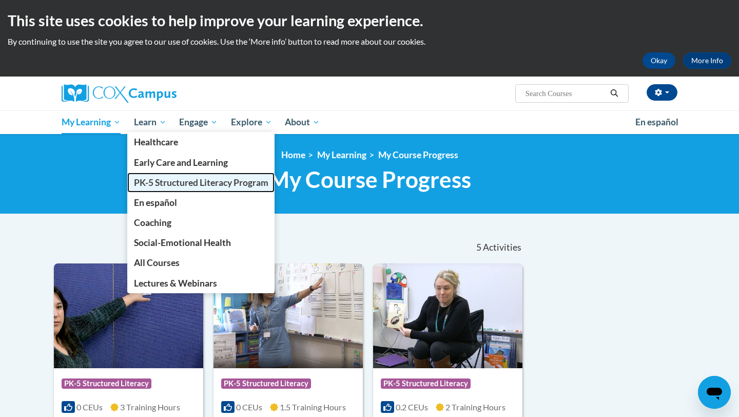
click at [166, 185] on span "PK-5 Structured Literacy Program" at bounding box center [201, 182] width 135 height 11
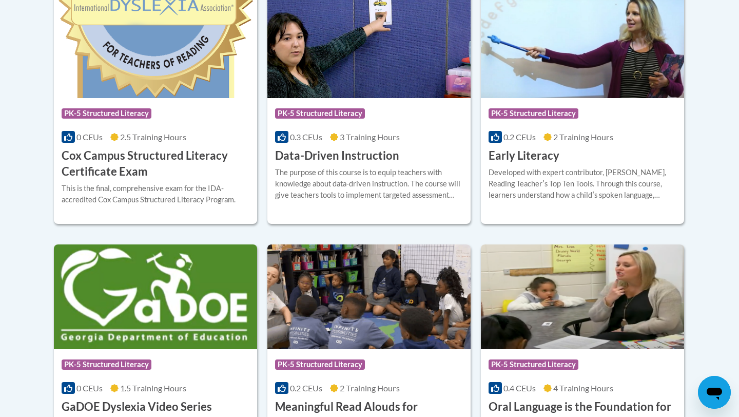
scroll to position [477, 0]
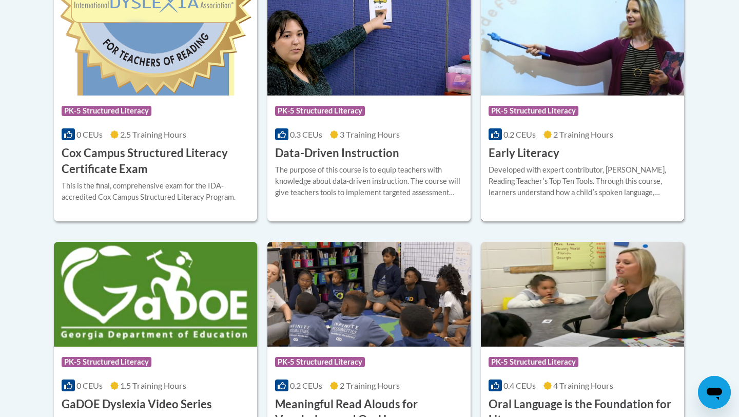
click at [508, 161] on div "More Info Enroll Developed with expert contributor, [PERSON_NAME], Reading Teac…" at bounding box center [582, 187] width 203 height 52
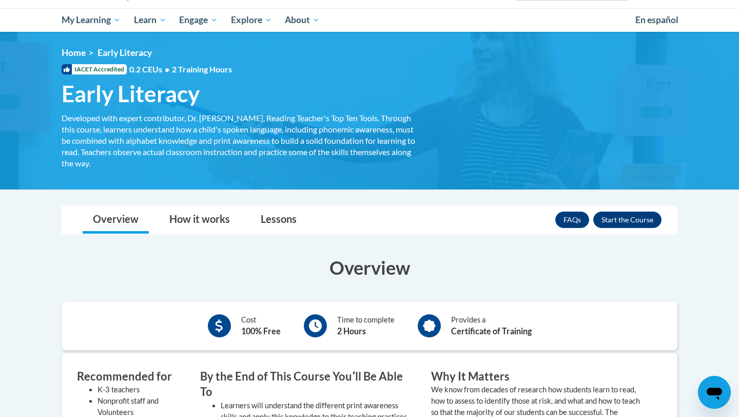
scroll to position [103, 0]
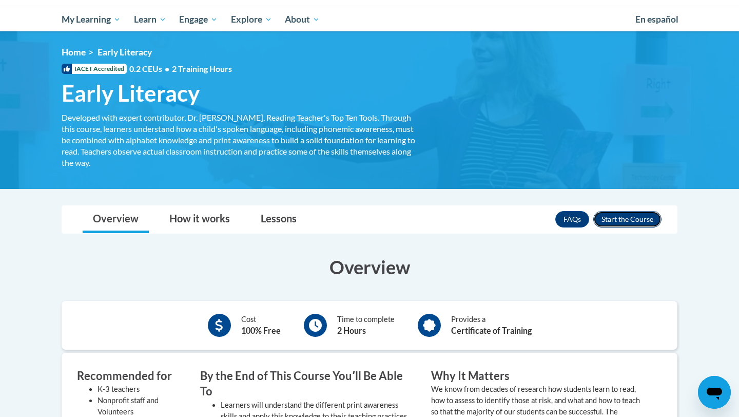
click at [615, 218] on button "Enroll" at bounding box center [628, 219] width 68 height 16
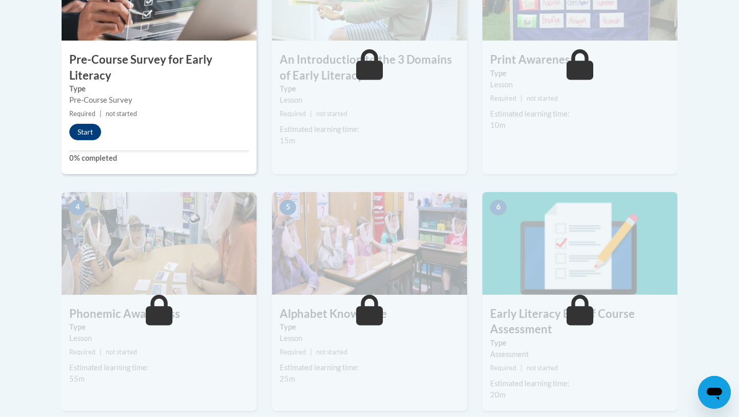
scroll to position [405, 0]
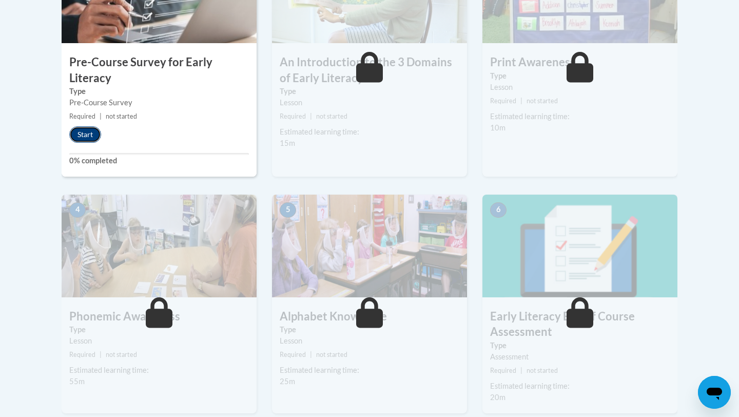
click at [92, 136] on button "Start" at bounding box center [85, 134] width 32 height 16
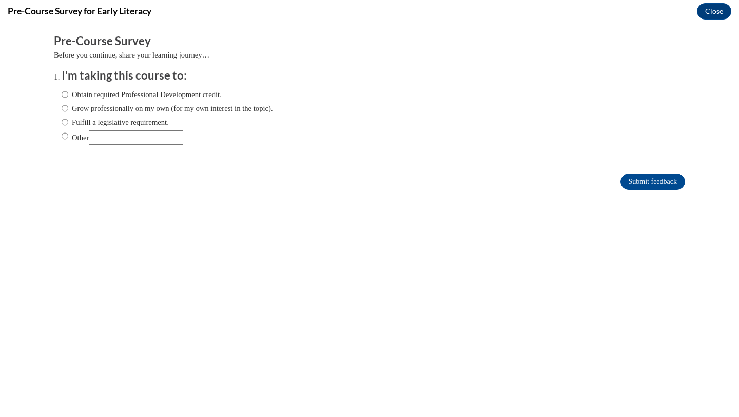
scroll to position [0, 0]
click at [158, 92] on label "Obtain required Professional Development credit." at bounding box center [142, 94] width 160 height 11
click at [68, 92] on input "Obtain required Professional Development credit." at bounding box center [65, 94] width 7 height 11
radio input "true"
click at [632, 181] on input "Submit feedback" at bounding box center [653, 182] width 65 height 16
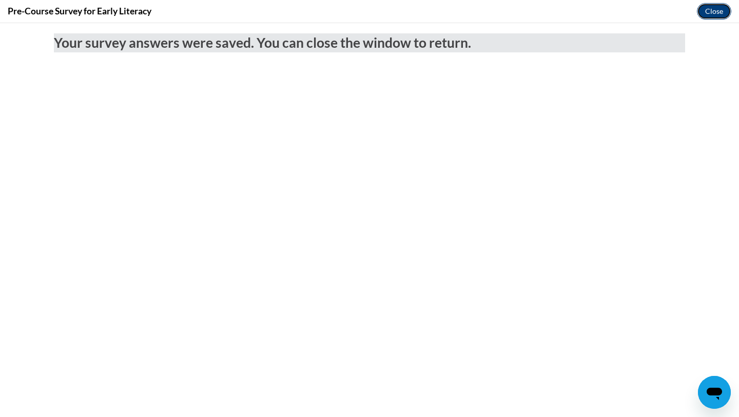
click at [701, 16] on button "Close" at bounding box center [714, 11] width 34 height 16
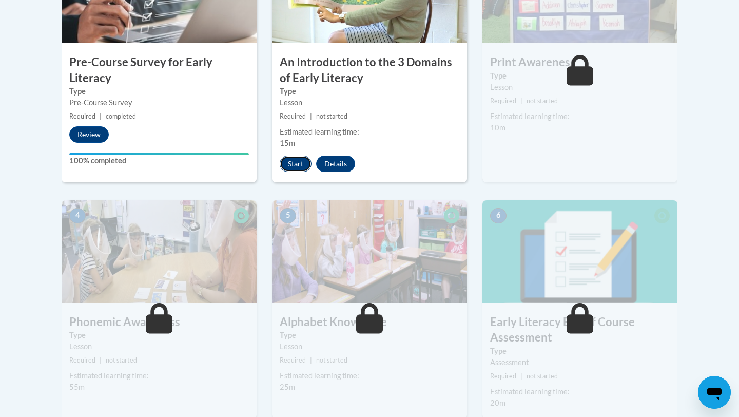
click at [296, 167] on button "Start" at bounding box center [296, 164] width 32 height 16
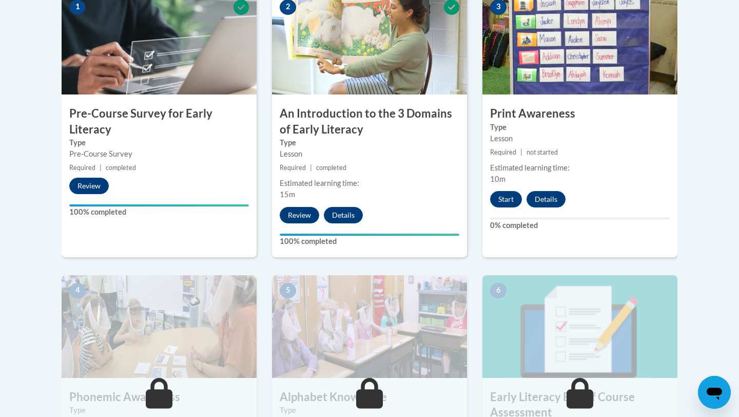
scroll to position [356, 0]
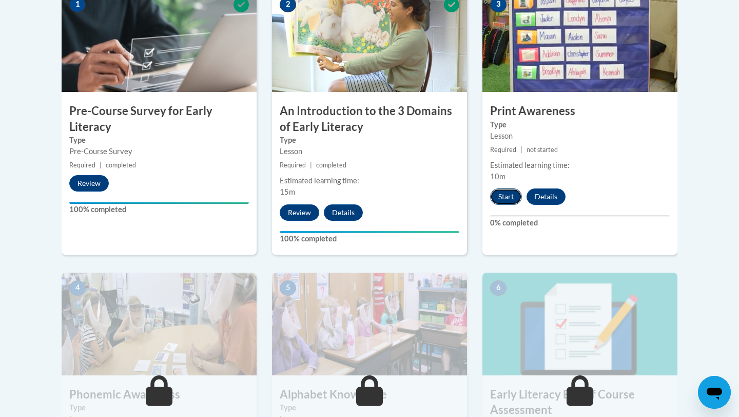
click at [497, 199] on button "Start" at bounding box center [506, 196] width 32 height 16
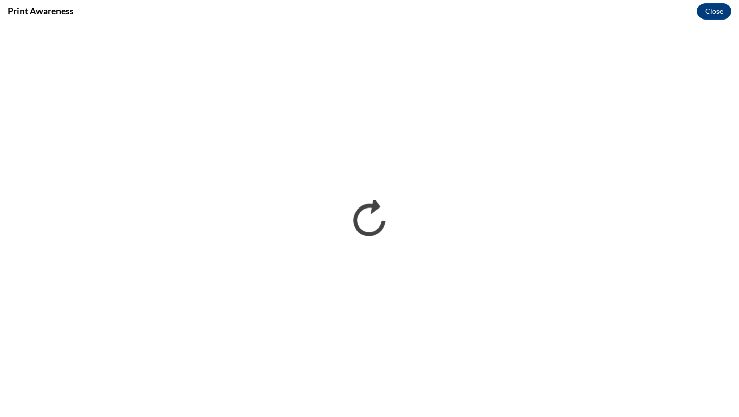
scroll to position [0, 0]
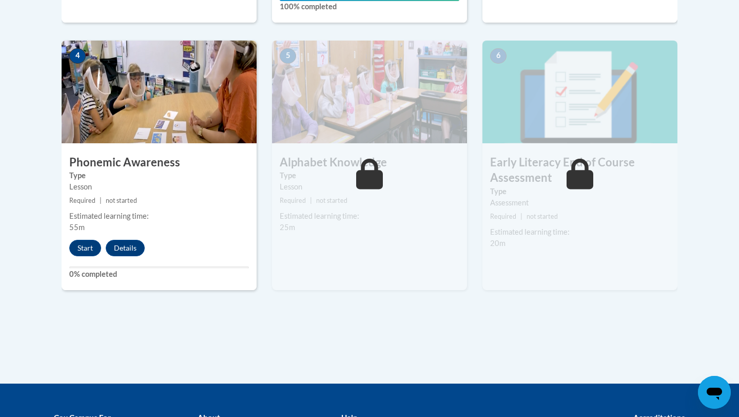
scroll to position [596, 0]
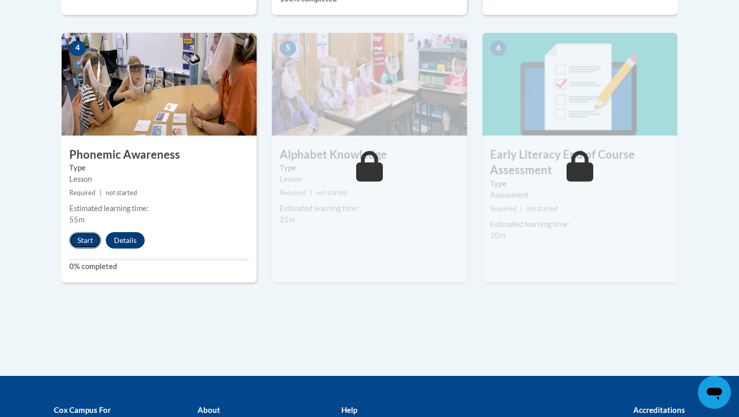
click at [88, 243] on button "Start" at bounding box center [85, 240] width 32 height 16
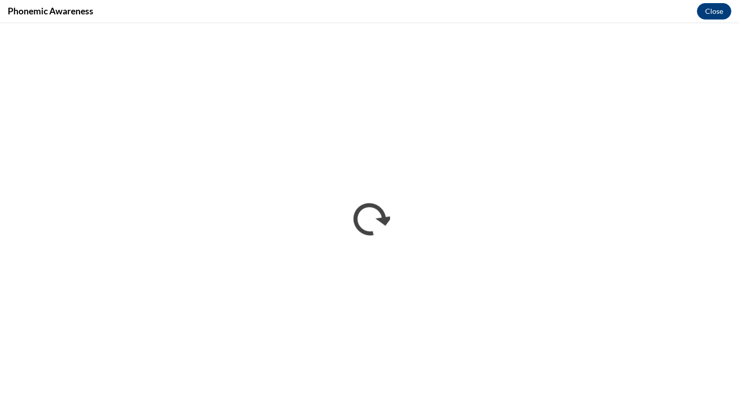
scroll to position [0, 0]
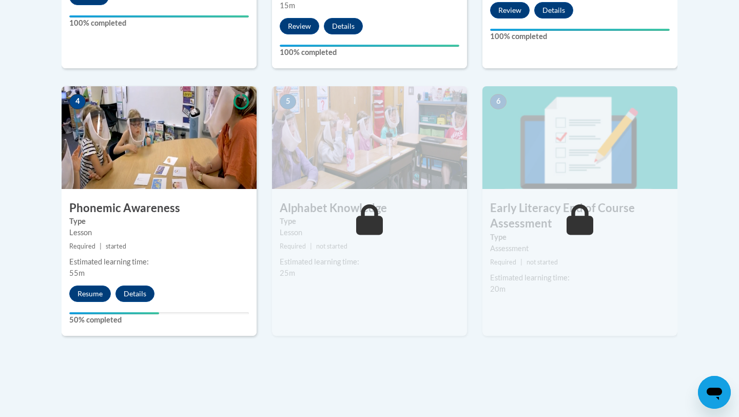
scroll to position [541, 0]
